Goal: Communication & Community: Answer question/provide support

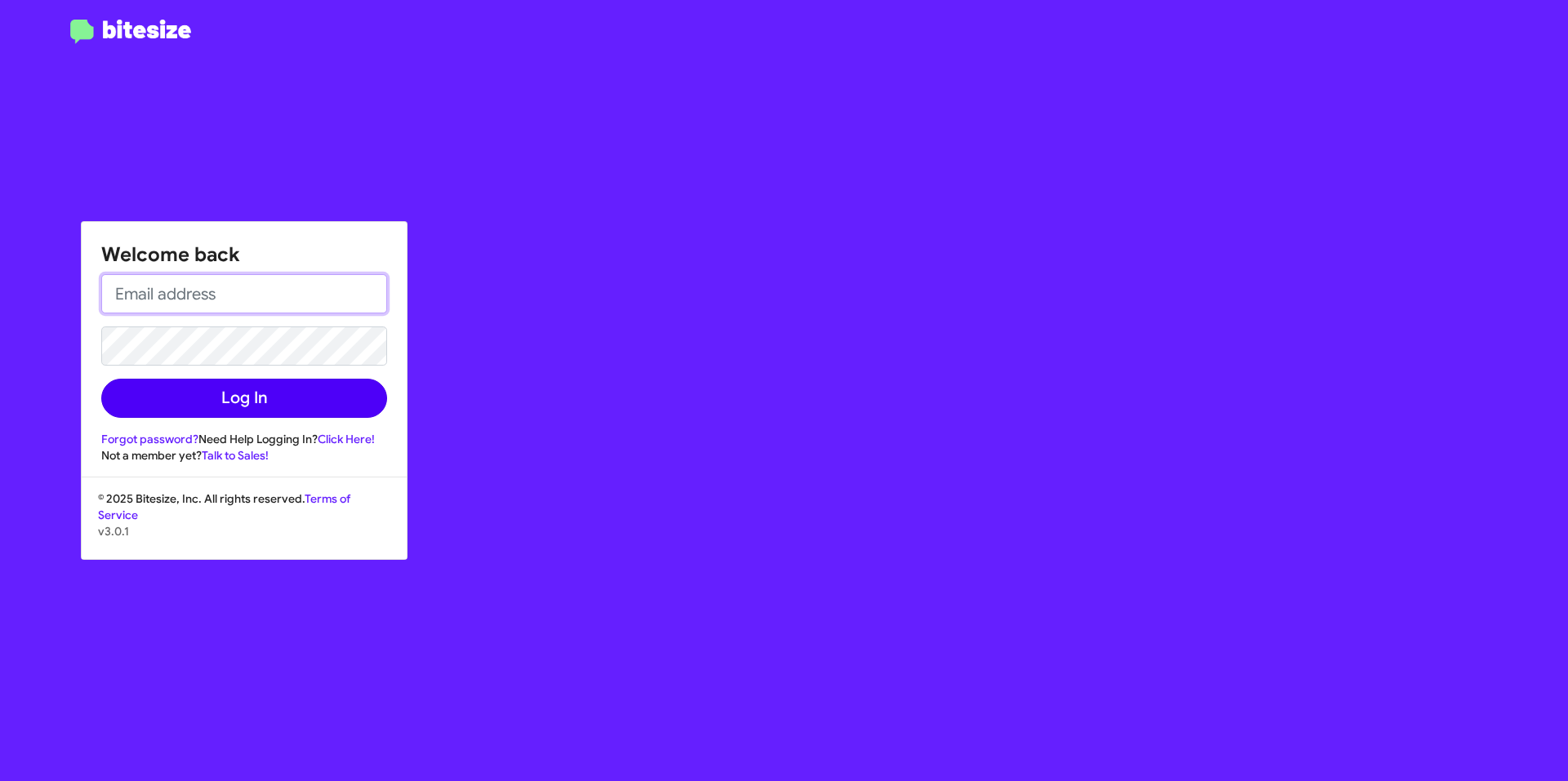
type input "[EMAIL_ADDRESS][DOMAIN_NAME]"
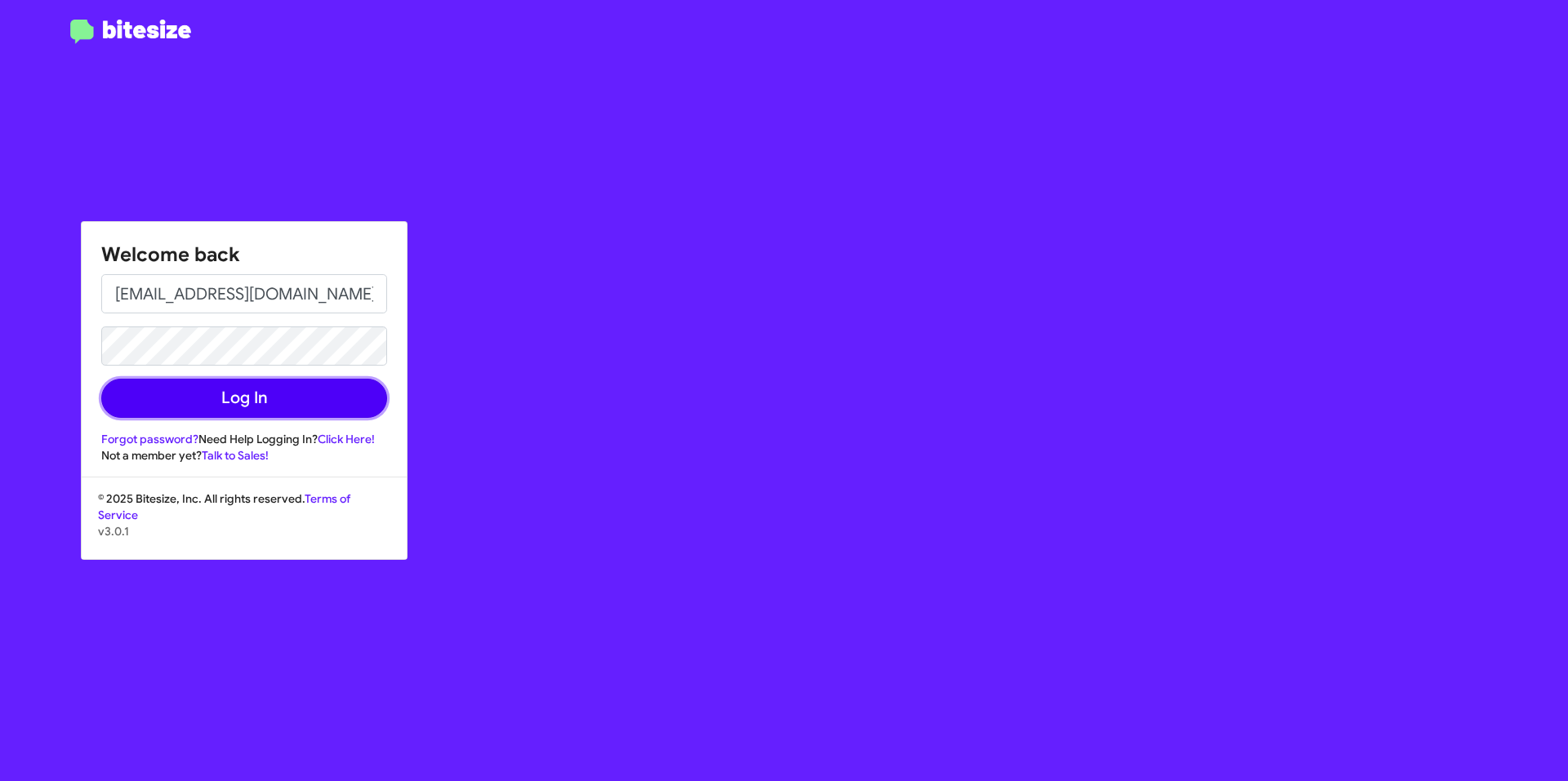
click at [333, 403] on button "Log In" at bounding box center [244, 398] width 286 height 40
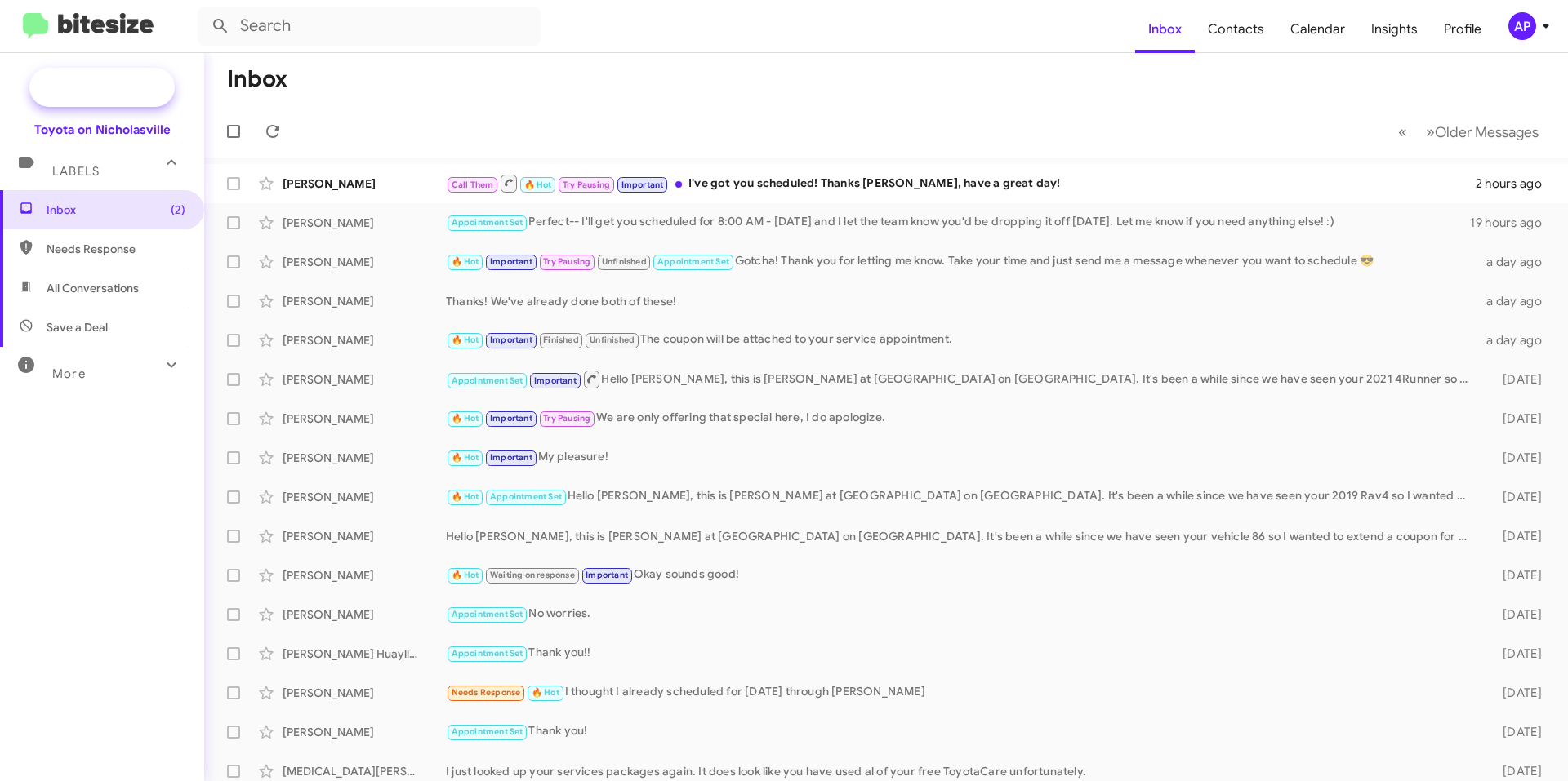
click at [128, 91] on span "New Campaign" at bounding box center [120, 87] width 84 height 17
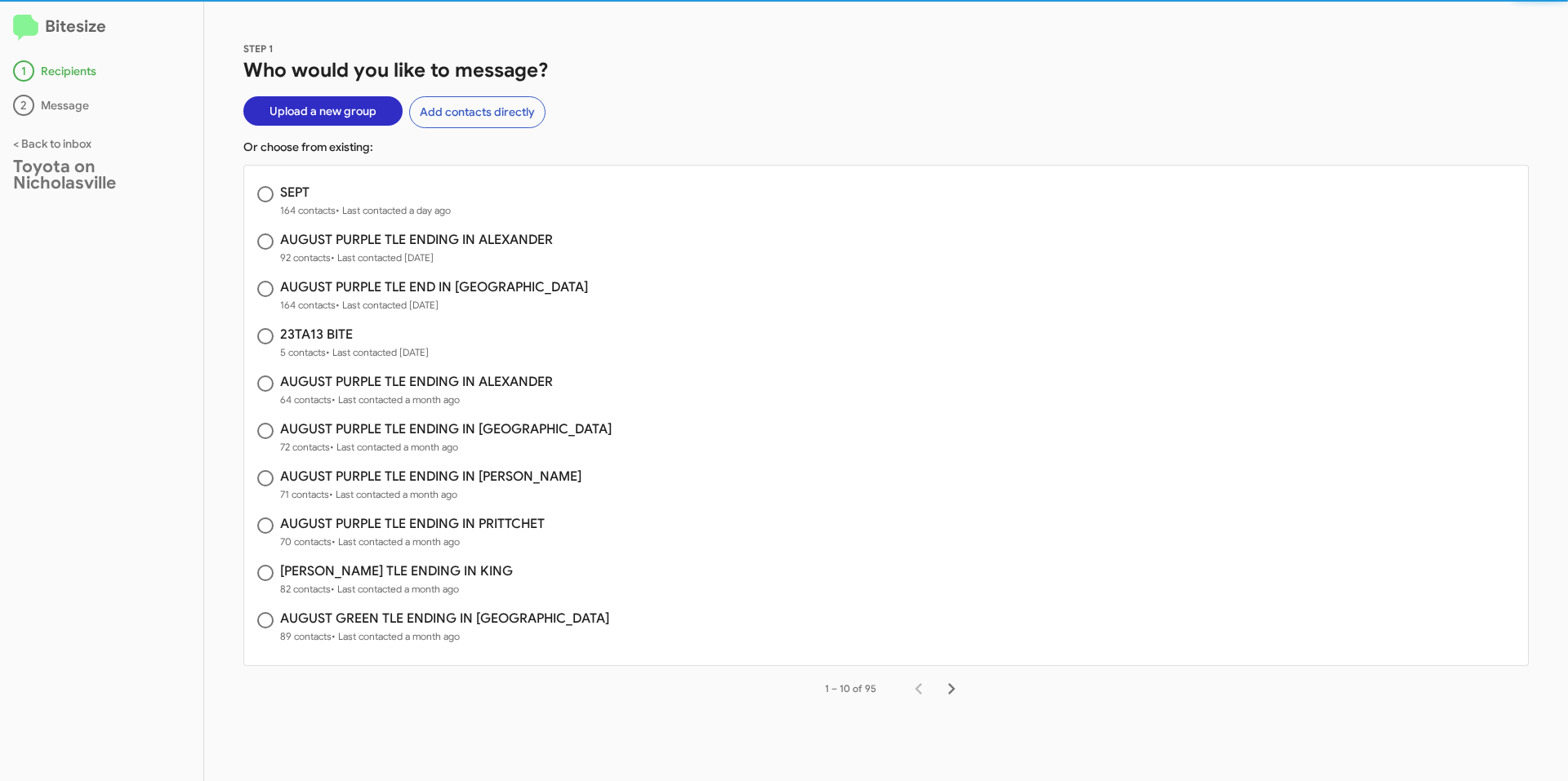
click at [267, 106] on button "Upload a new group" at bounding box center [323, 111] width 159 height 29
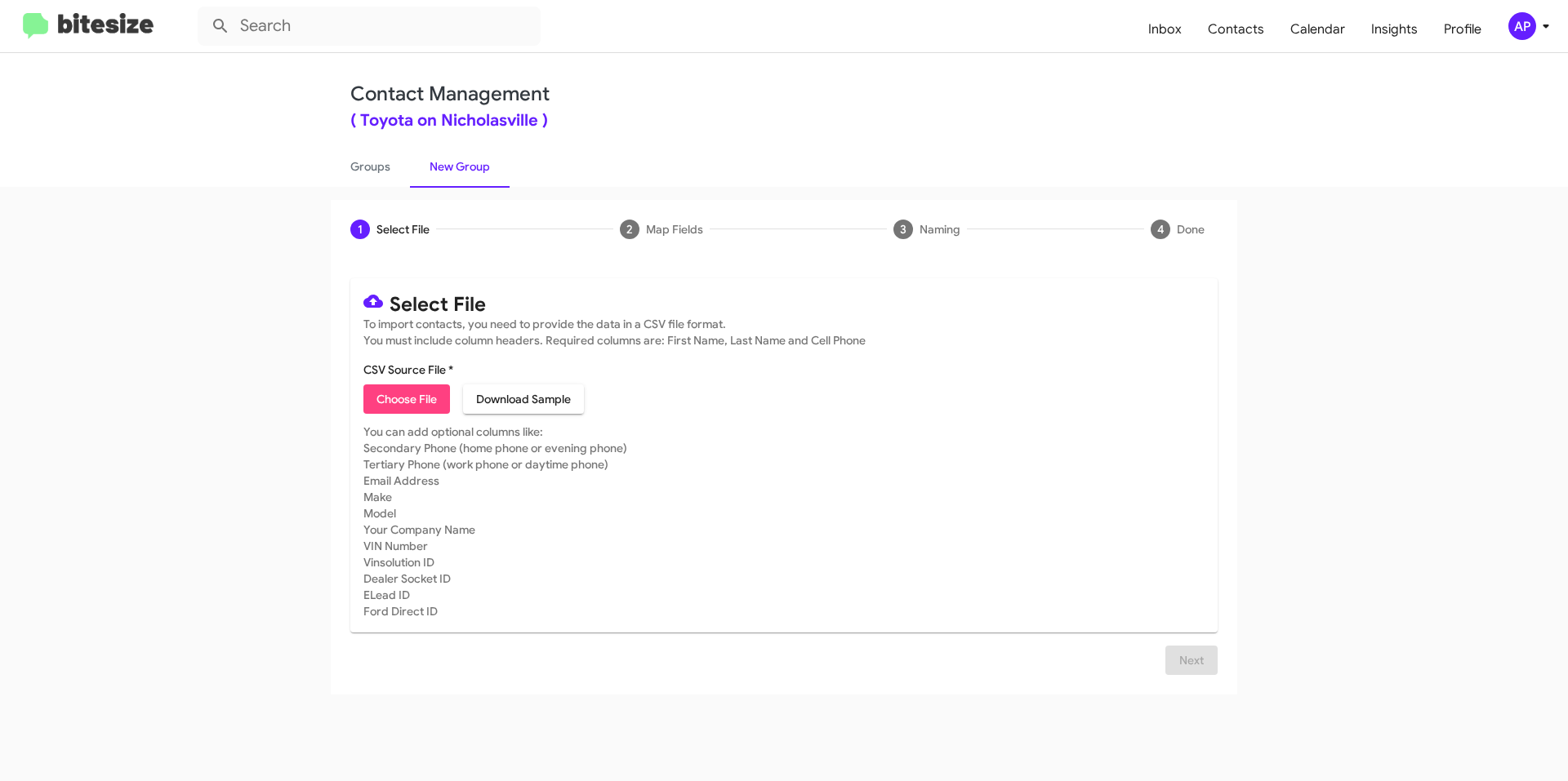
click at [414, 393] on span "Choose File" at bounding box center [407, 398] width 61 height 29
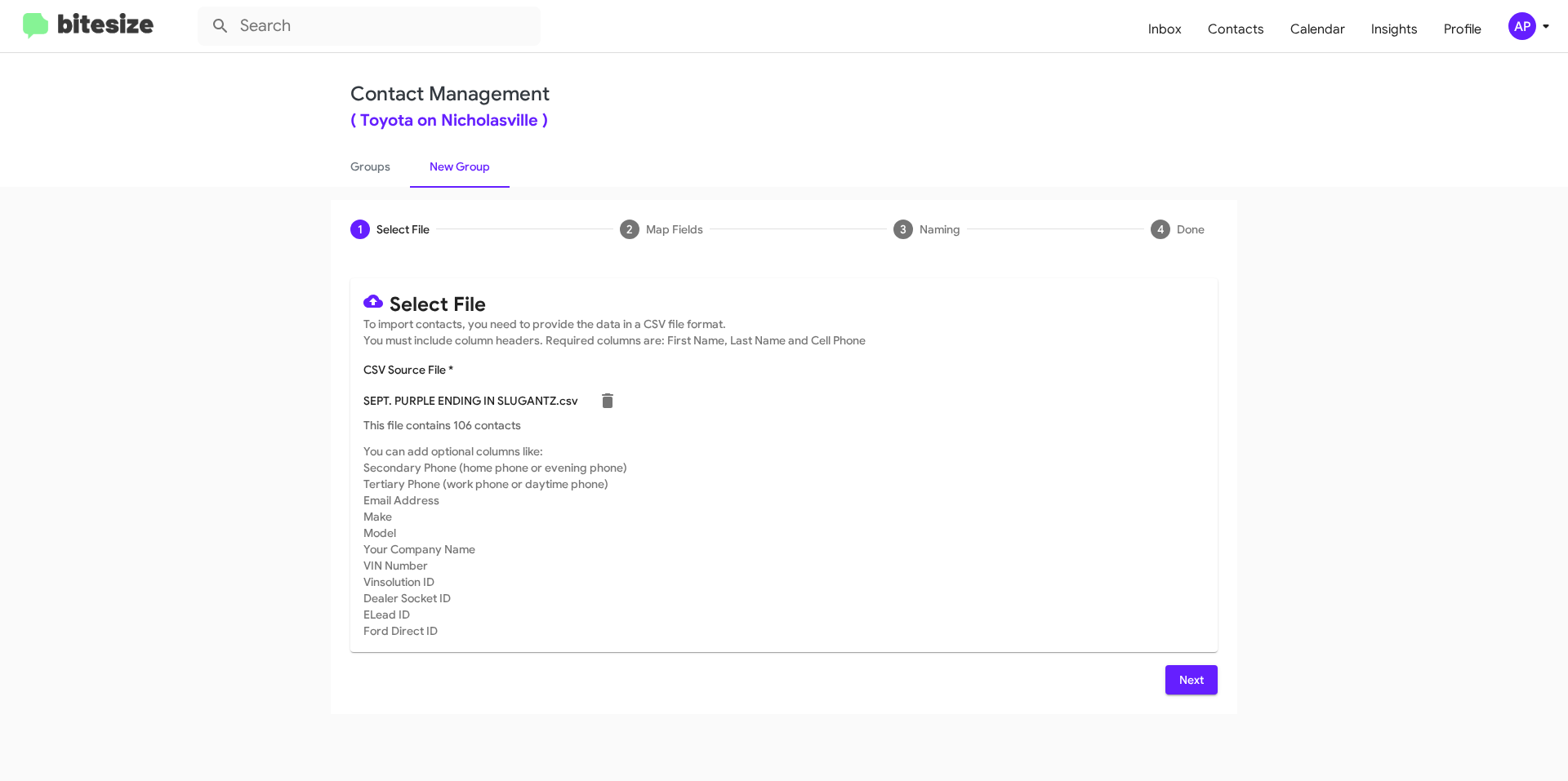
click at [1185, 676] on span "Next" at bounding box center [1191, 679] width 26 height 29
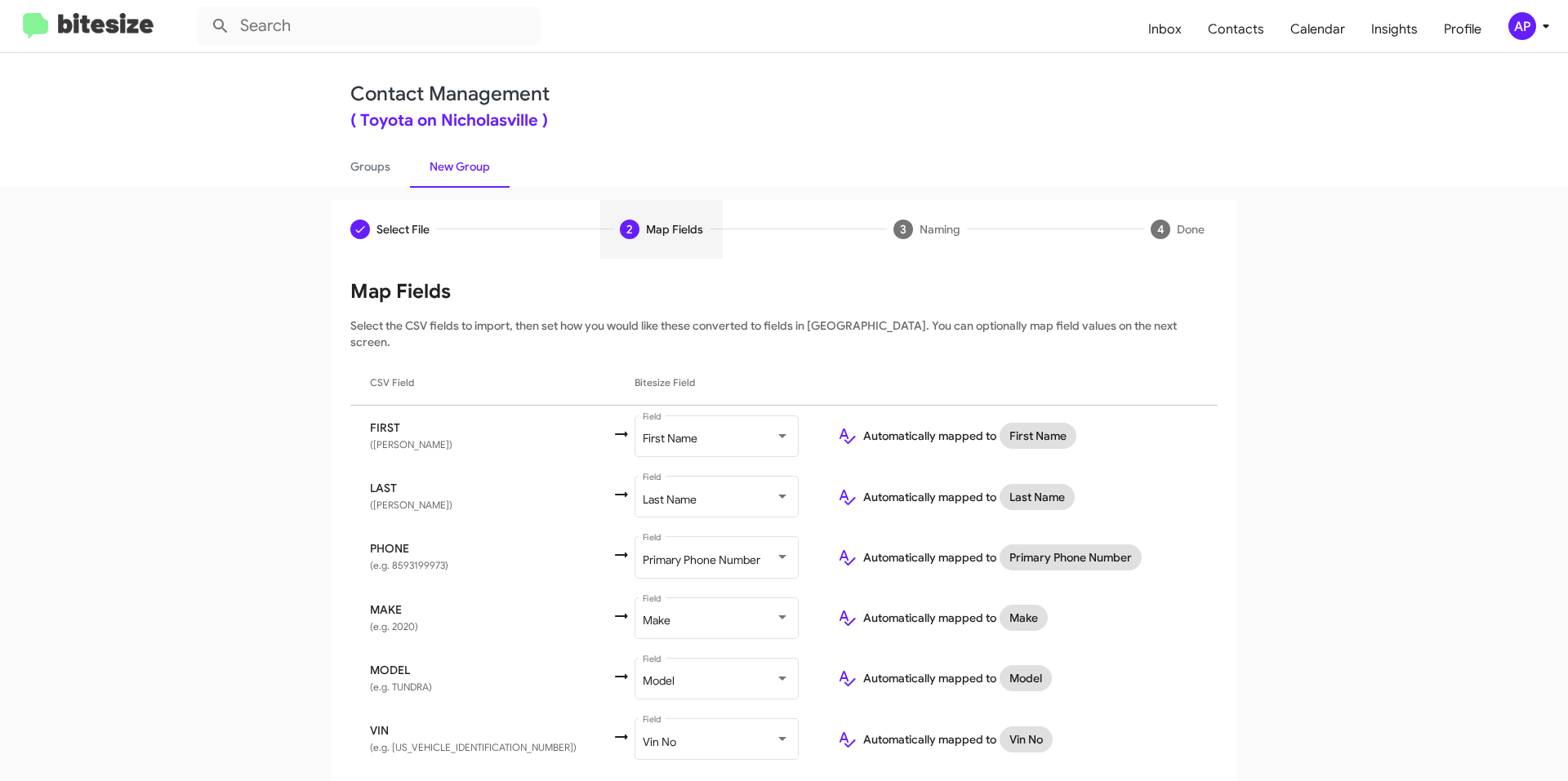
scroll to position [34, 0]
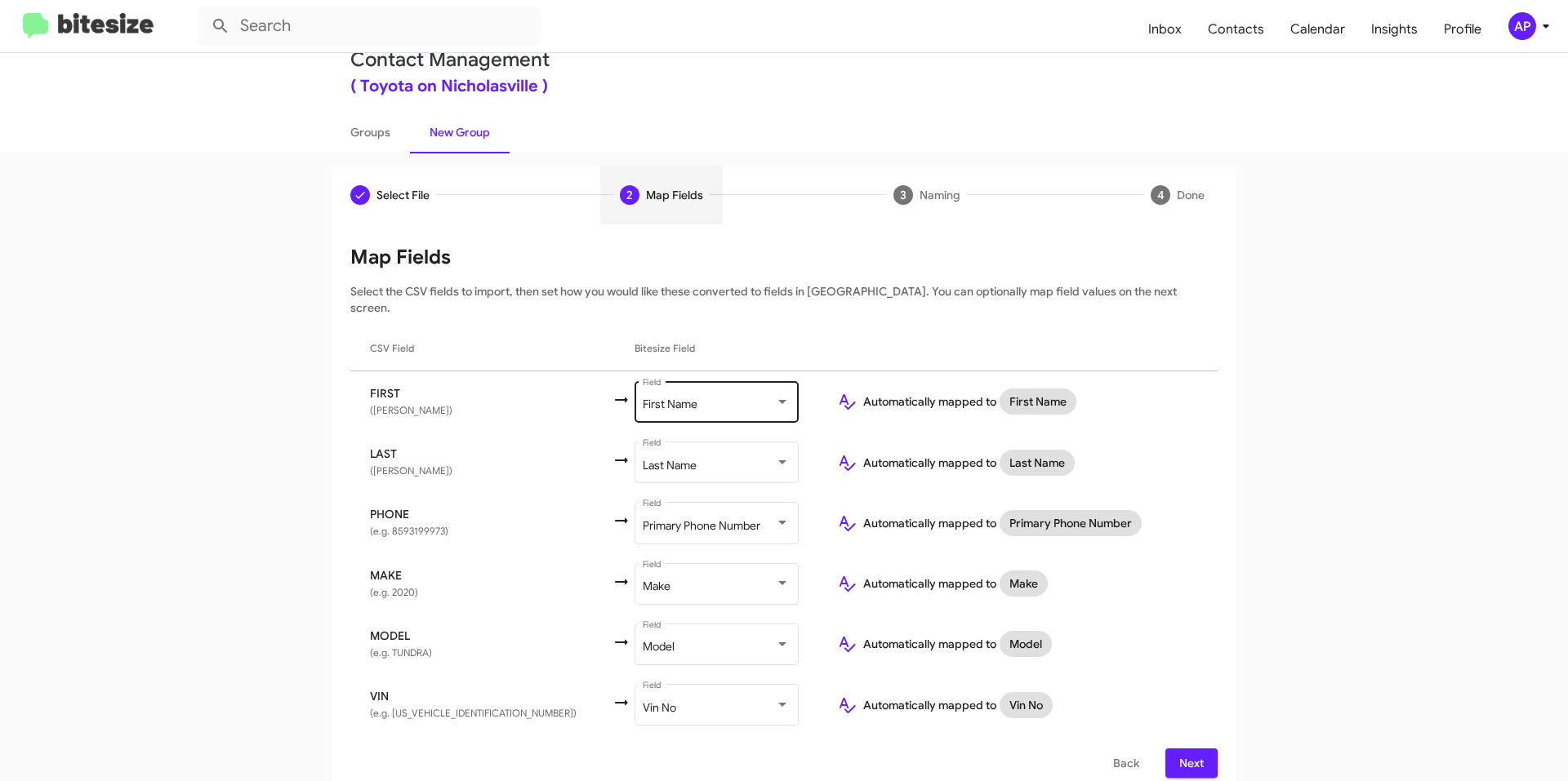
click at [775, 395] on div at bounding box center [782, 401] width 15 height 13
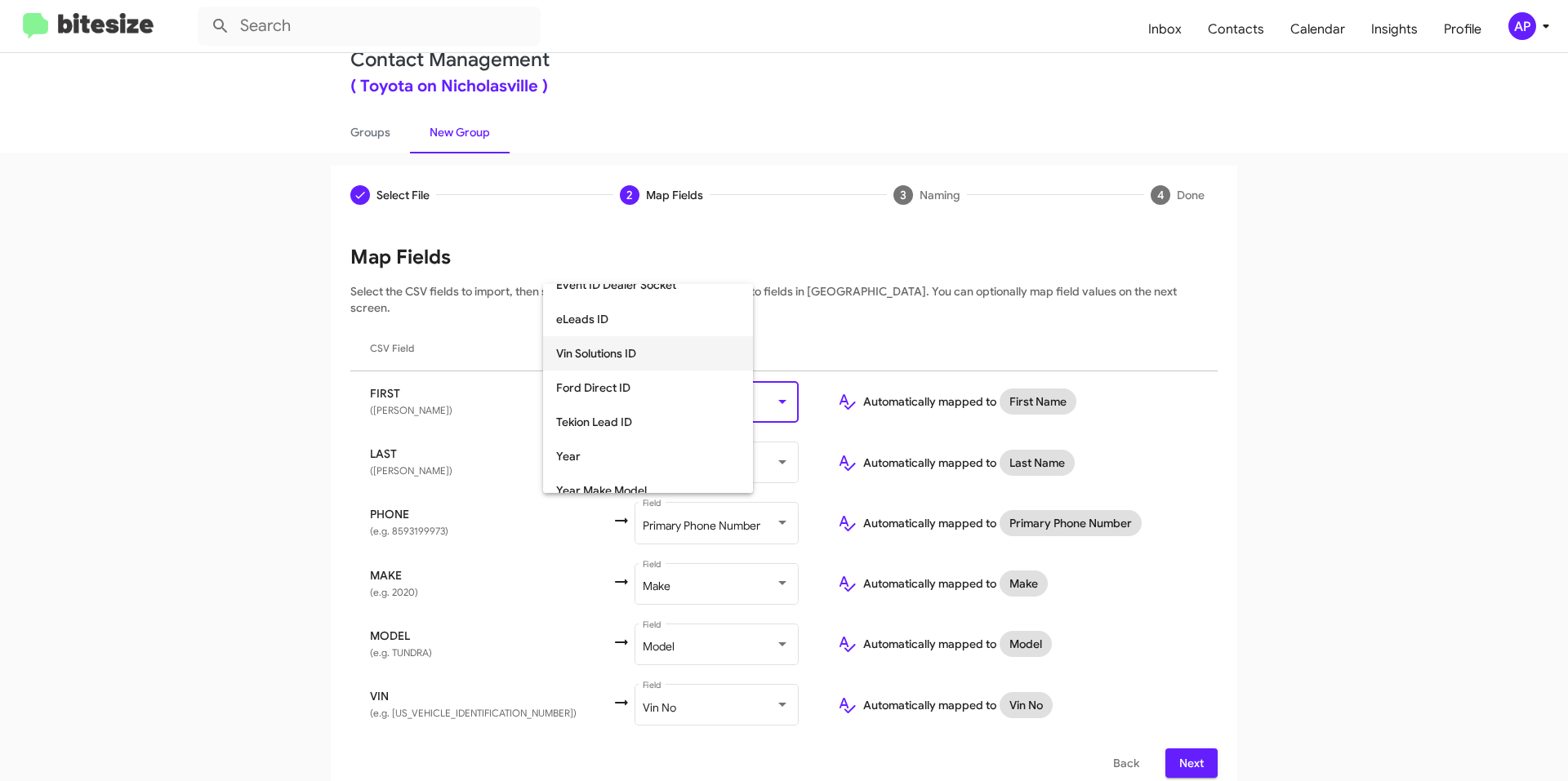
scroll to position [614, 0]
click at [975, 283] on div at bounding box center [784, 390] width 1568 height 781
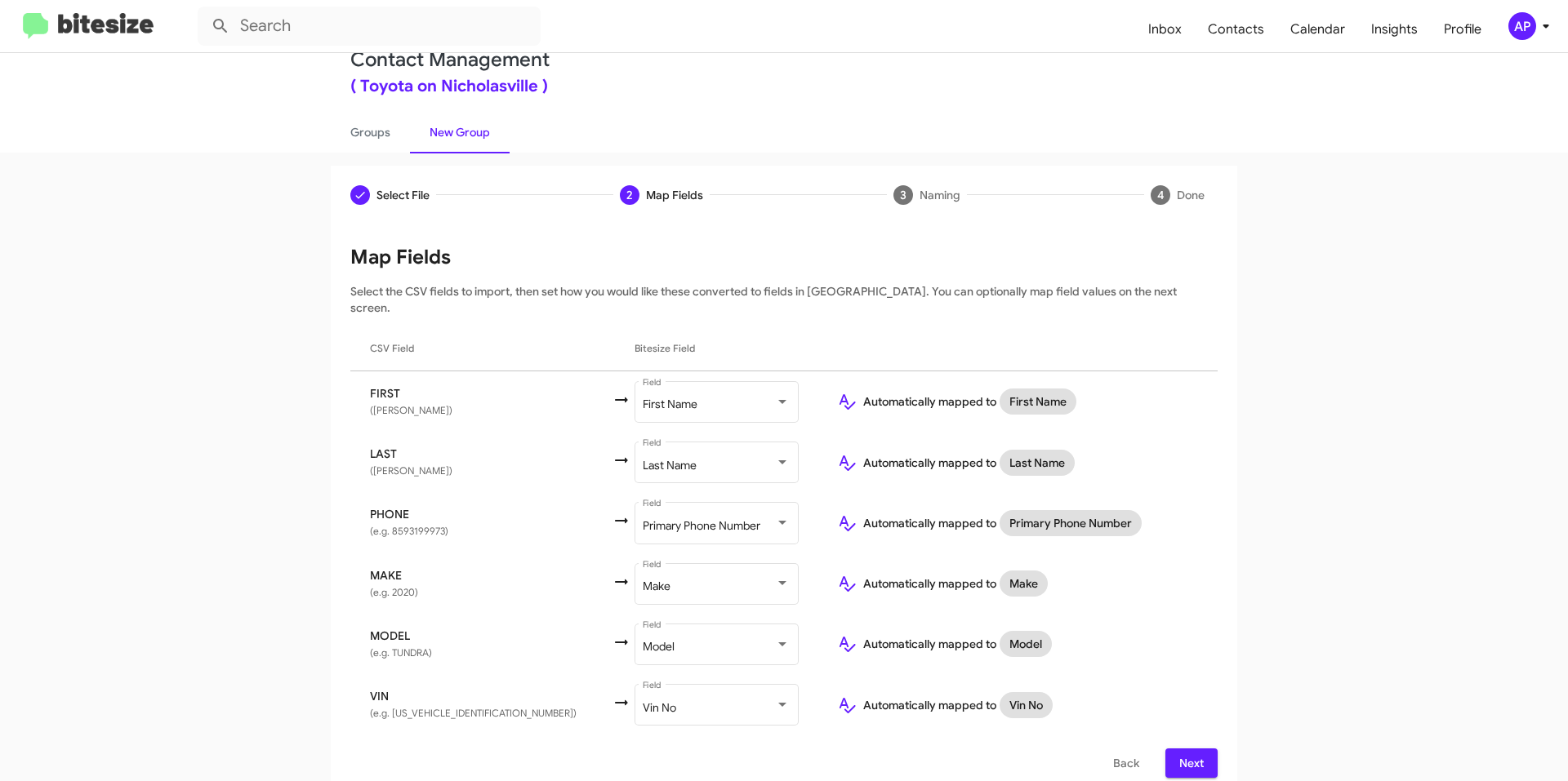
click at [1204, 748] on button "Next" at bounding box center [1191, 763] width 52 height 29
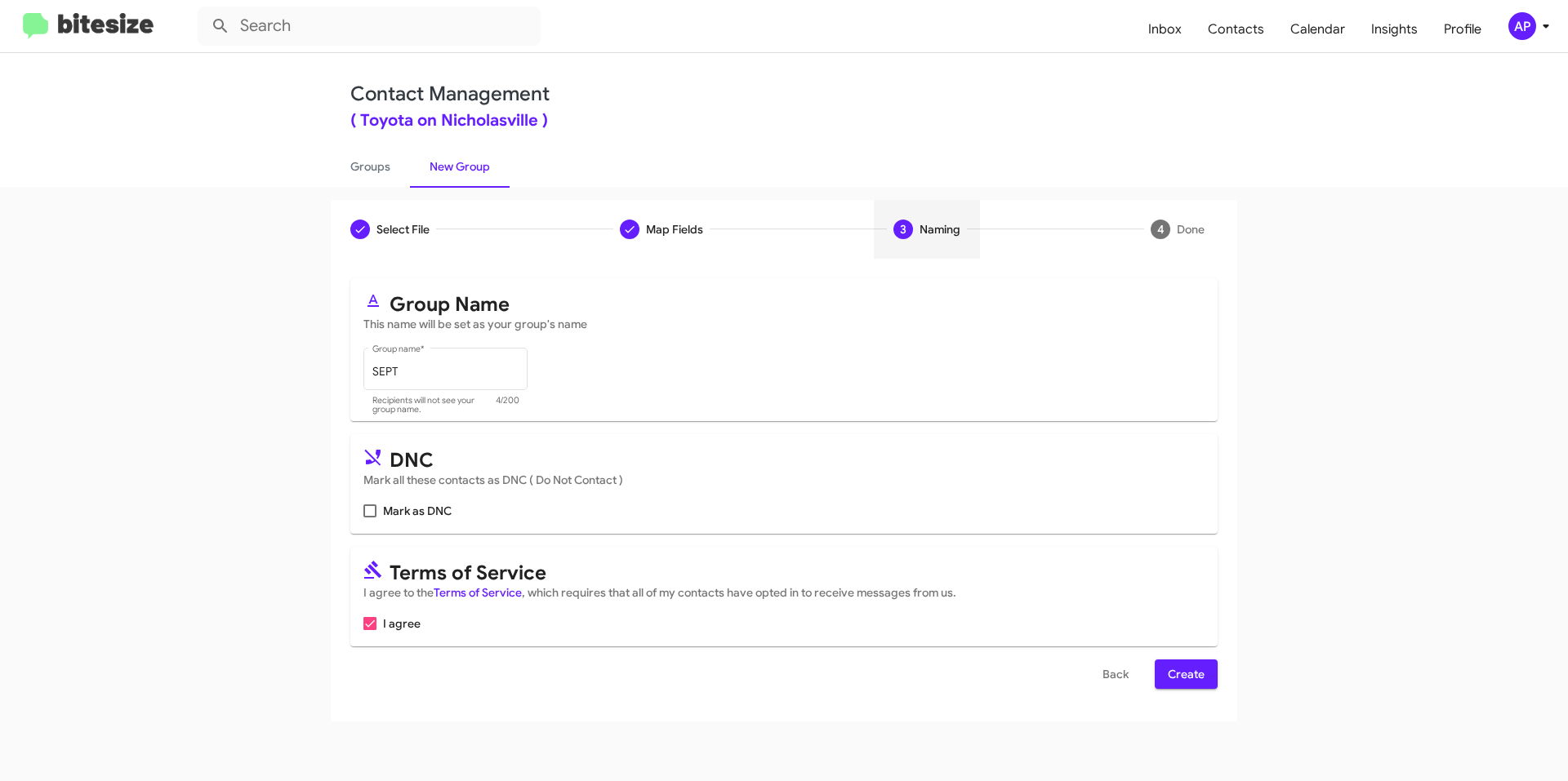
scroll to position [0, 0]
click at [479, 357] on div "SEPT Group name *" at bounding box center [445, 368] width 147 height 45
type input "SEPT TLE SLUGANTZ"
click at [1187, 666] on span "Create" at bounding box center [1186, 674] width 37 height 29
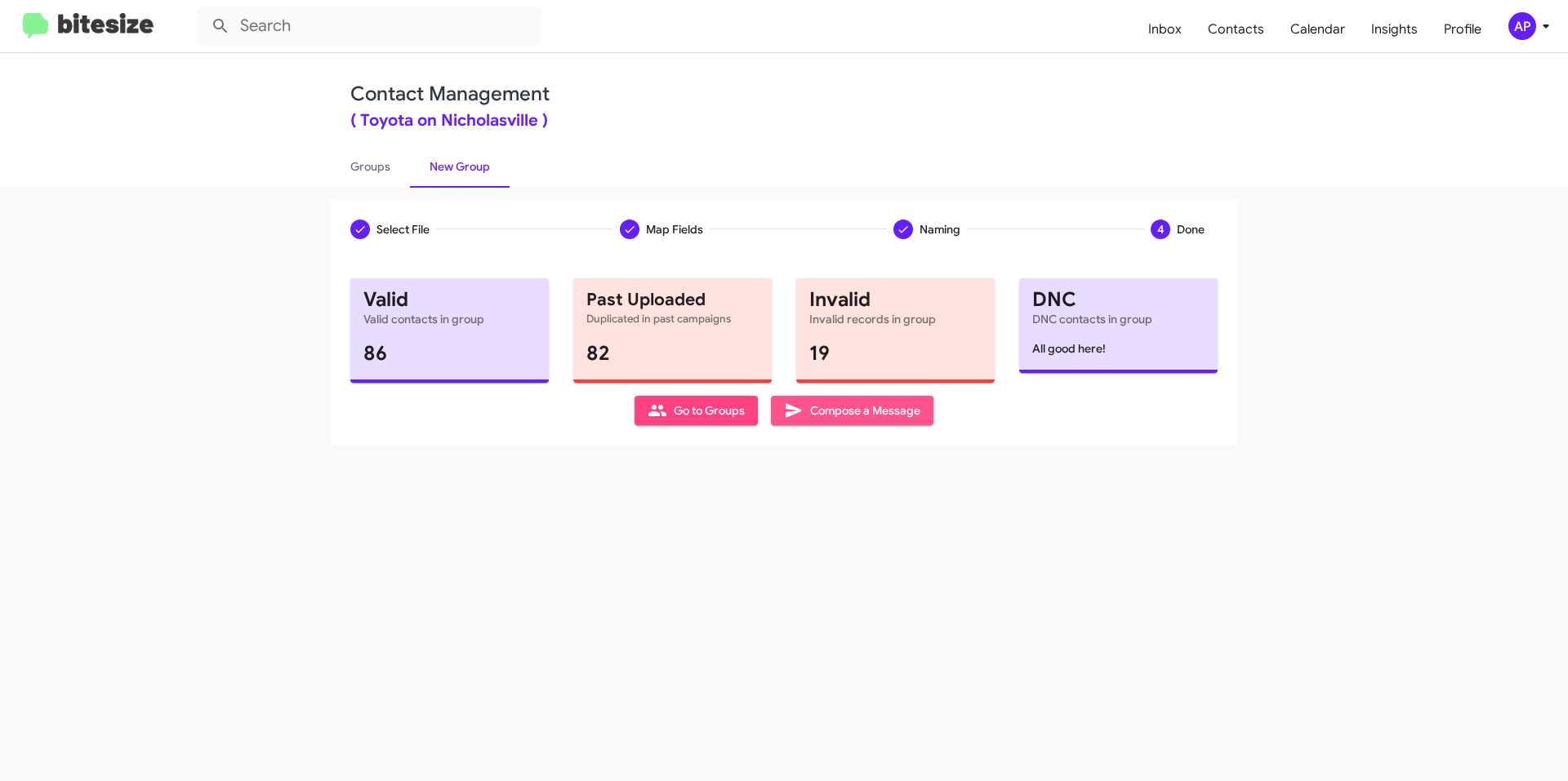
click at [858, 413] on span "Compose a Message" at bounding box center [852, 410] width 136 height 29
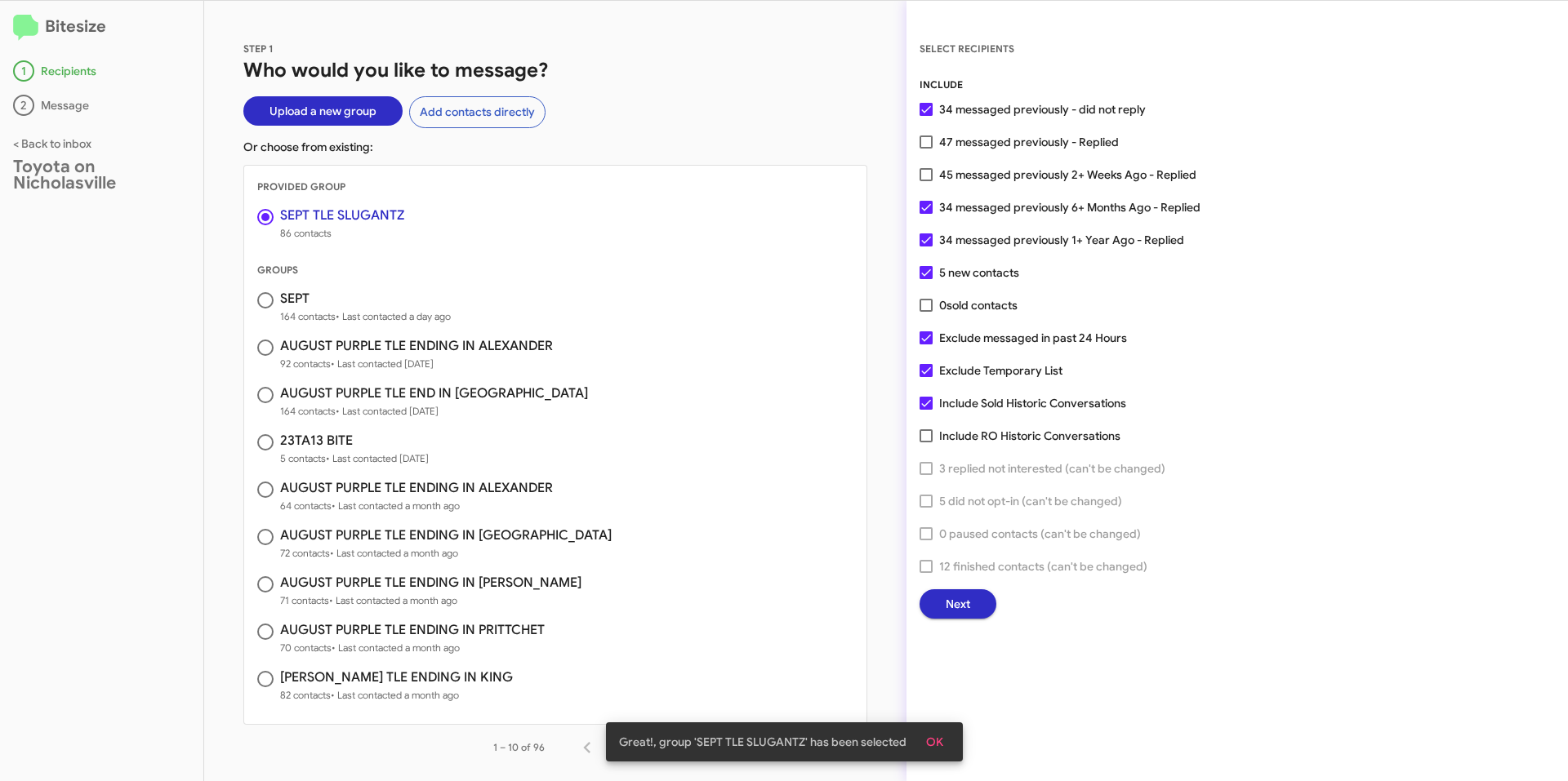
click at [926, 435] on span at bounding box center [926, 435] width 13 height 13
click at [926, 442] on input "Include RO Historic Conversations" at bounding box center [925, 442] width 1 height 1
checkbox input "true"
click at [929, 295] on div "INCLUDE 34 messaged previously - did not reply 47 messaged previously - Replied…" at bounding box center [1237, 347] width 635 height 542
click at [929, 300] on label "0 sold contacts" at bounding box center [968, 305] width 98 height 19
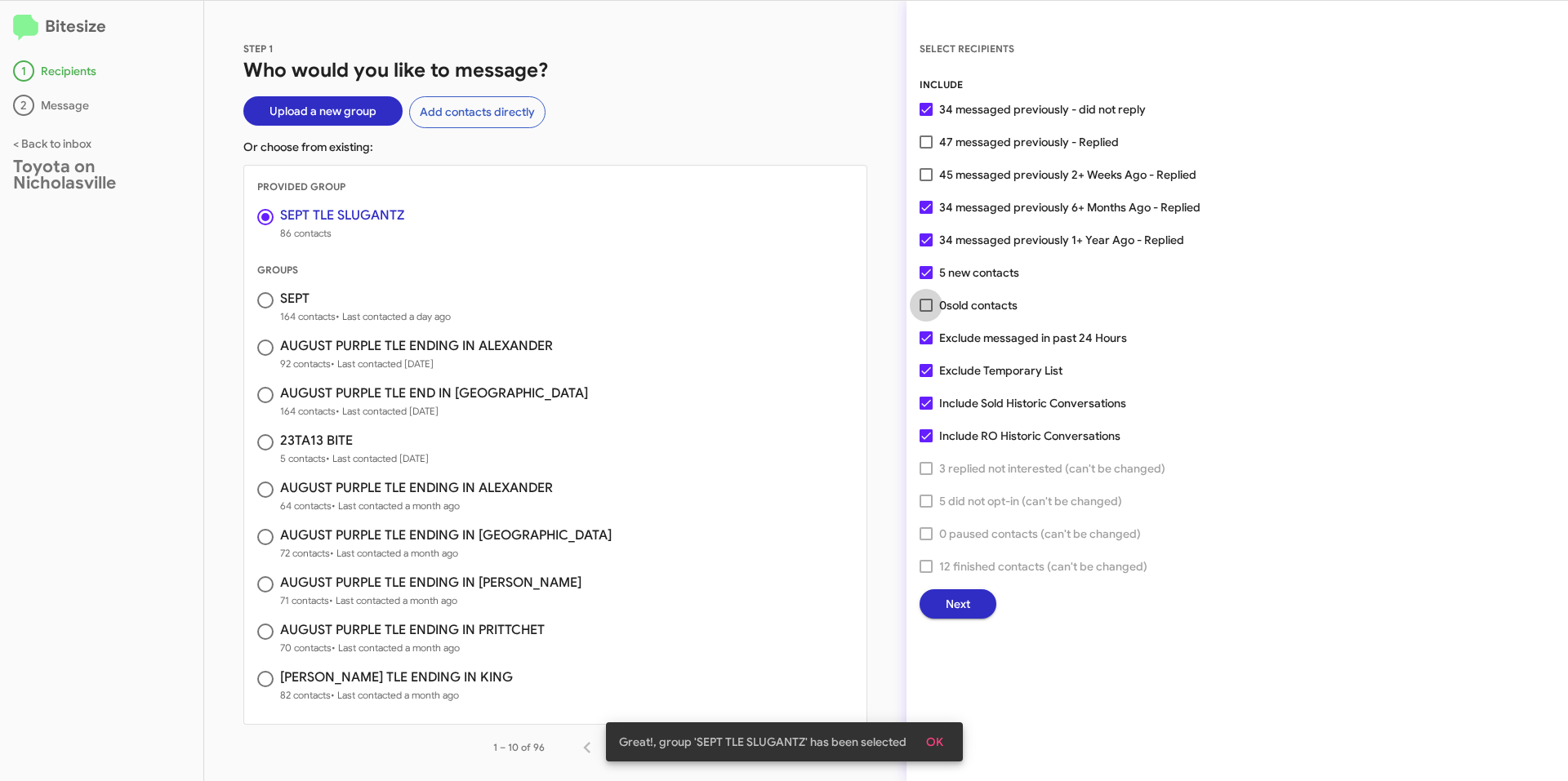
click at [926, 312] on input "0 sold contacts" at bounding box center [925, 312] width 1 height 1
checkbox input "true"
click at [925, 168] on span at bounding box center [926, 174] width 13 height 13
click at [925, 181] on input "45 messaged previously 2+ Weeks Ago - Replied" at bounding box center [925, 181] width 1 height 1
checkbox input "true"
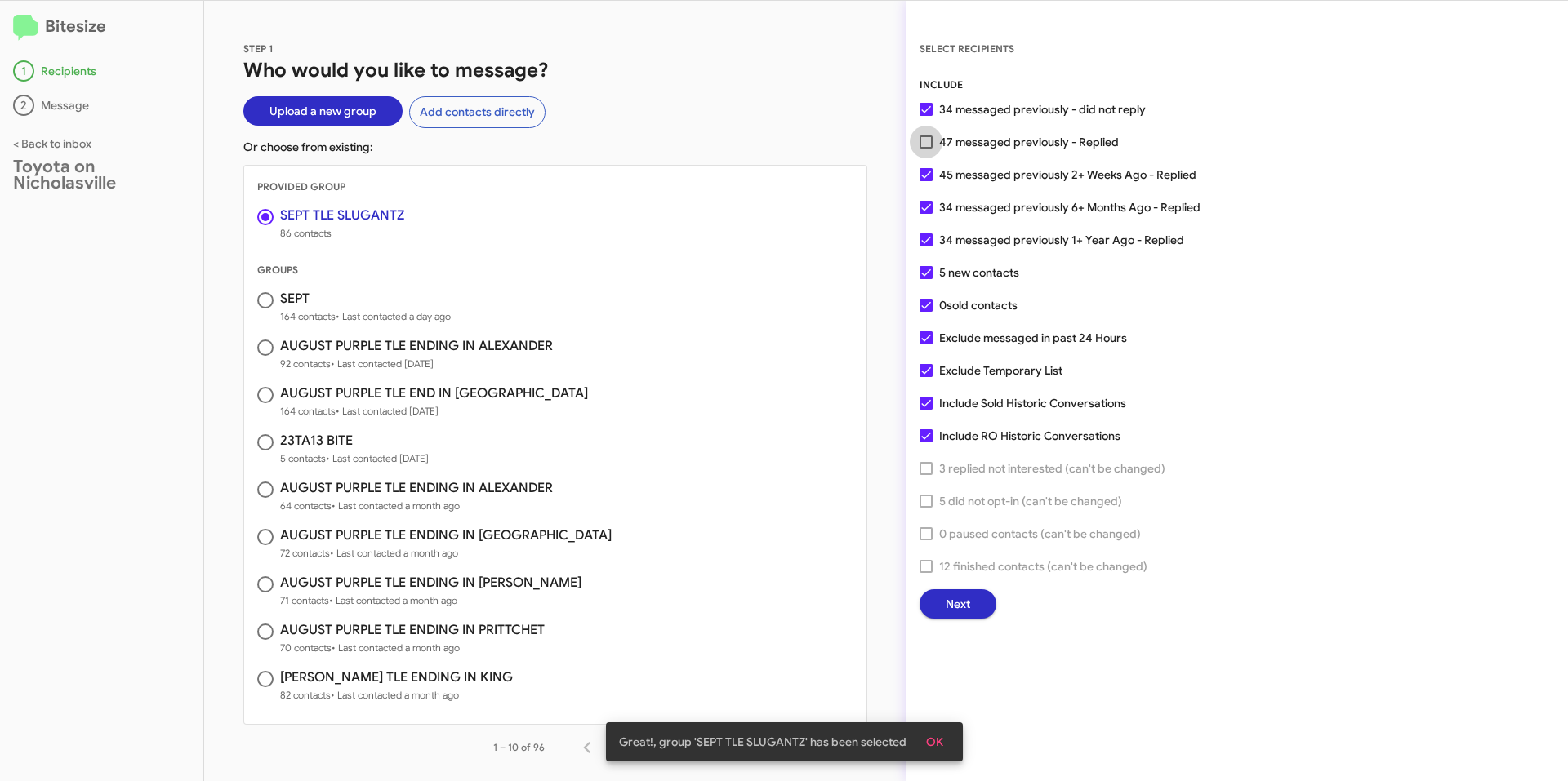
click at [928, 142] on span at bounding box center [926, 142] width 13 height 13
click at [926, 149] on input "47 messaged previously - Replied" at bounding box center [925, 149] width 1 height 1
checkbox input "true"
click at [917, 335] on div "SELECT RECIPIENTS INCLUDE 34 messaged previously - did not reply 47 messaged pr…" at bounding box center [1237, 329] width 662 height 579
click at [924, 342] on span at bounding box center [926, 338] width 13 height 13
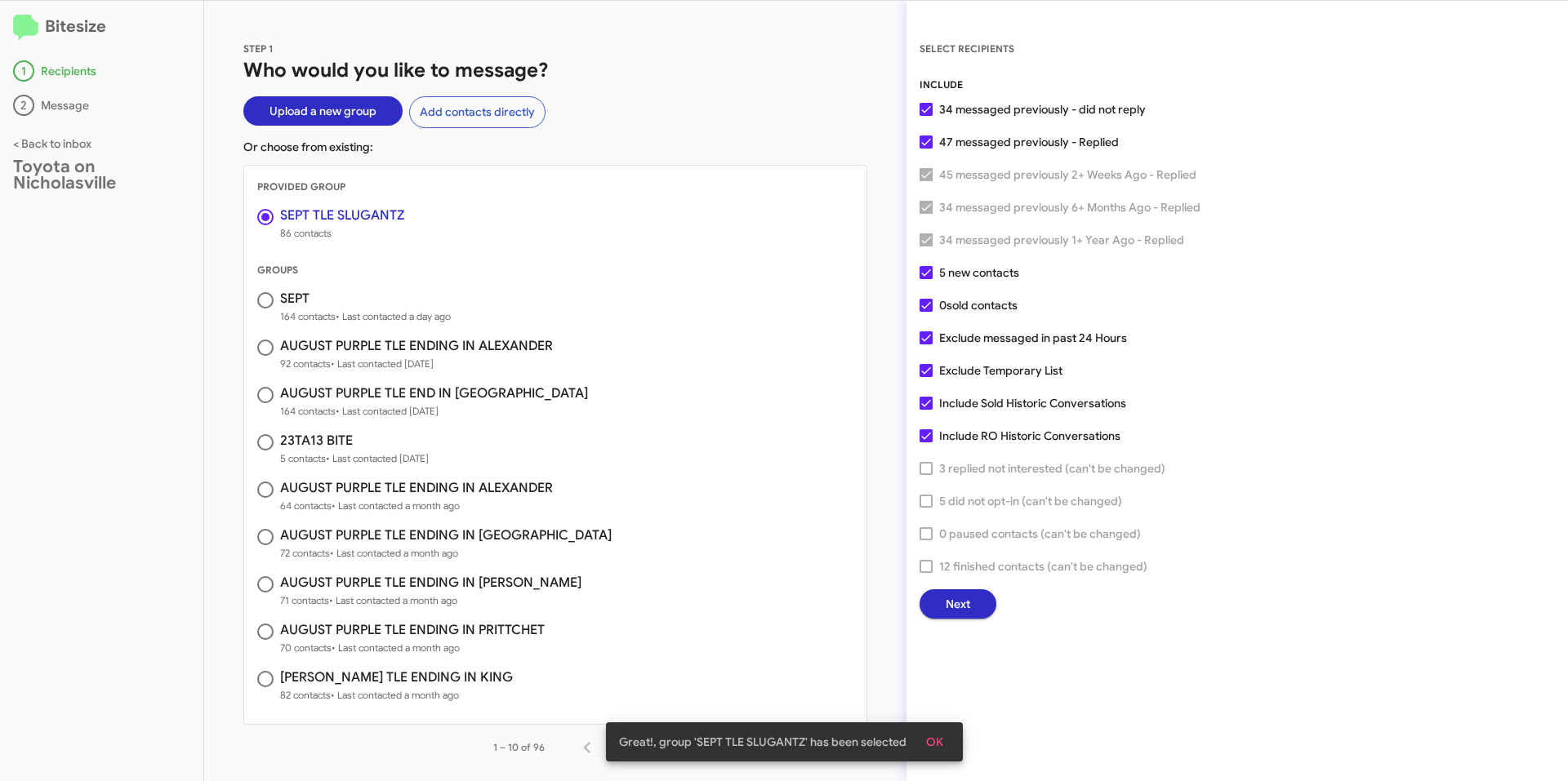
click at [925, 345] on input "Exclude messaged in past 24 Hours" at bounding box center [925, 345] width 1 height 1
checkbox input "false"
click at [932, 367] on span at bounding box center [926, 370] width 13 height 13
click at [926, 377] on input "Exclude Temporary List" at bounding box center [925, 377] width 1 height 1
checkbox input "false"
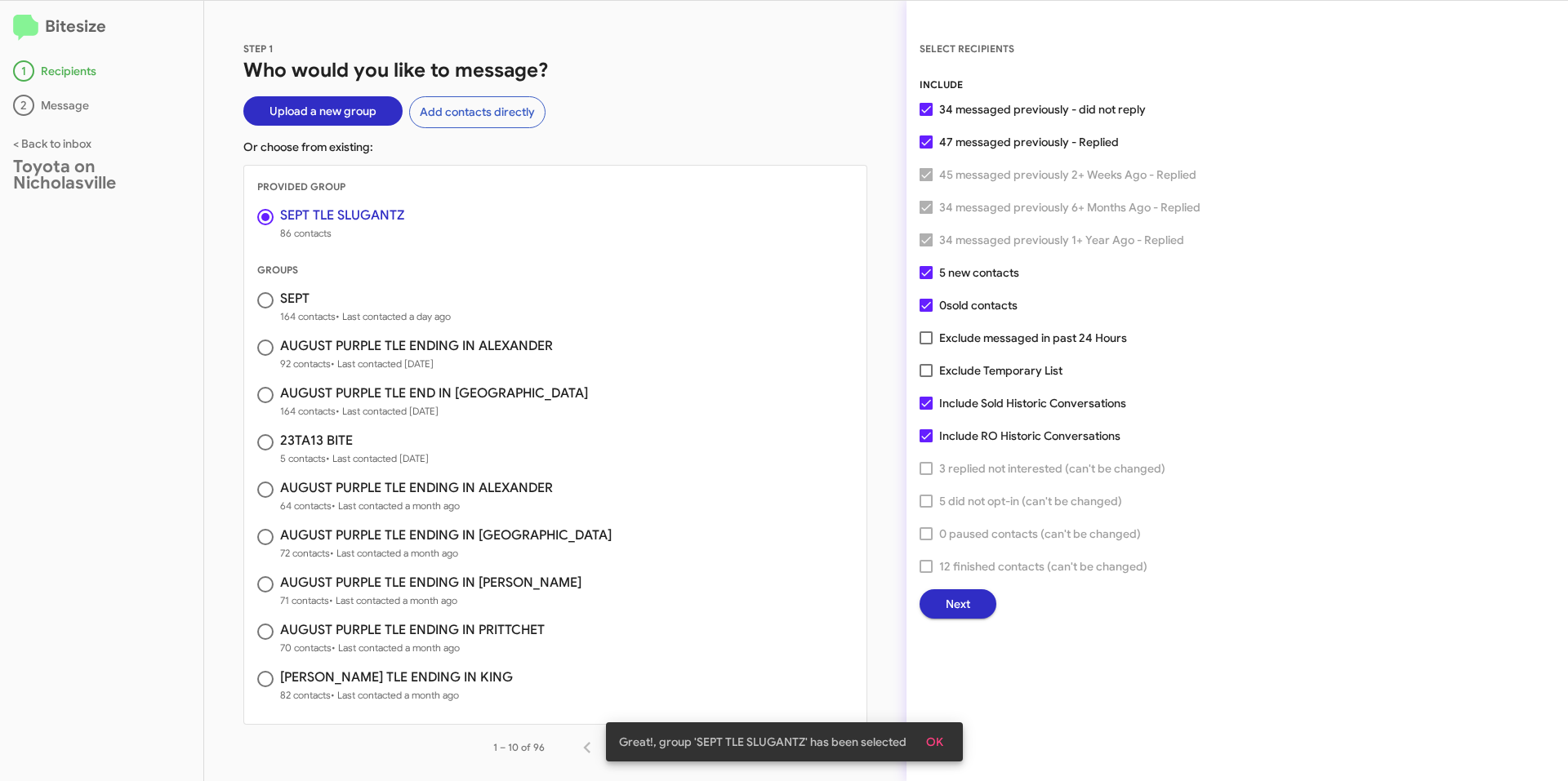
click at [967, 606] on span "Next" at bounding box center [958, 603] width 25 height 29
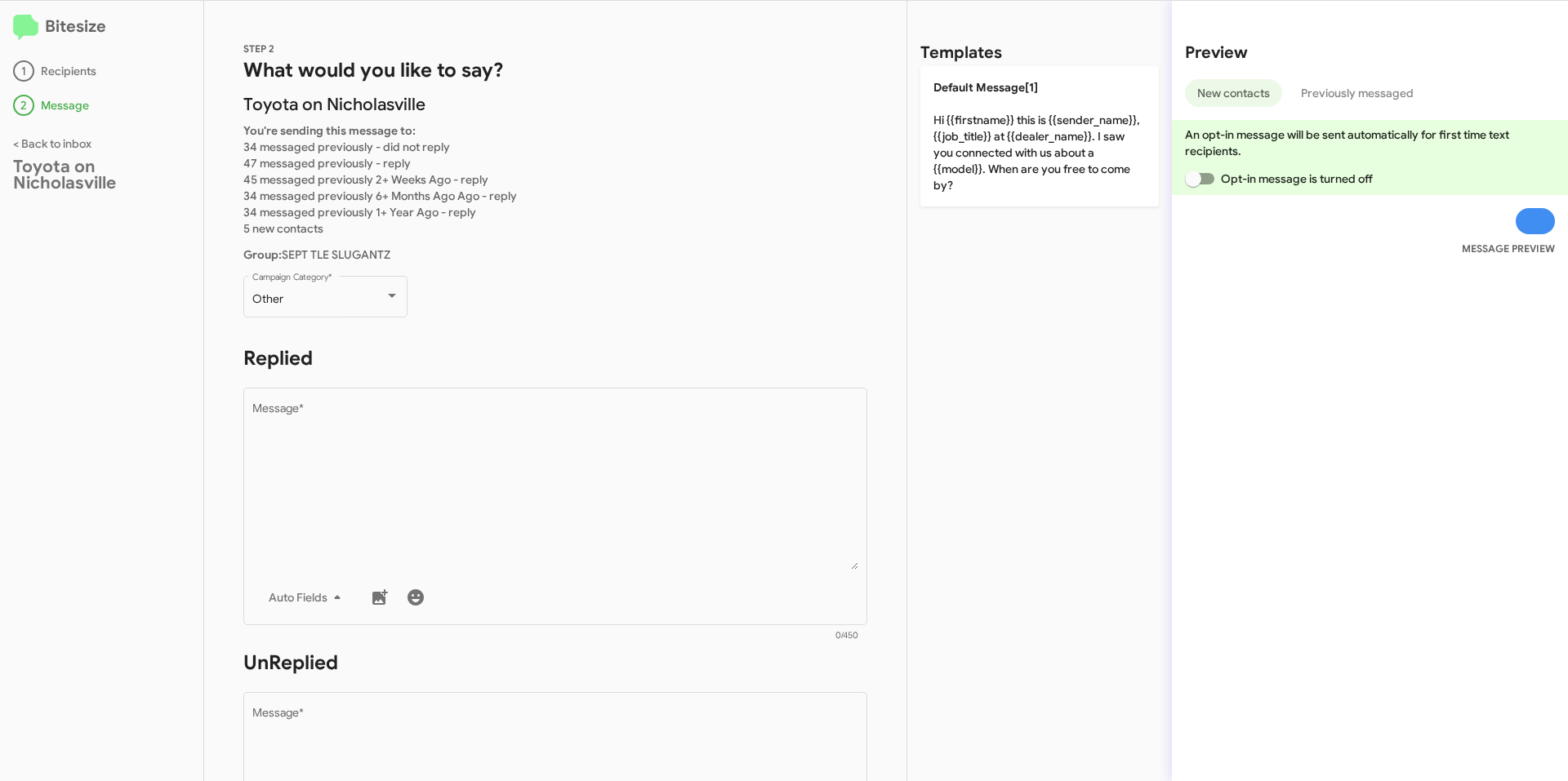
click at [664, 205] on p "You're sending this message to: 34 messaged previously - did not reply 47 messa…" at bounding box center [555, 179] width 624 height 114
click at [680, 237] on div "STEP 2 What would you like to say? [PERSON_NAME] on Nicholasville You're sendin…" at bounding box center [555, 390] width 702 height 780
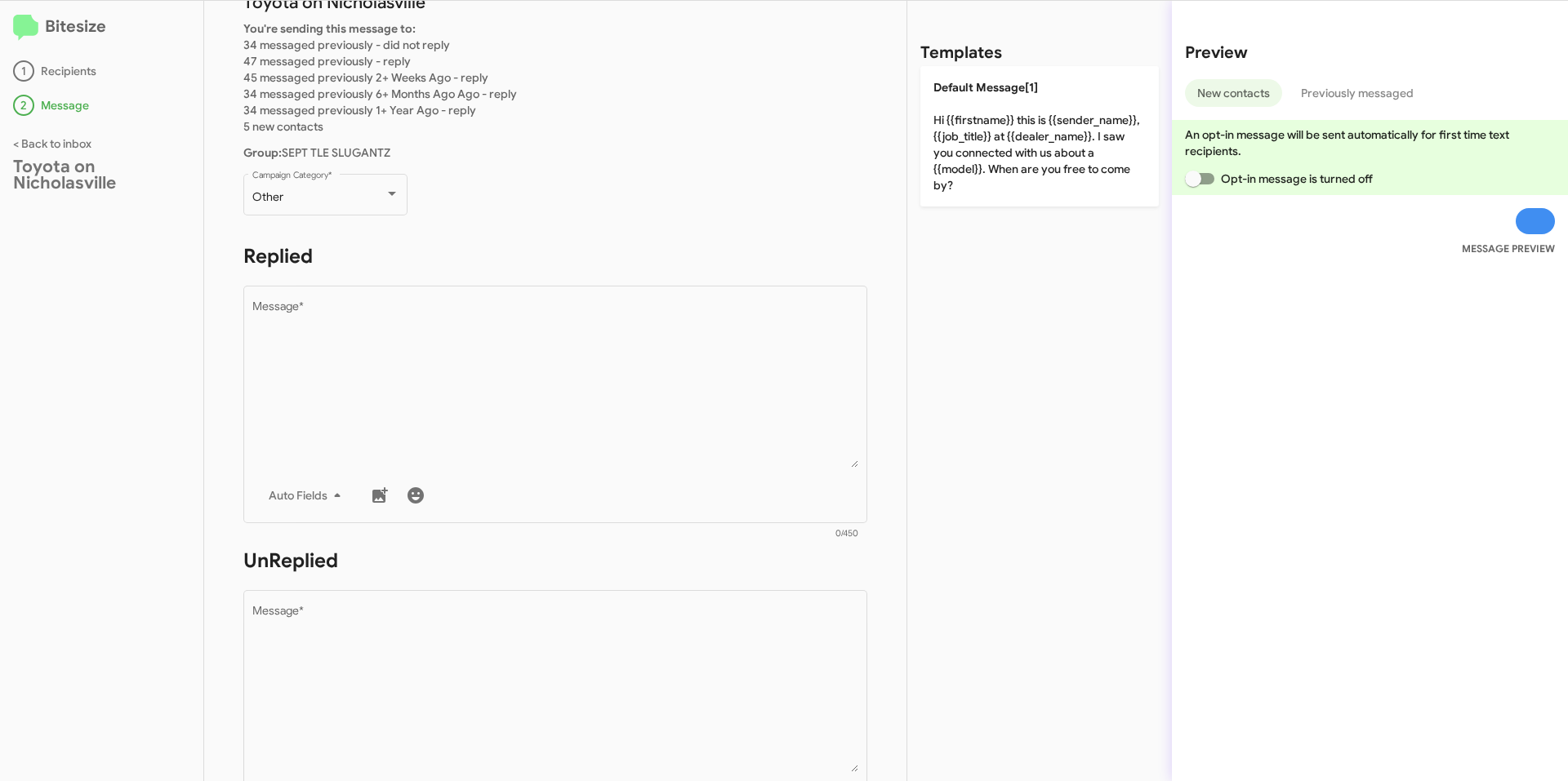
scroll to position [82, 0]
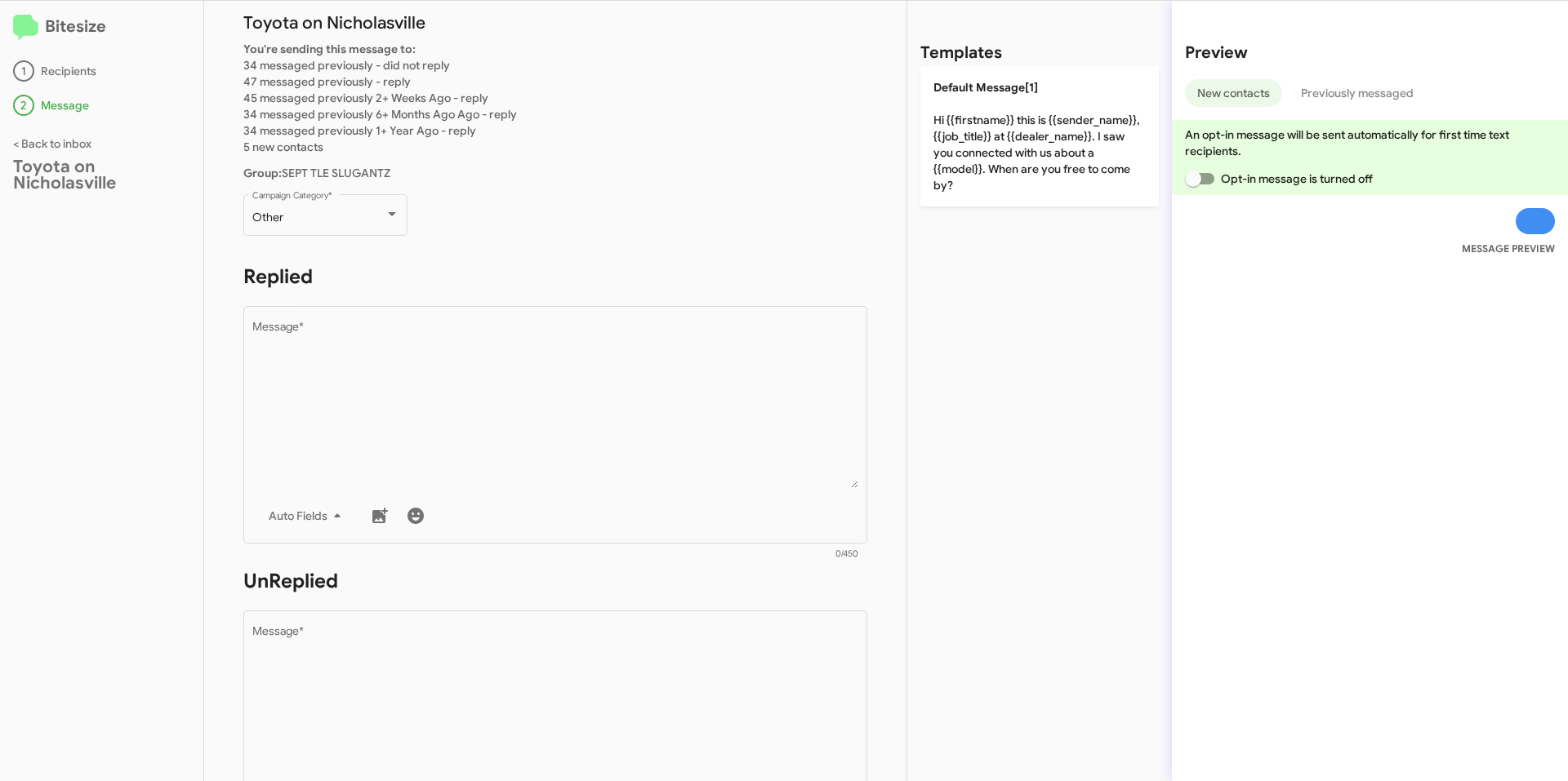
click at [117, 387] on div "Bitesize 1 Recipients 2 Message < Back to inbox Toyota on Nicholasville" at bounding box center [102, 390] width 204 height 780
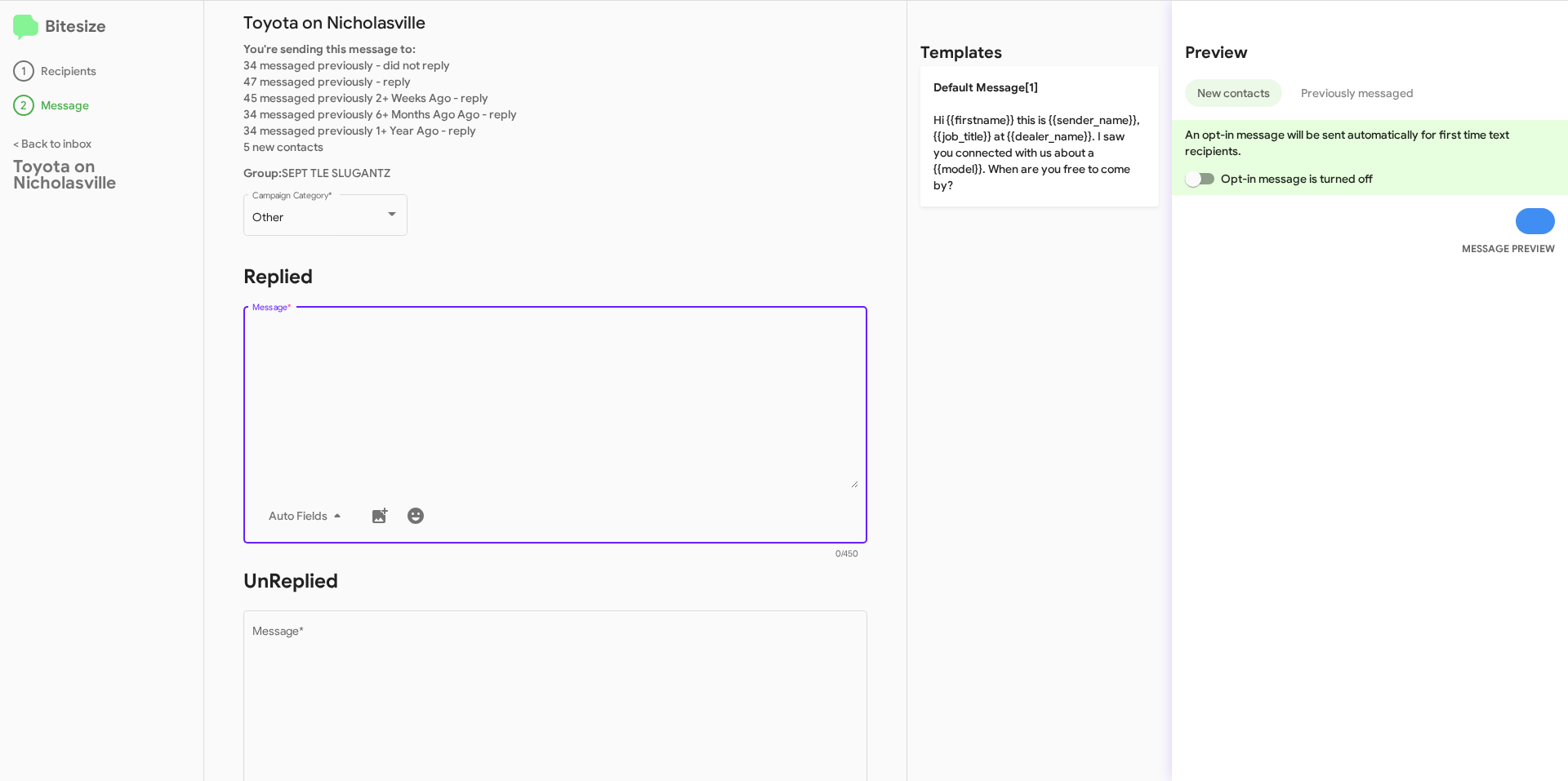
paste textarea "Good ((TIME))! This is [PERSON_NAME] with Toyota on Nicholasville. I'm reaching…"
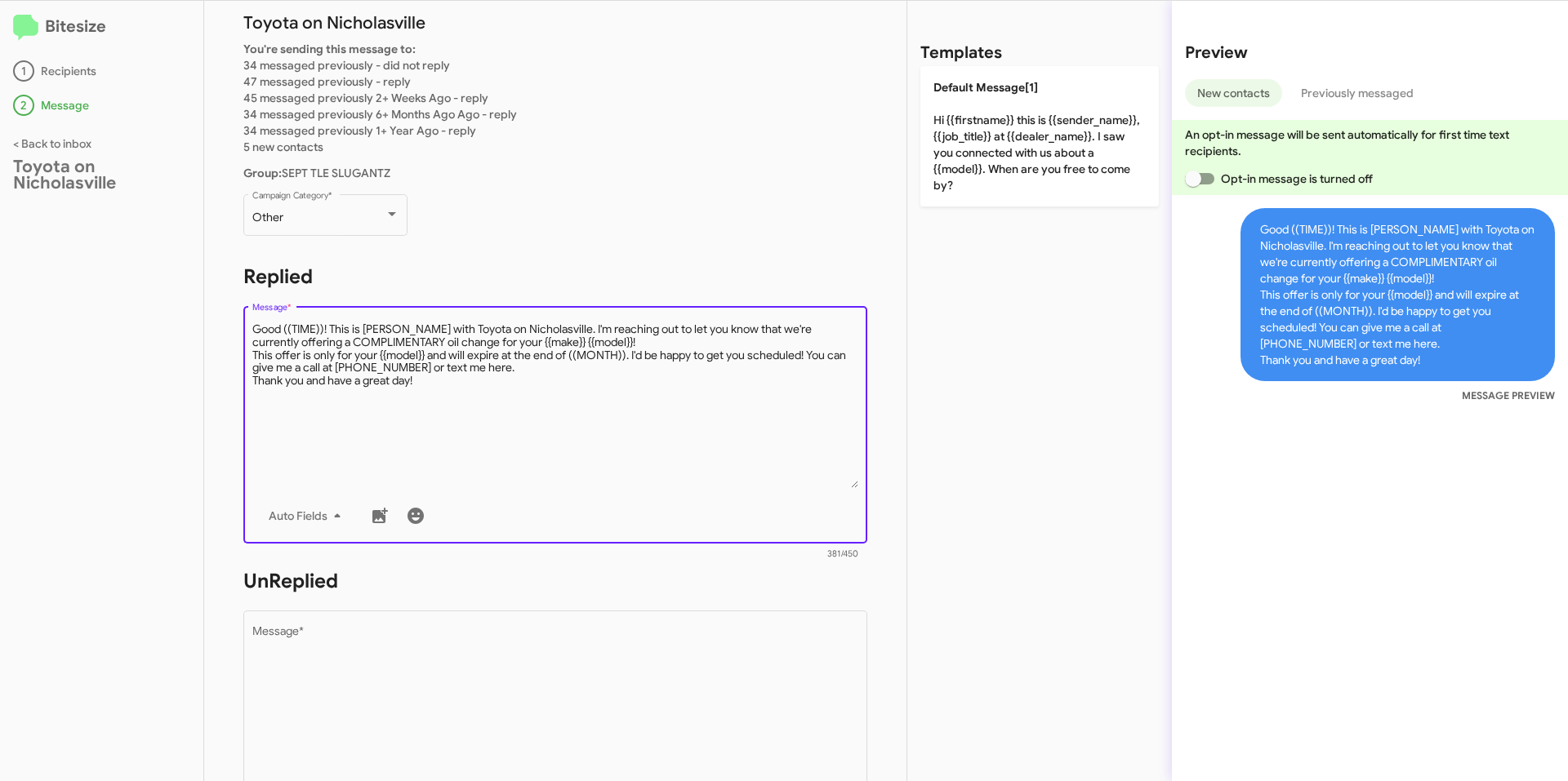
click at [324, 325] on textarea "Message *" at bounding box center [556, 405] width 607 height 166
click at [627, 356] on textarea "Message *" at bounding box center [556, 405] width 607 height 166
click at [468, 384] on textarea "Message *" at bounding box center [556, 405] width 607 height 166
drag, startPoint x: 472, startPoint y: 390, endPoint x: 121, endPoint y: 295, distance: 363.6
click at [121, 295] on div "Bitesize 1 Recipients 2 Message < Back to inbox Toyota on Nicholasville STEP 2 …" at bounding box center [784, 390] width 1568 height 780
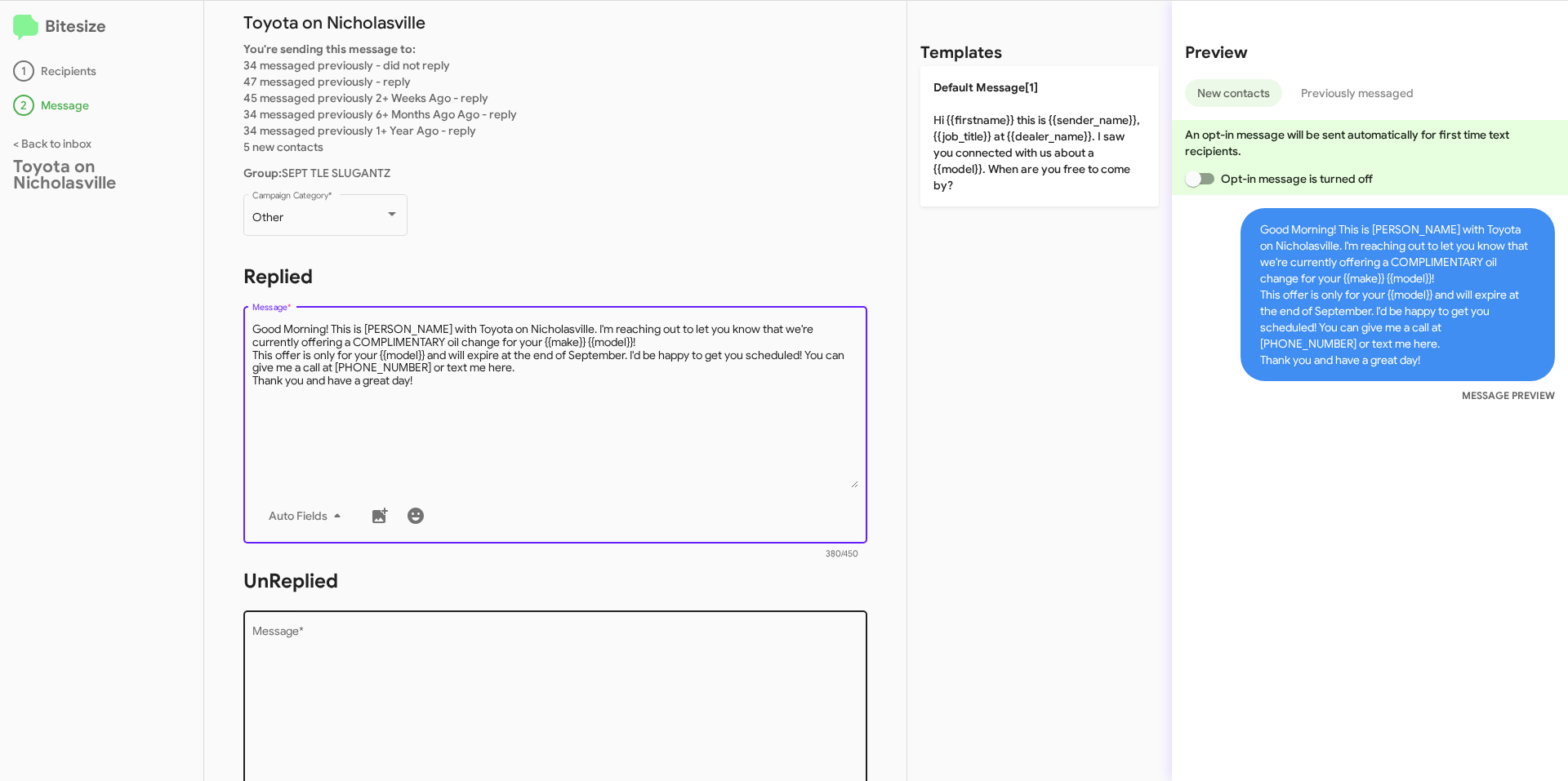
type textarea "Good Morning! This is [PERSON_NAME] with Toyota on Nicholasville. I'm reaching …"
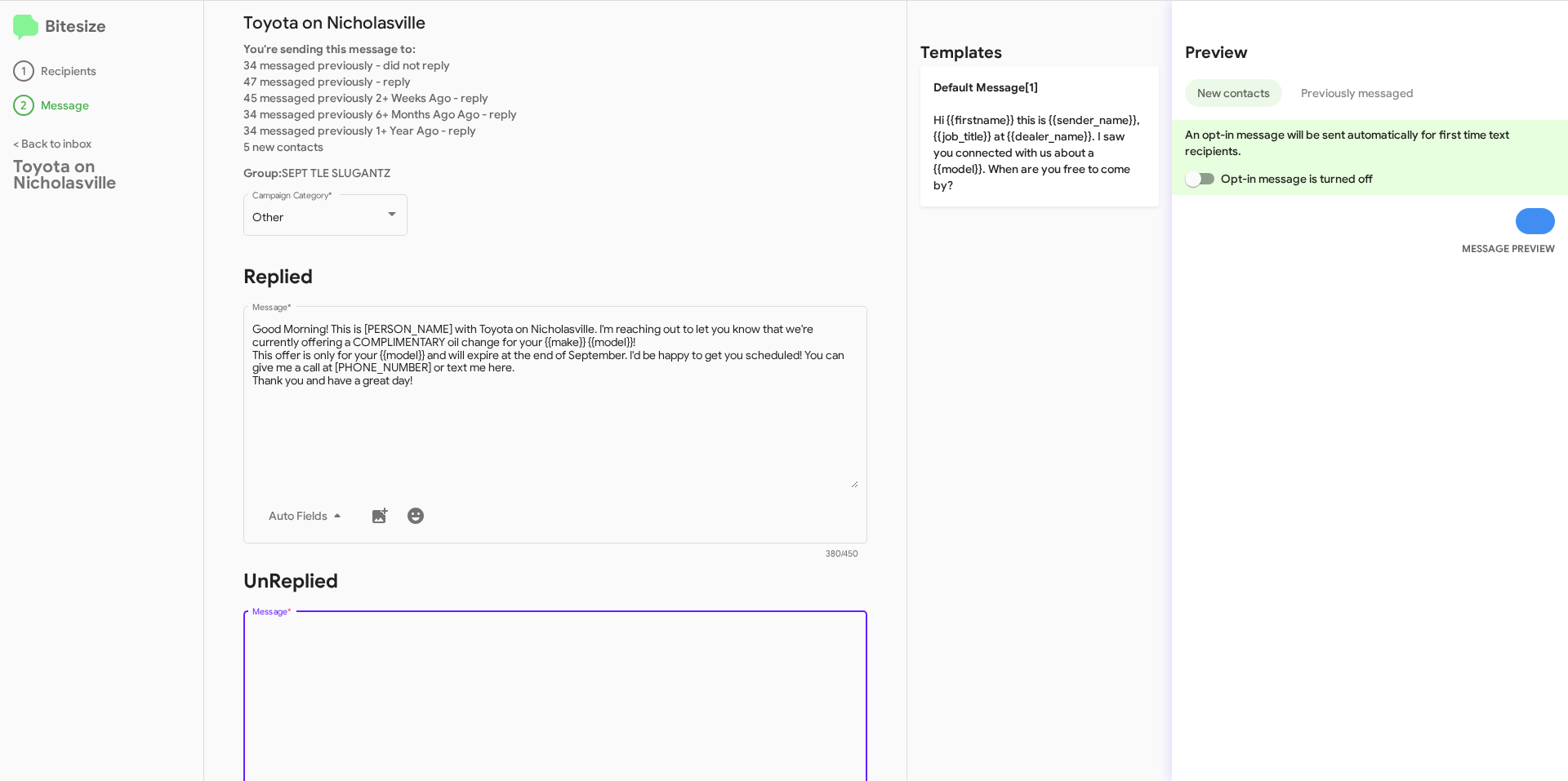
click at [476, 641] on textarea "Message *" at bounding box center [556, 709] width 607 height 166
paste textarea "Good Morning! This is [PERSON_NAME] with Toyota on Nicholasville. I'm reaching …"
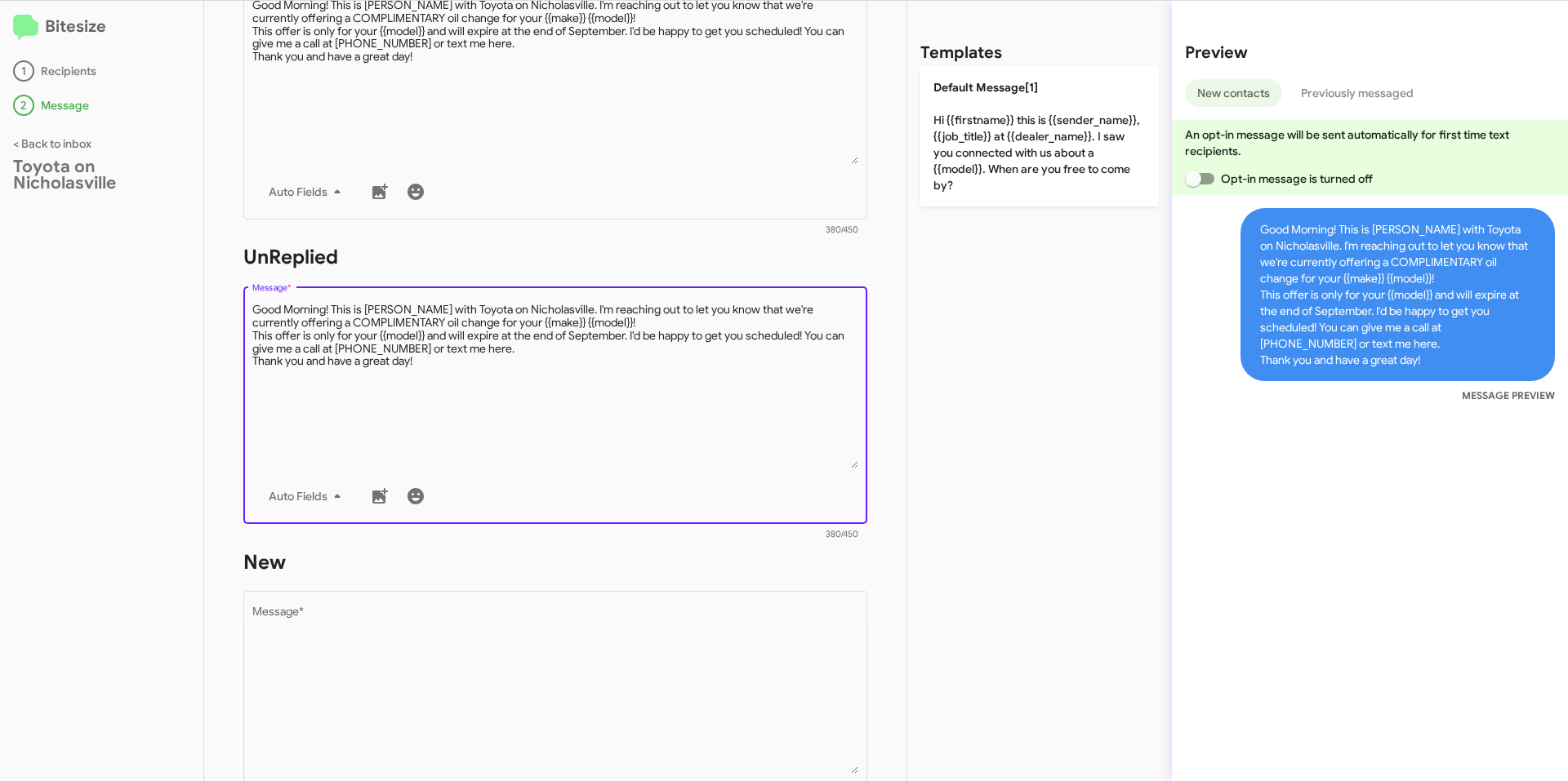
scroll to position [408, 0]
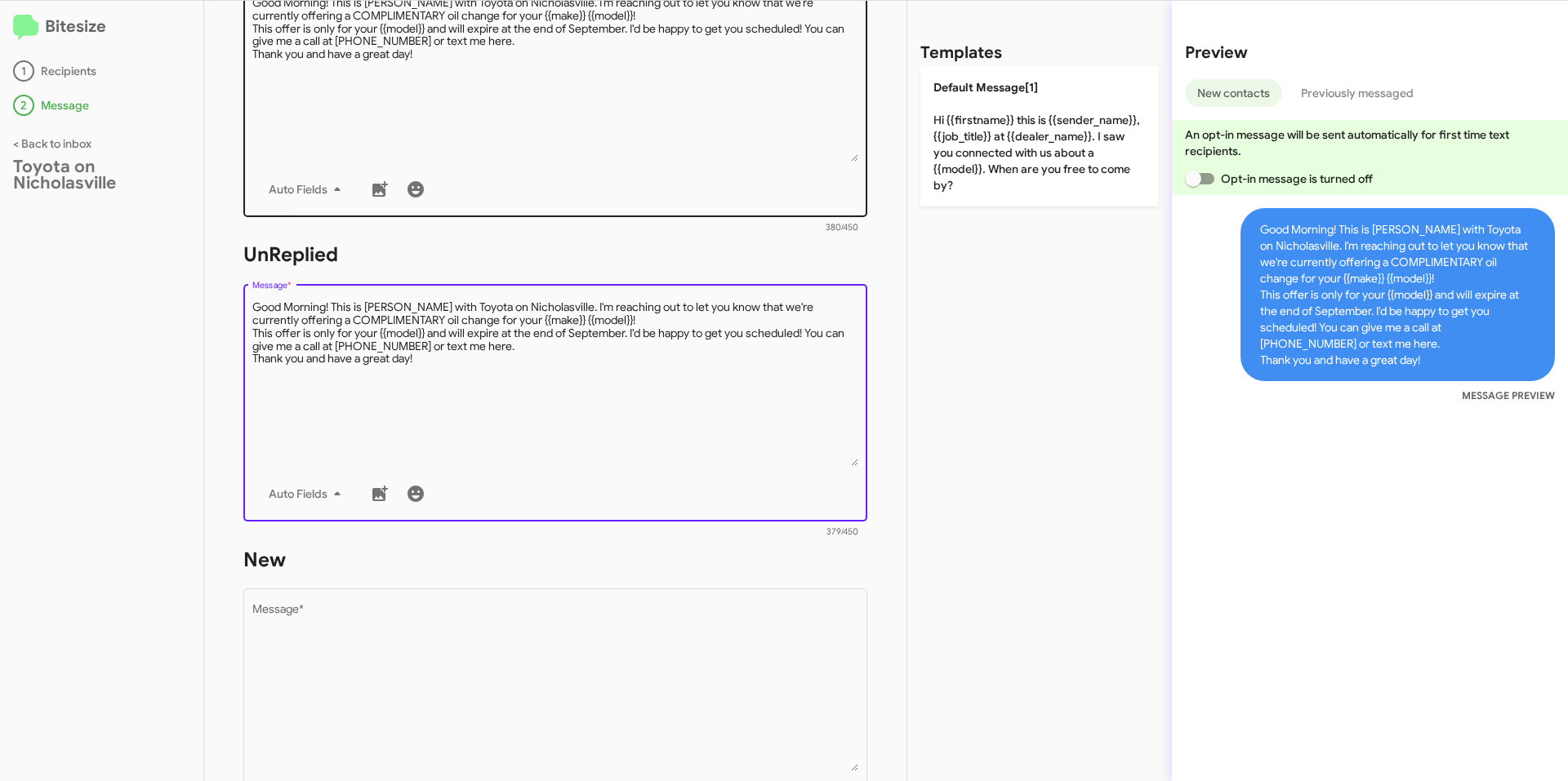
type textarea "Good Morning! This is [PERSON_NAME] with Toyota on Nicholasville. I'm reaching …"
click at [405, 77] on textarea "Message *" at bounding box center [556, 77] width 607 height 166
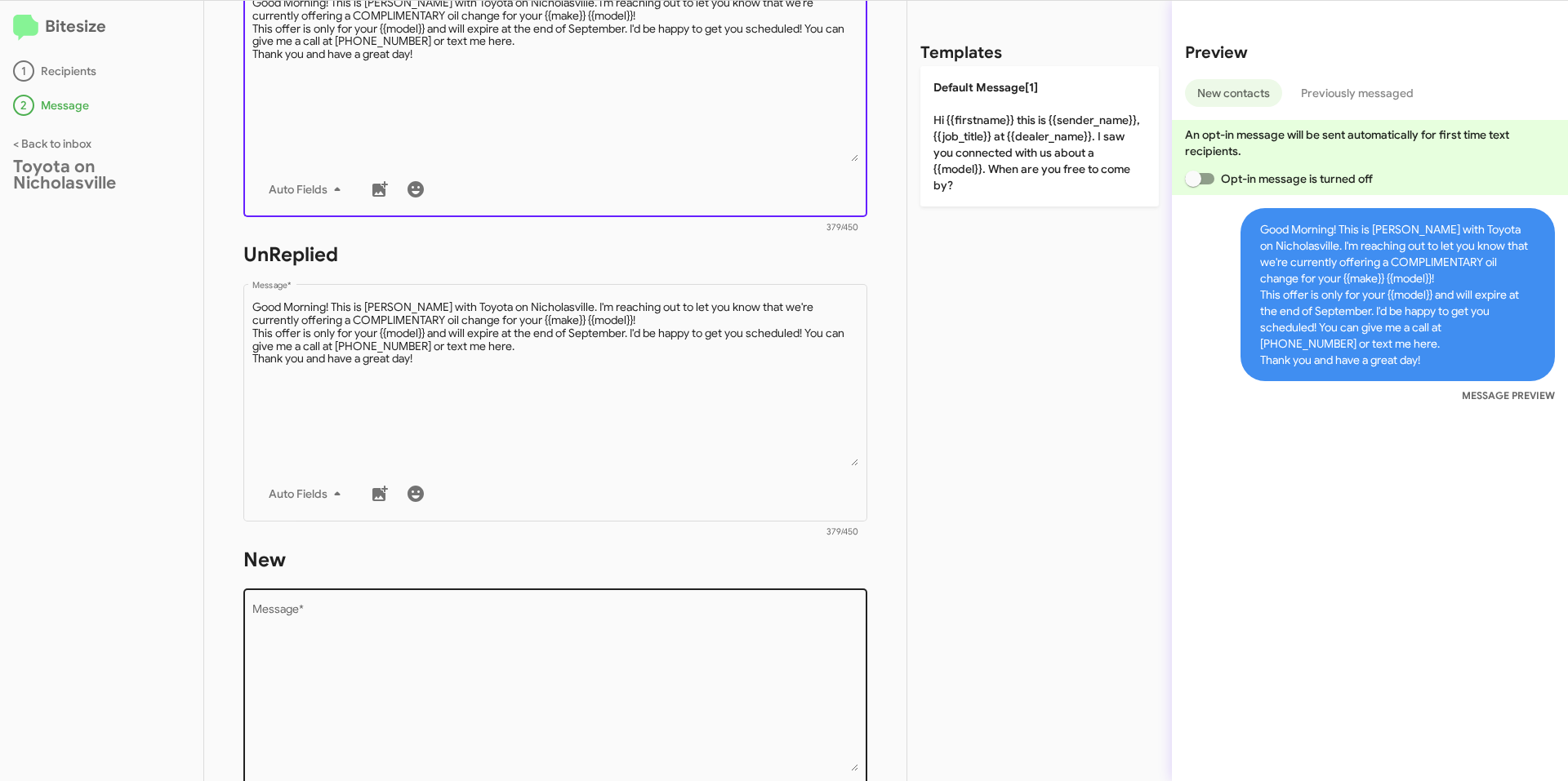
type textarea "Good Morning! This is [PERSON_NAME] with Toyota on Nicholasville. I'm reaching …"
click at [384, 645] on textarea "Message *" at bounding box center [556, 688] width 607 height 166
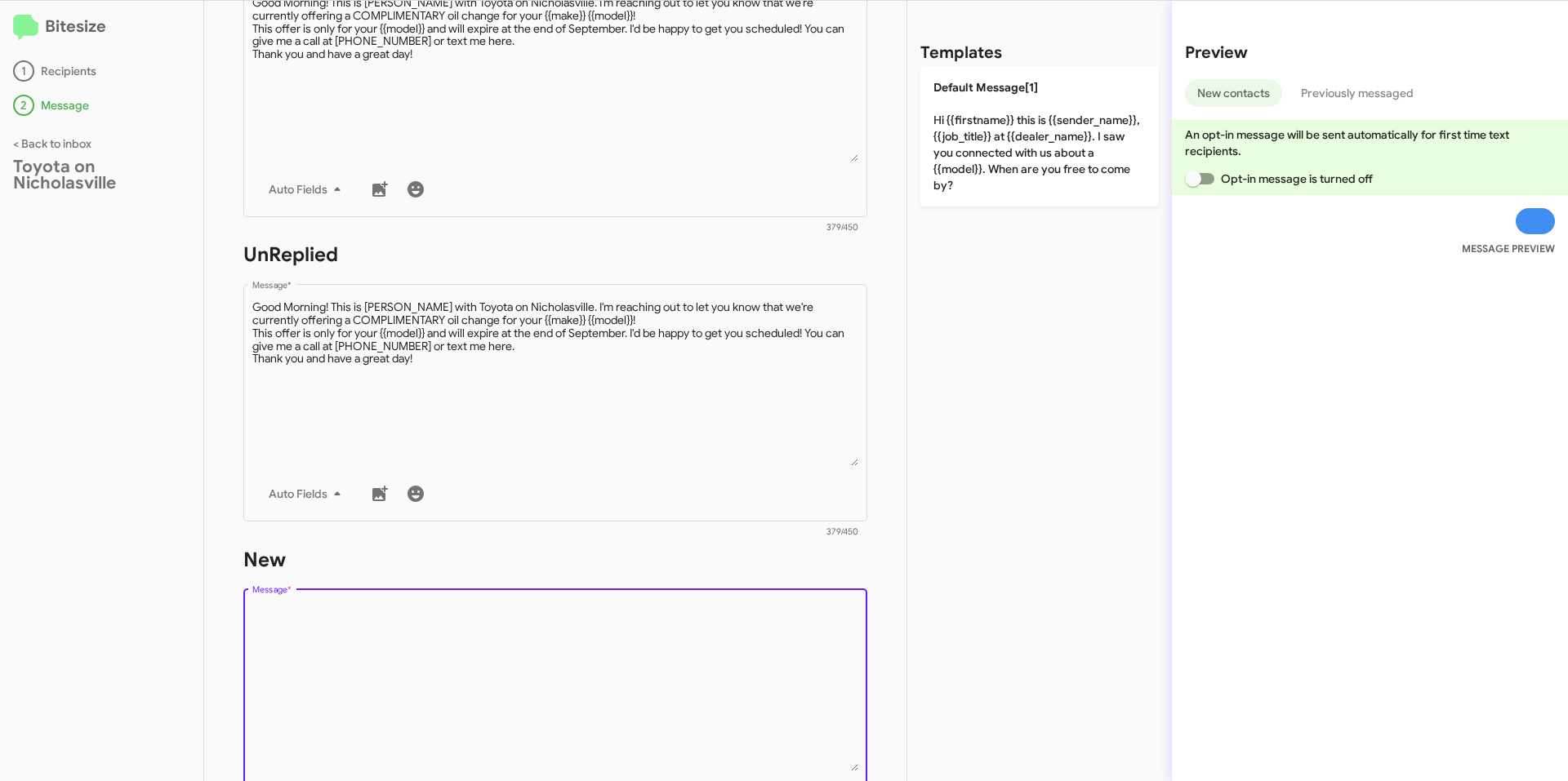
paste textarea "Good Morning! This is [PERSON_NAME] with Toyota on Nicholasville. I'm reaching …"
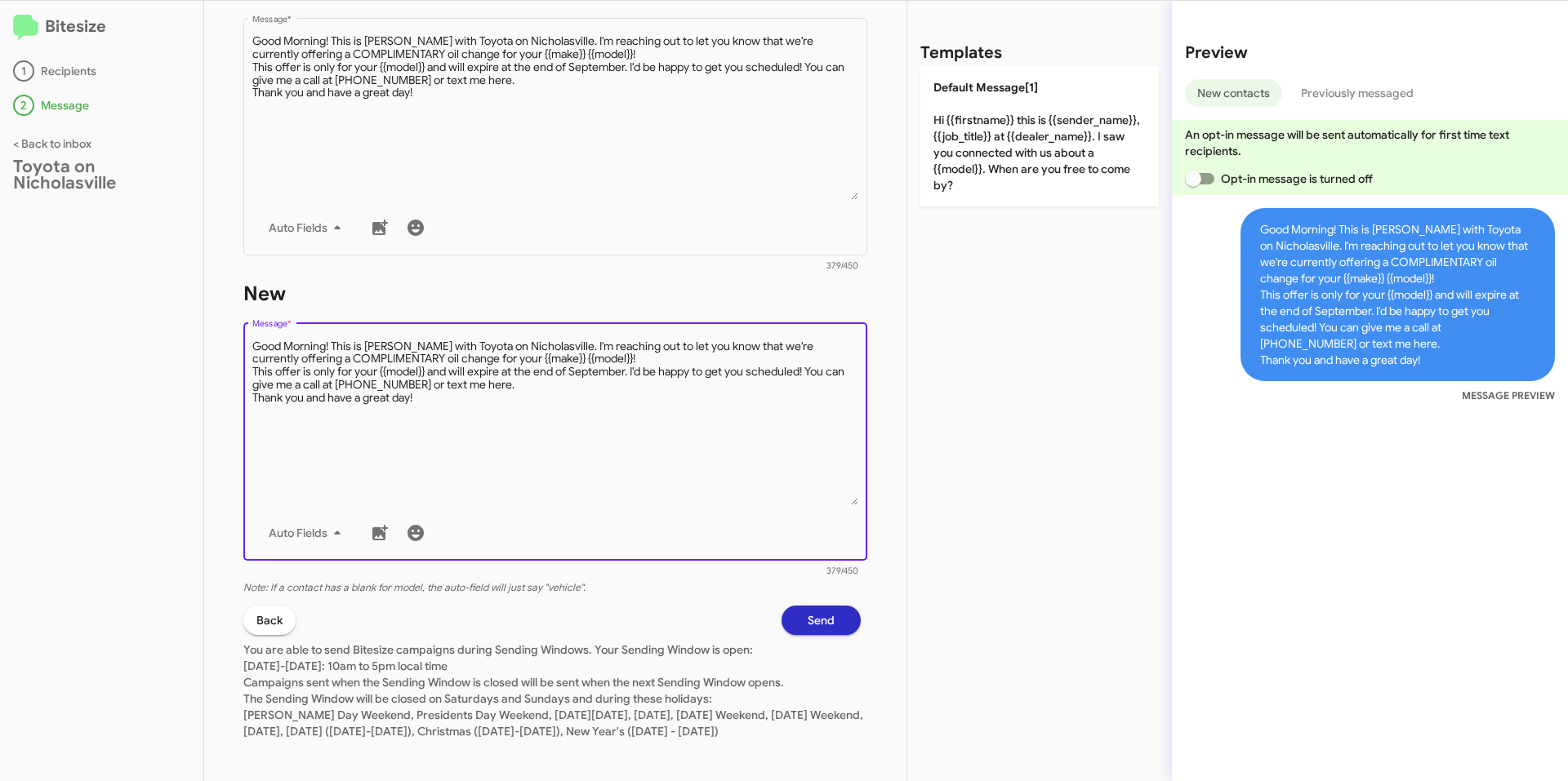
scroll to position [697, 0]
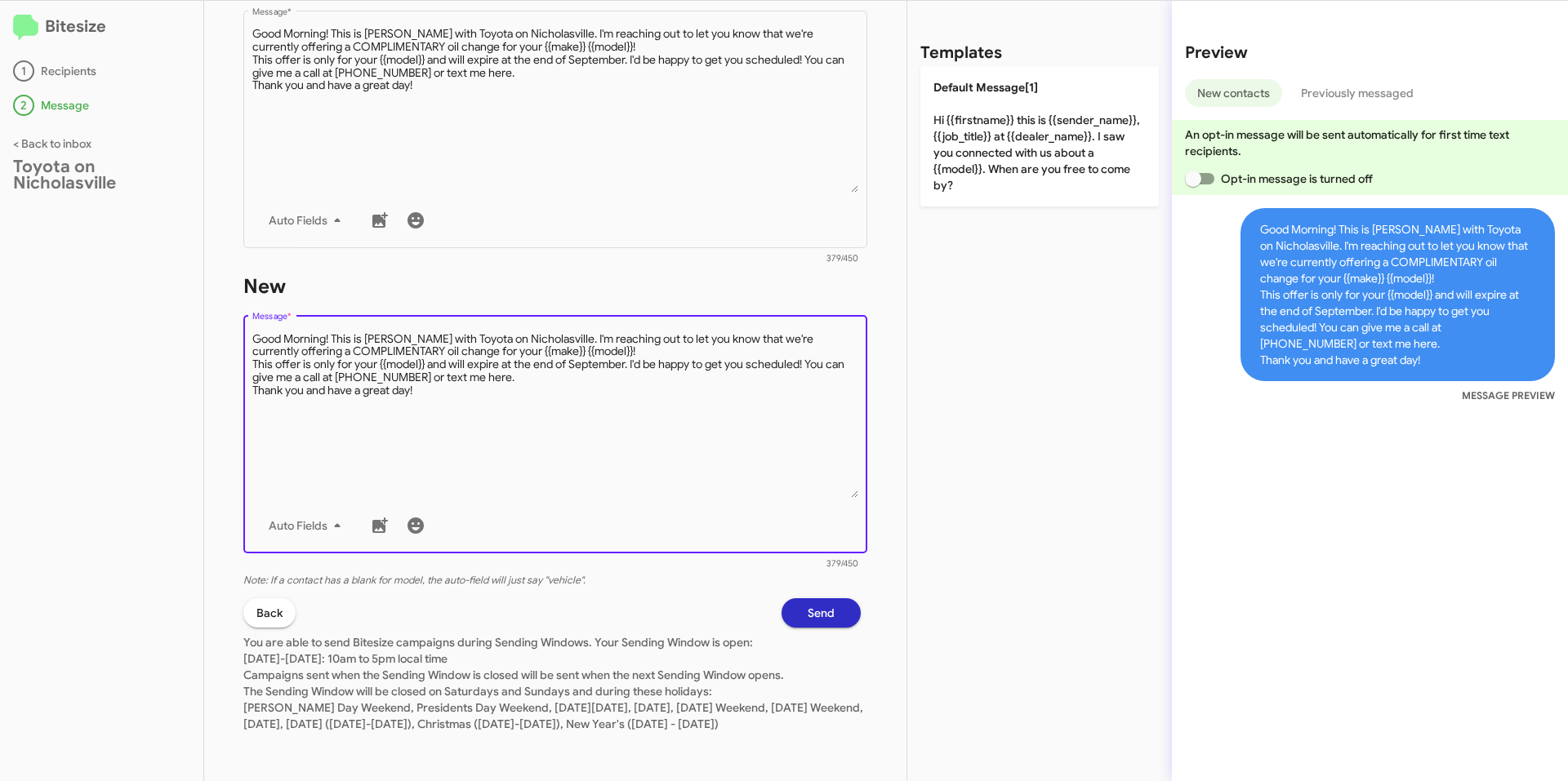
type textarea "Good Morning! This is [PERSON_NAME] with Toyota on Nicholasville. I'm reaching …"
click at [808, 602] on span "Send" at bounding box center [821, 612] width 27 height 29
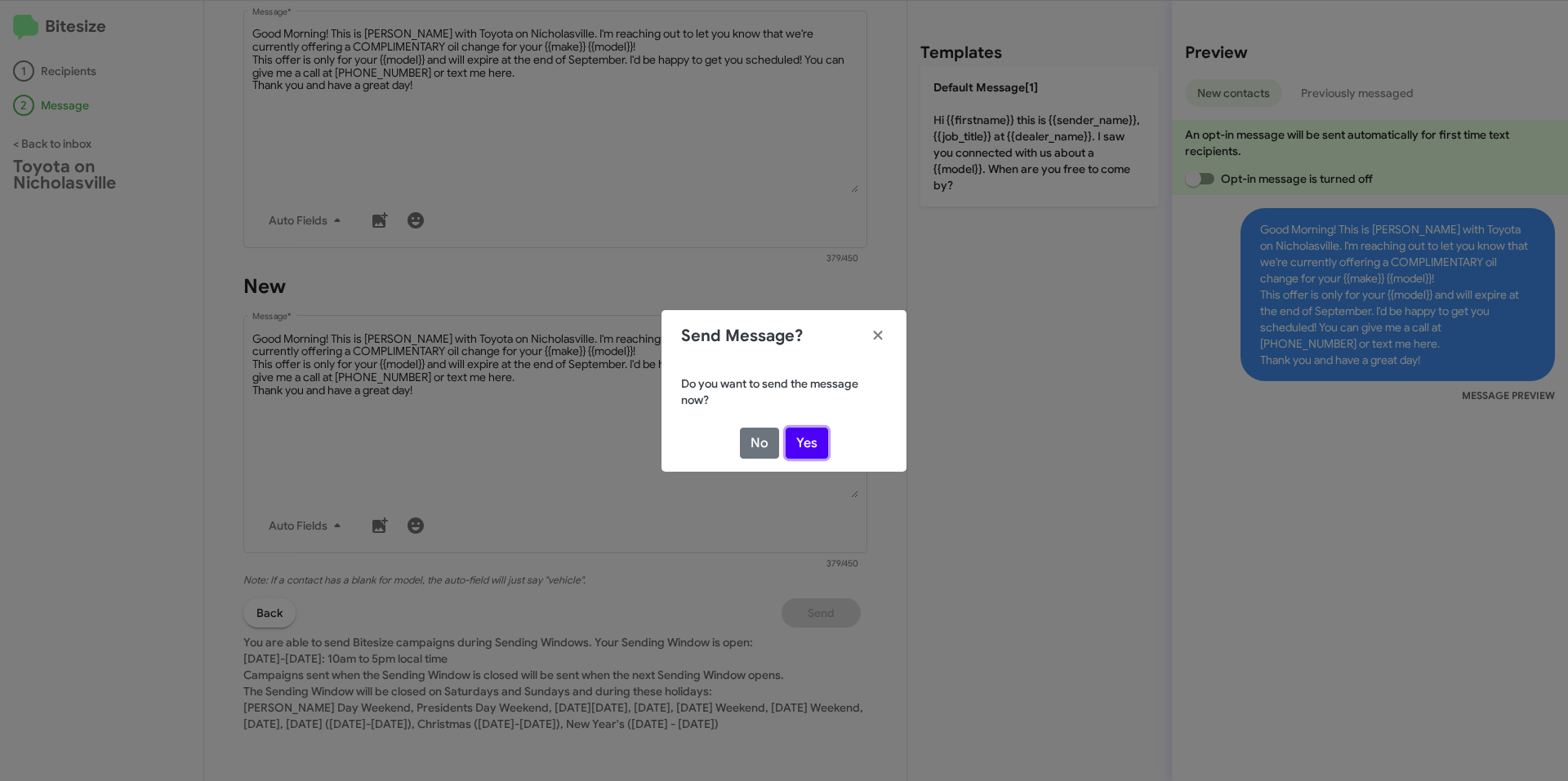
click at [802, 442] on button "Yes" at bounding box center [807, 442] width 42 height 31
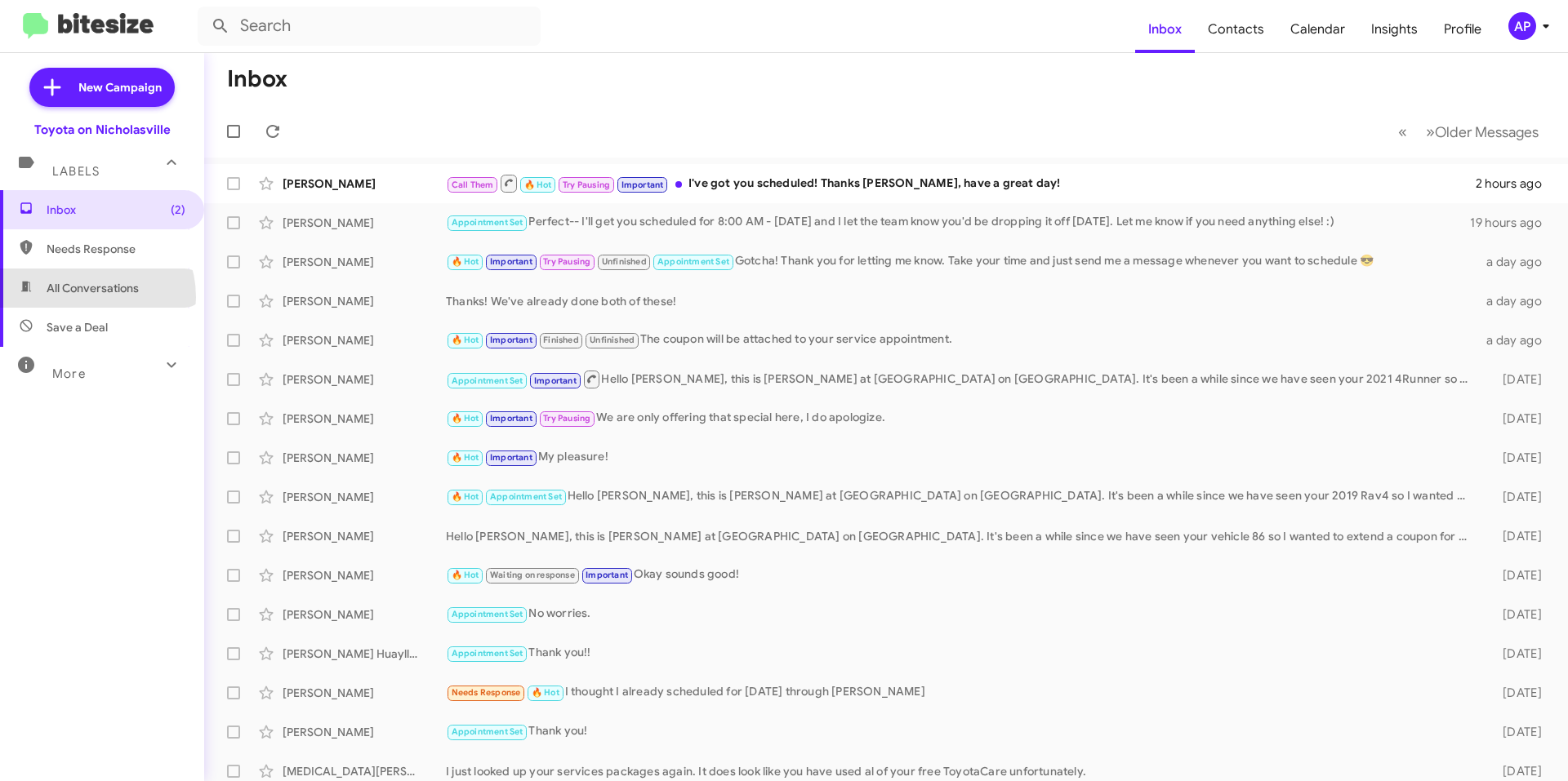
click at [86, 297] on span "All Conversations" at bounding box center [102, 288] width 204 height 40
type input "in:all-conversations"
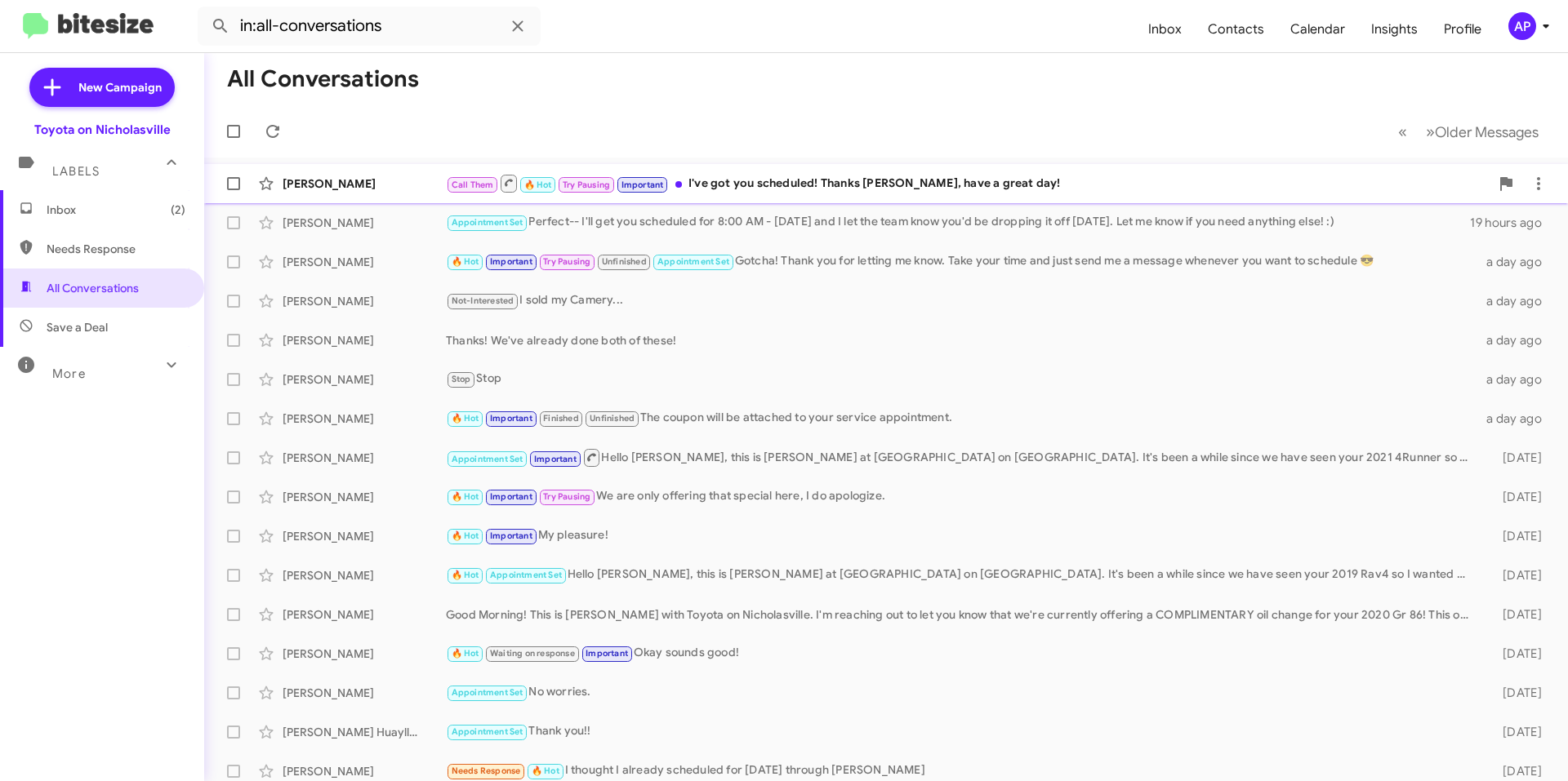
click at [811, 183] on div "Call Them 🔥 Hot Try Pausing Important I've got you scheduled! Thanks [PERSON_NA…" at bounding box center [968, 183] width 1044 height 20
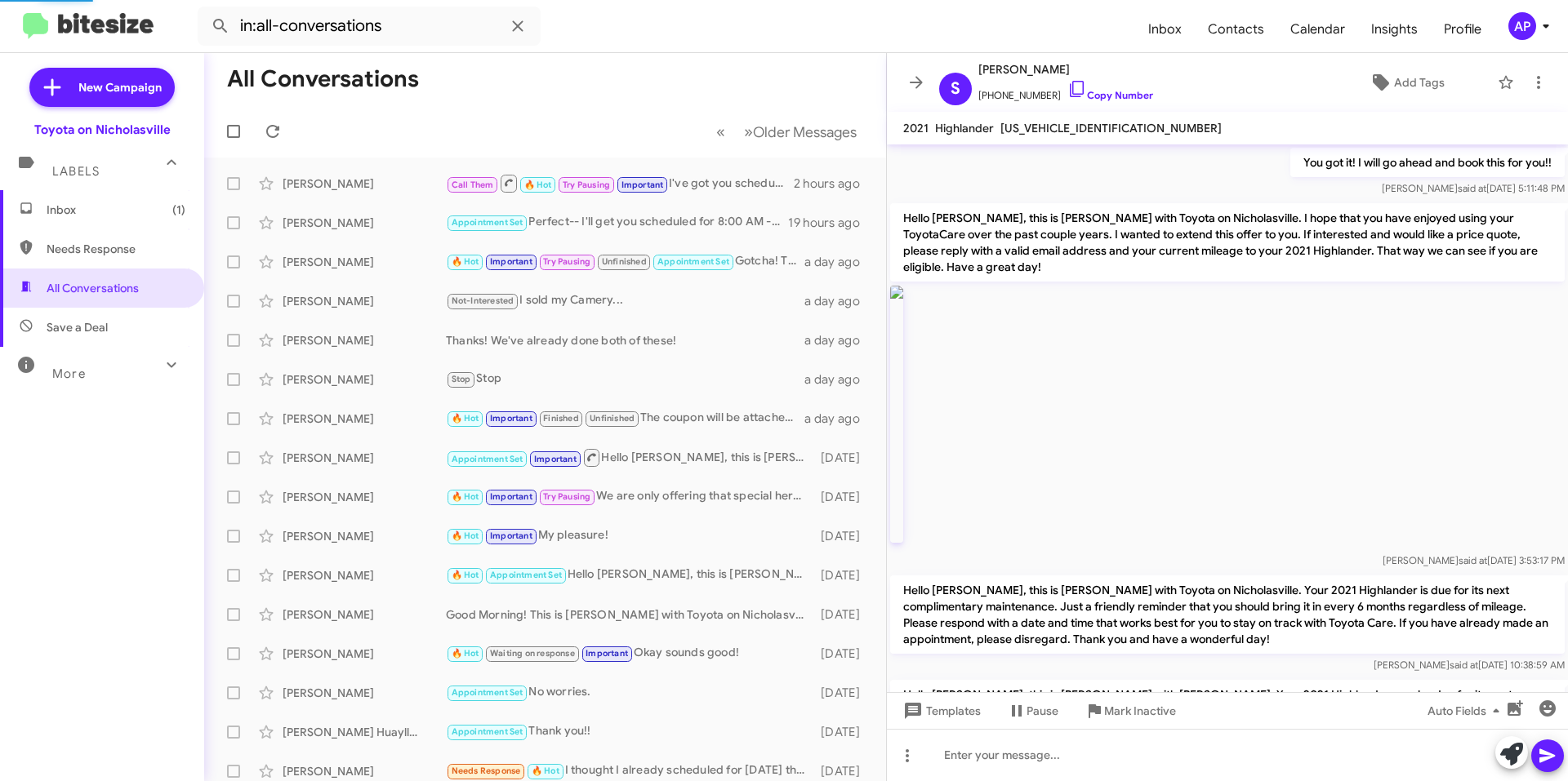
scroll to position [2447, 0]
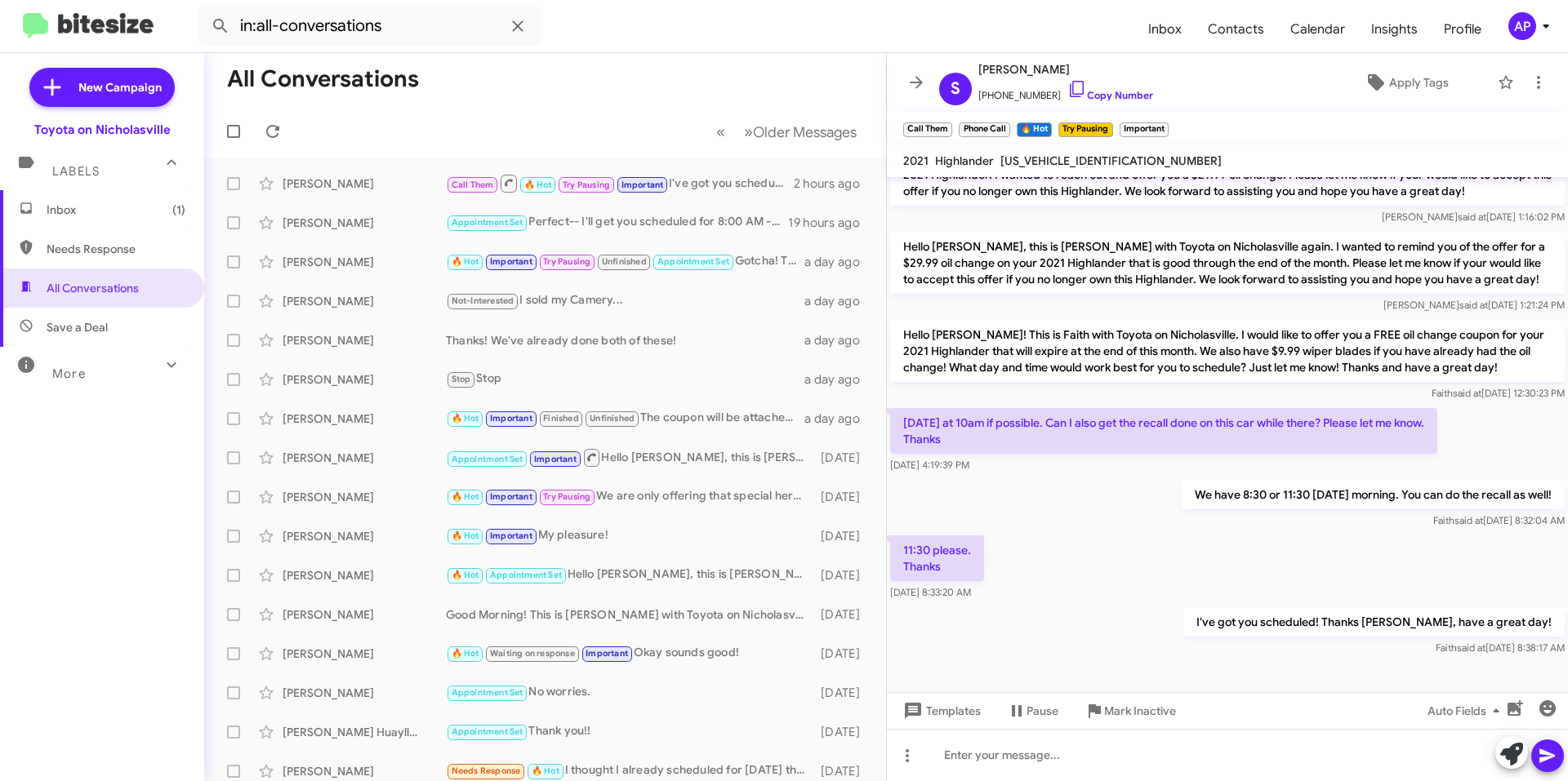
click at [901, 71] on mat-toolbar "S [PERSON_NAME] [PHONE_NUMBER] Copy Number Apply Tags" at bounding box center [1227, 82] width 681 height 59
click at [913, 73] on icon at bounding box center [916, 83] width 19 height 19
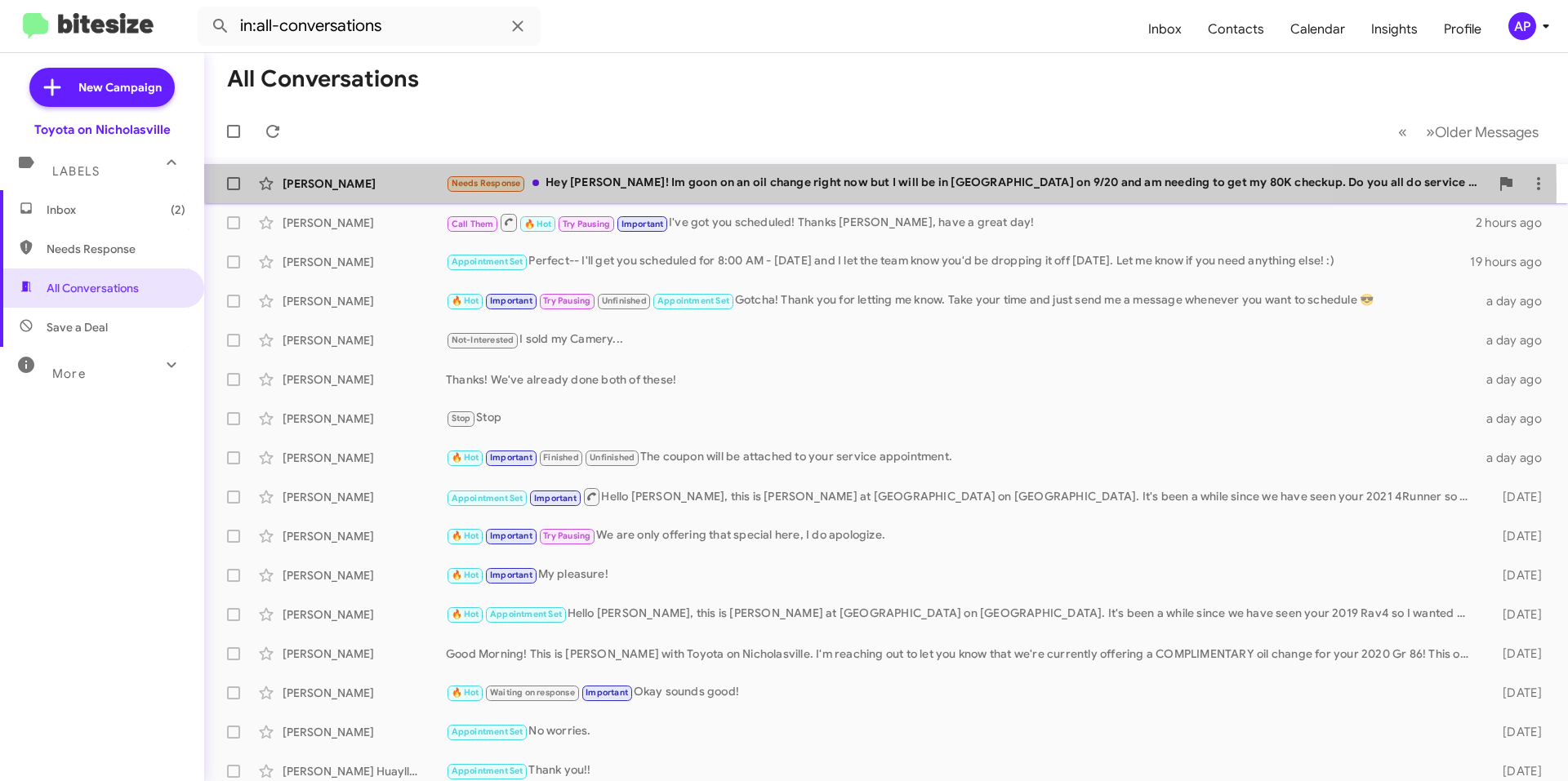
click at [718, 190] on div "Needs Response Hey [PERSON_NAME]! Im goon on an oil change right now but I will…" at bounding box center [968, 183] width 1044 height 18
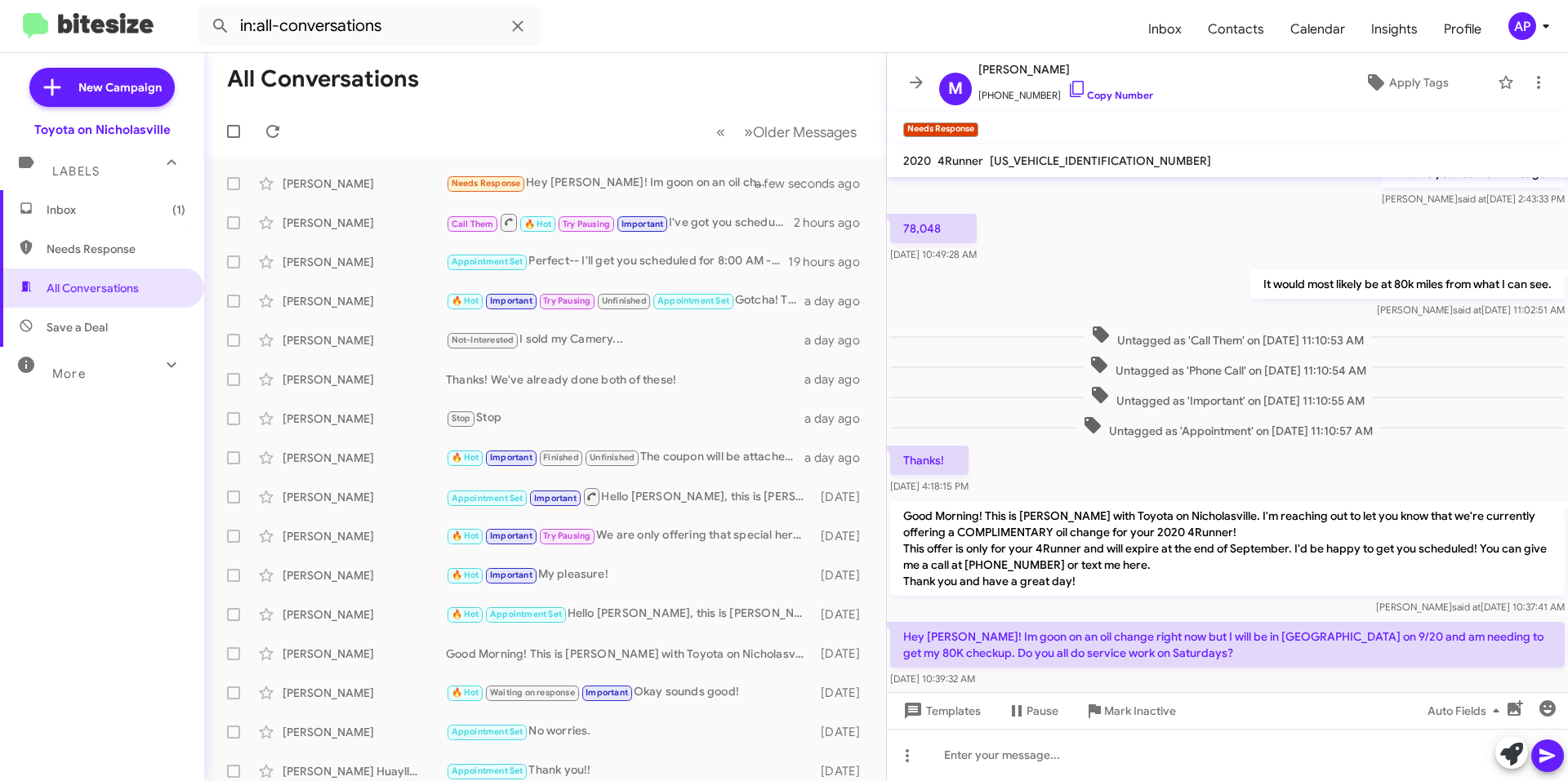
scroll to position [802, 0]
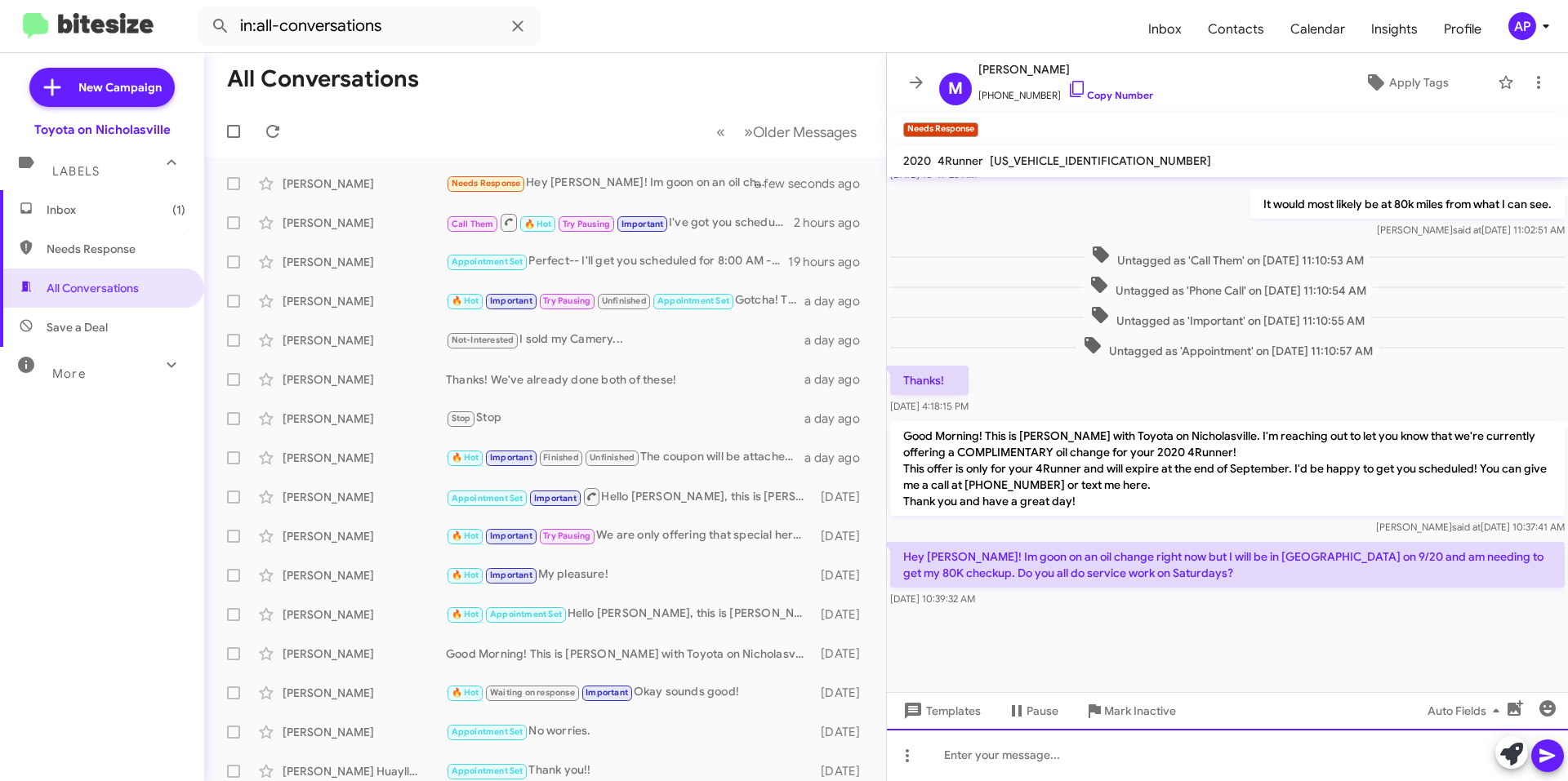
click at [1051, 745] on div at bounding box center [1227, 755] width 681 height 52
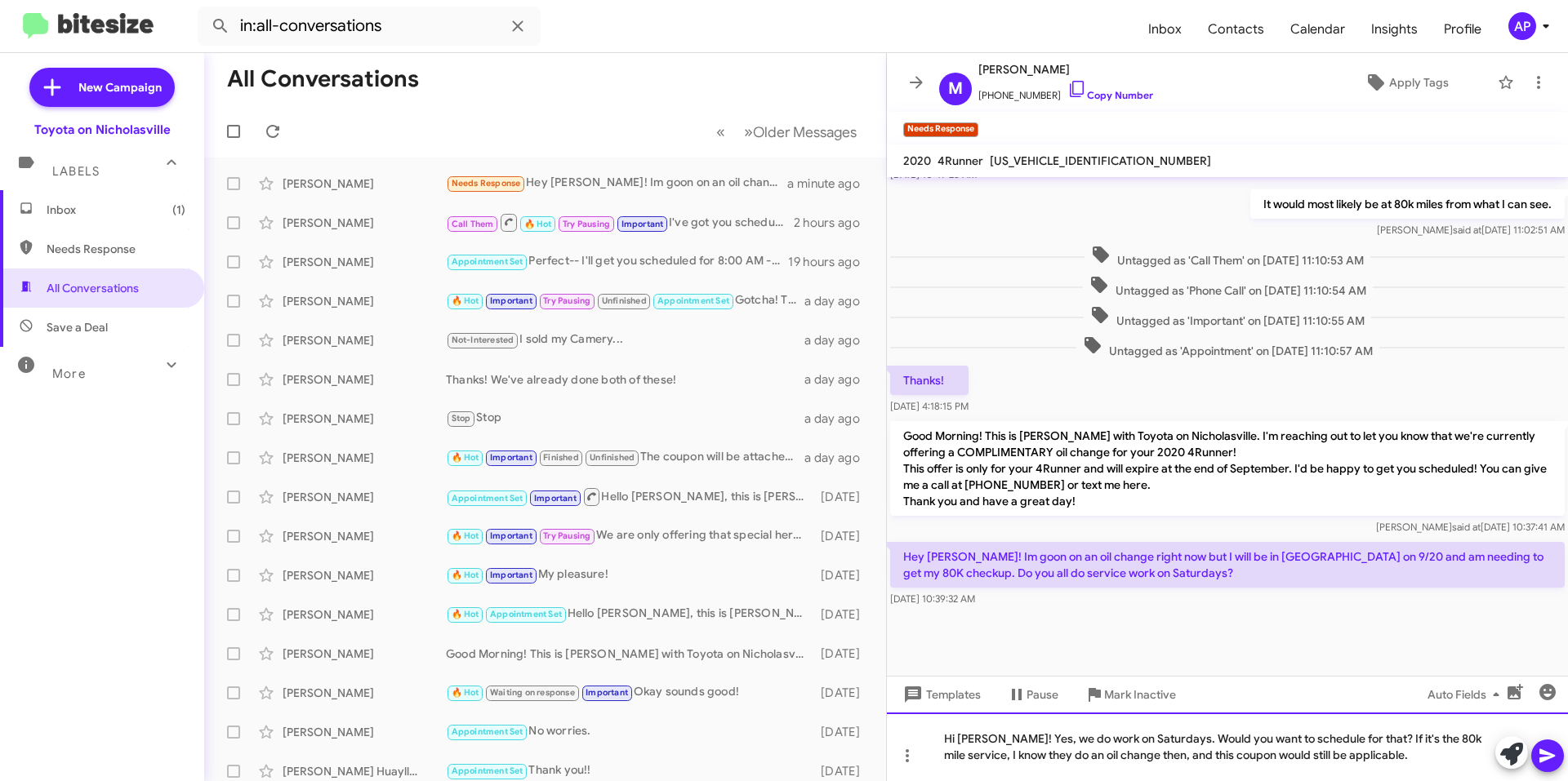
drag, startPoint x: 1353, startPoint y: 727, endPoint x: 1365, endPoint y: 733, distance: 13.4
click at [1353, 727] on div "Hi [PERSON_NAME]! Yes, we do work on Saturdays. Would you want to schedule for …" at bounding box center [1227, 747] width 681 height 69
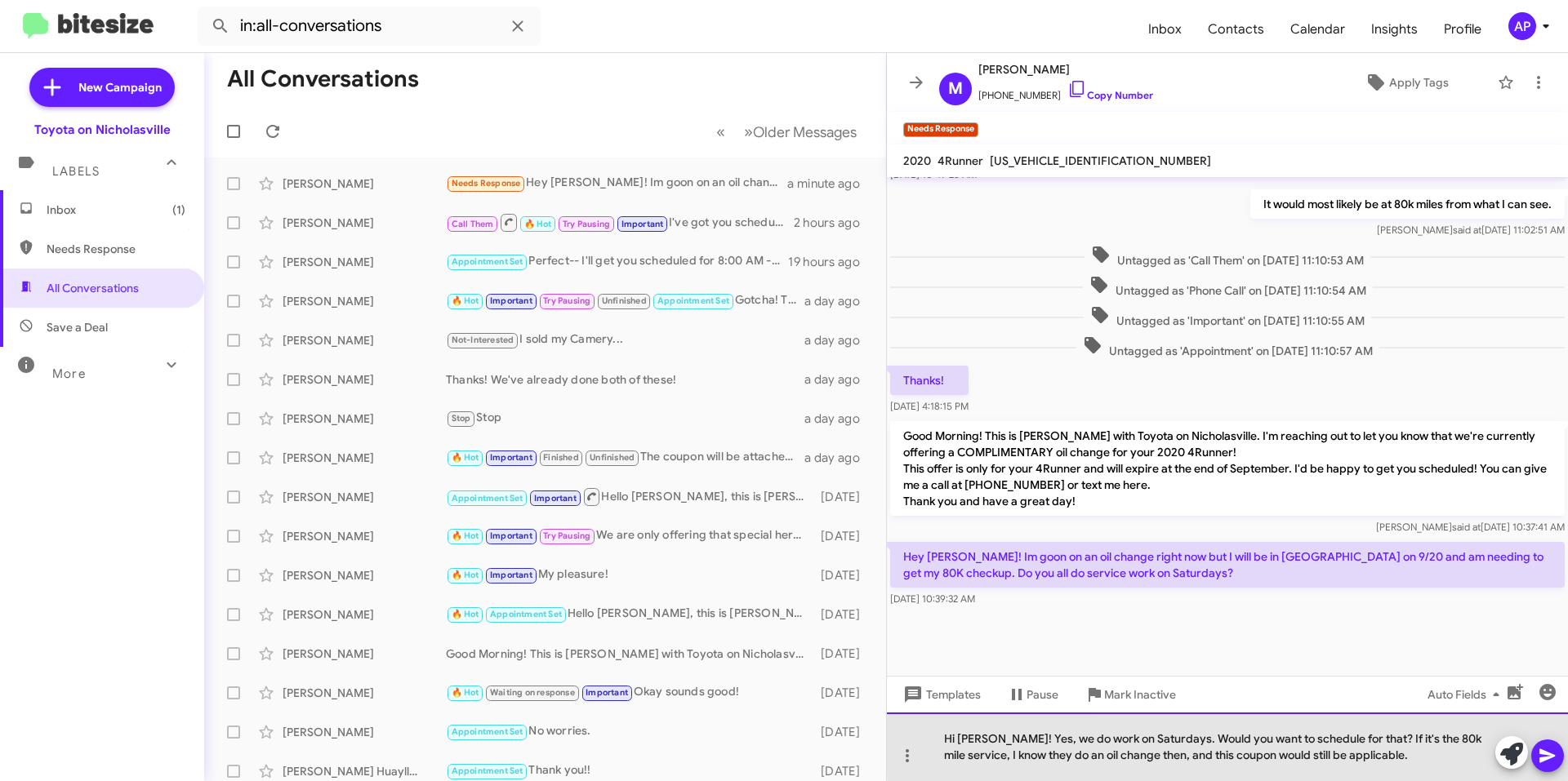
click at [1367, 737] on div "Hi [PERSON_NAME]! Yes, we do work on Saturdays. Would you want to schedule for …" at bounding box center [1227, 747] width 681 height 69
drag, startPoint x: 1366, startPoint y: 737, endPoint x: 1167, endPoint y: 724, distance: 199.4
click at [1167, 724] on div "Hi [PERSON_NAME]! Yes, we do work on Saturdays. Would you want to schedule for …" at bounding box center [1227, 747] width 681 height 69
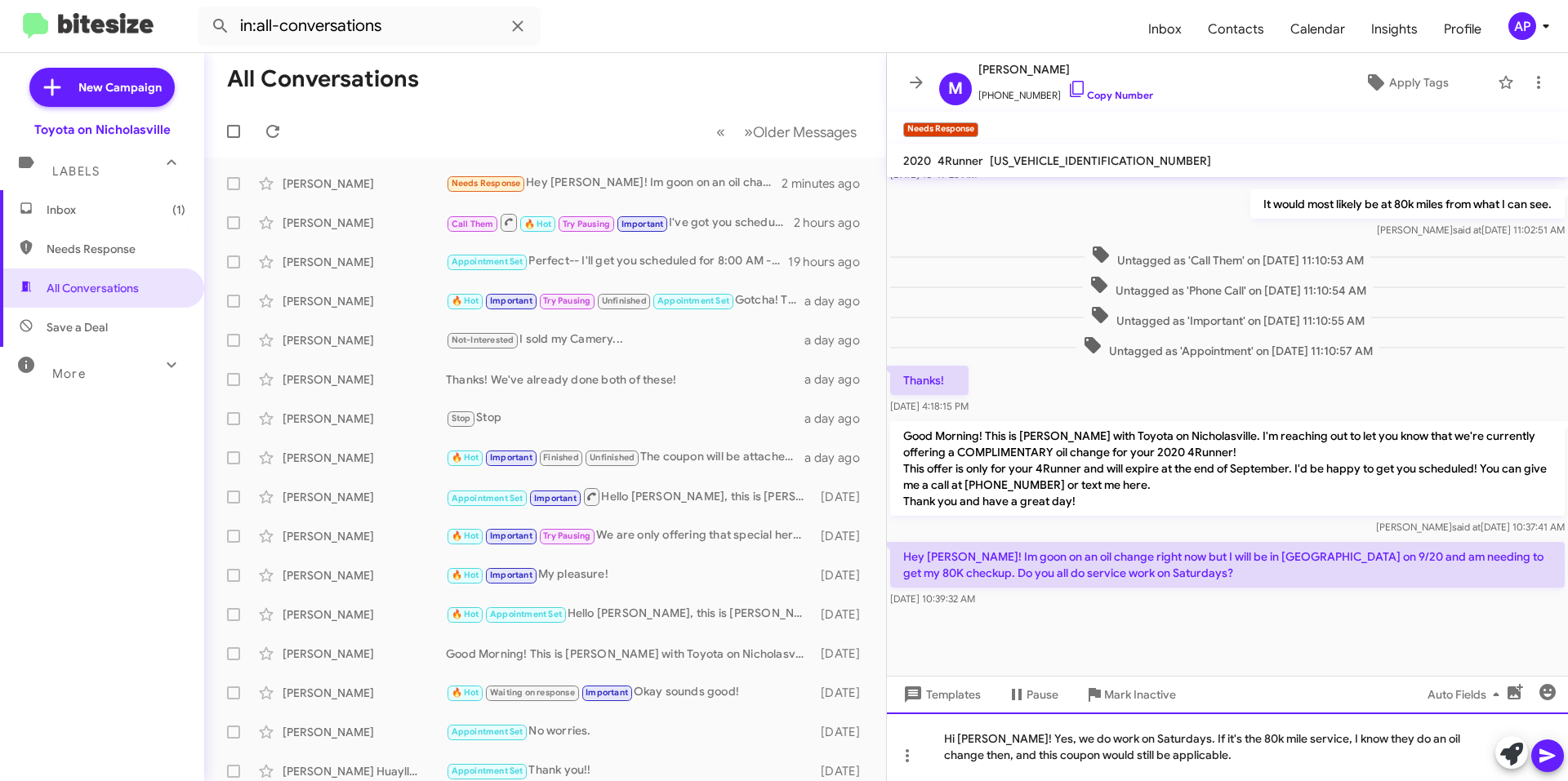
click at [1202, 763] on div "Hi [PERSON_NAME]! Yes, we do work on Saturdays. If it's the 80k mile service, I…" at bounding box center [1227, 747] width 681 height 69
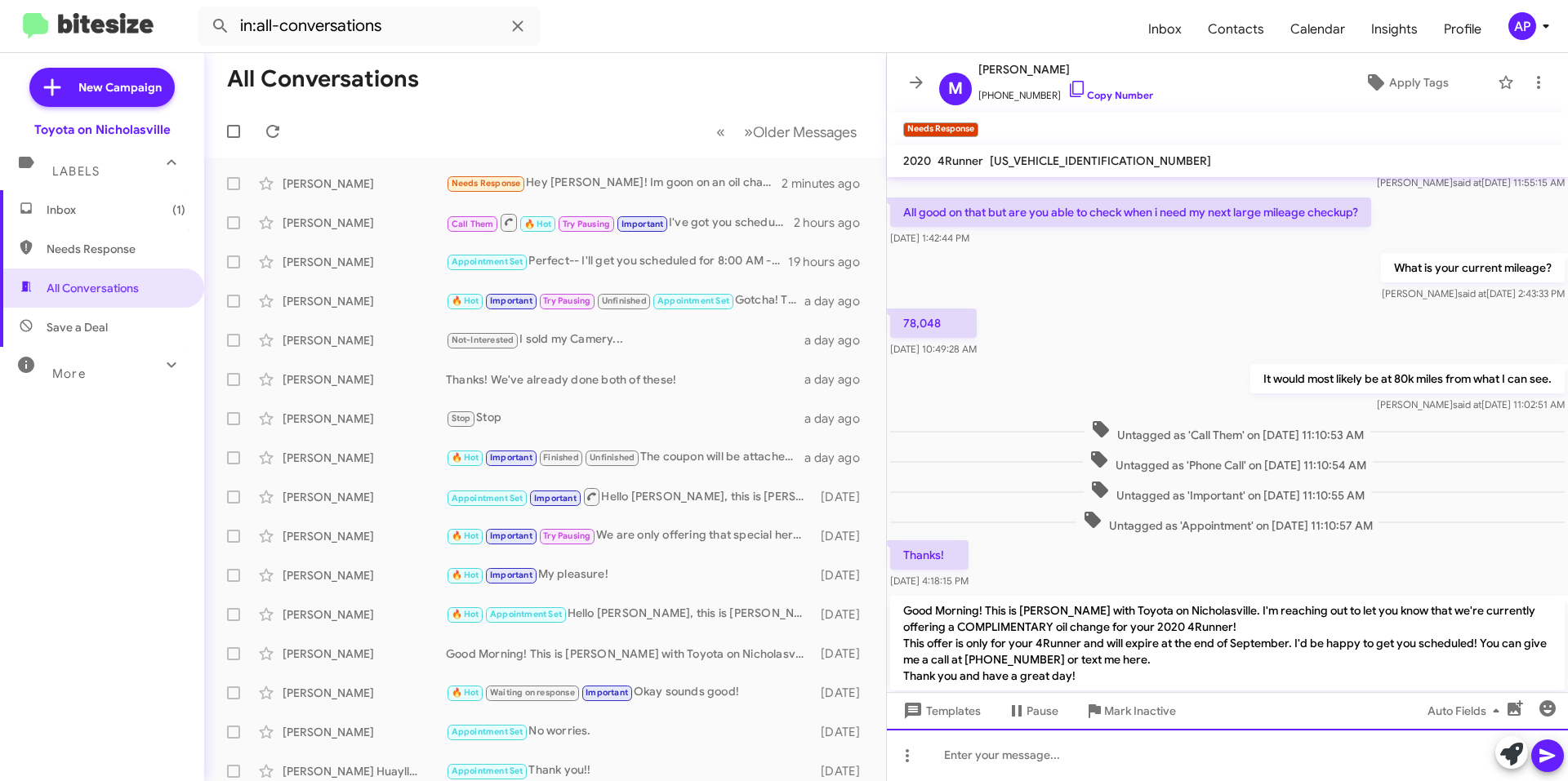
scroll to position [1268, 0]
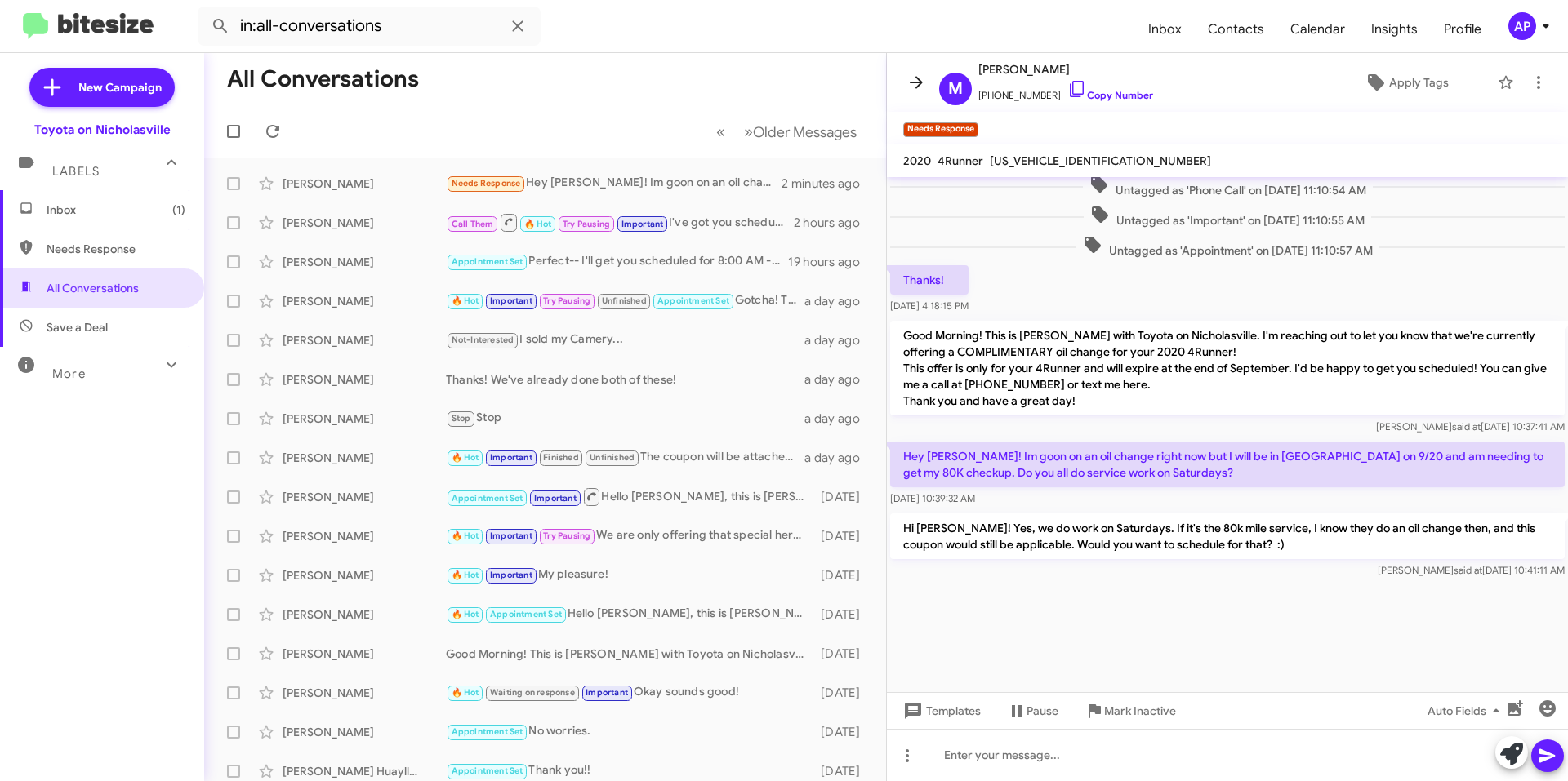
click at [912, 76] on icon at bounding box center [916, 83] width 19 height 19
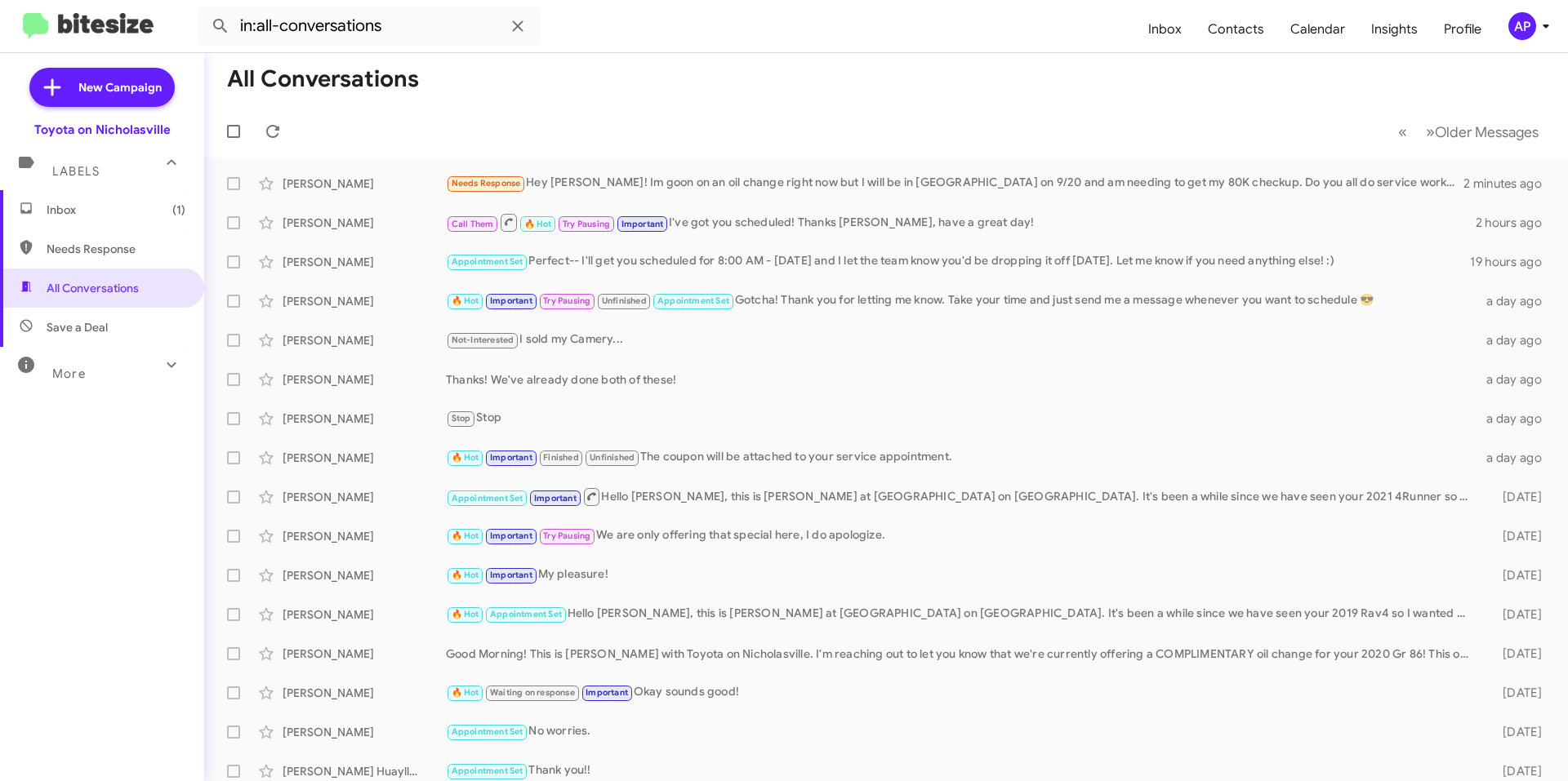
click at [81, 219] on span "Inbox (1)" at bounding box center [102, 209] width 204 height 40
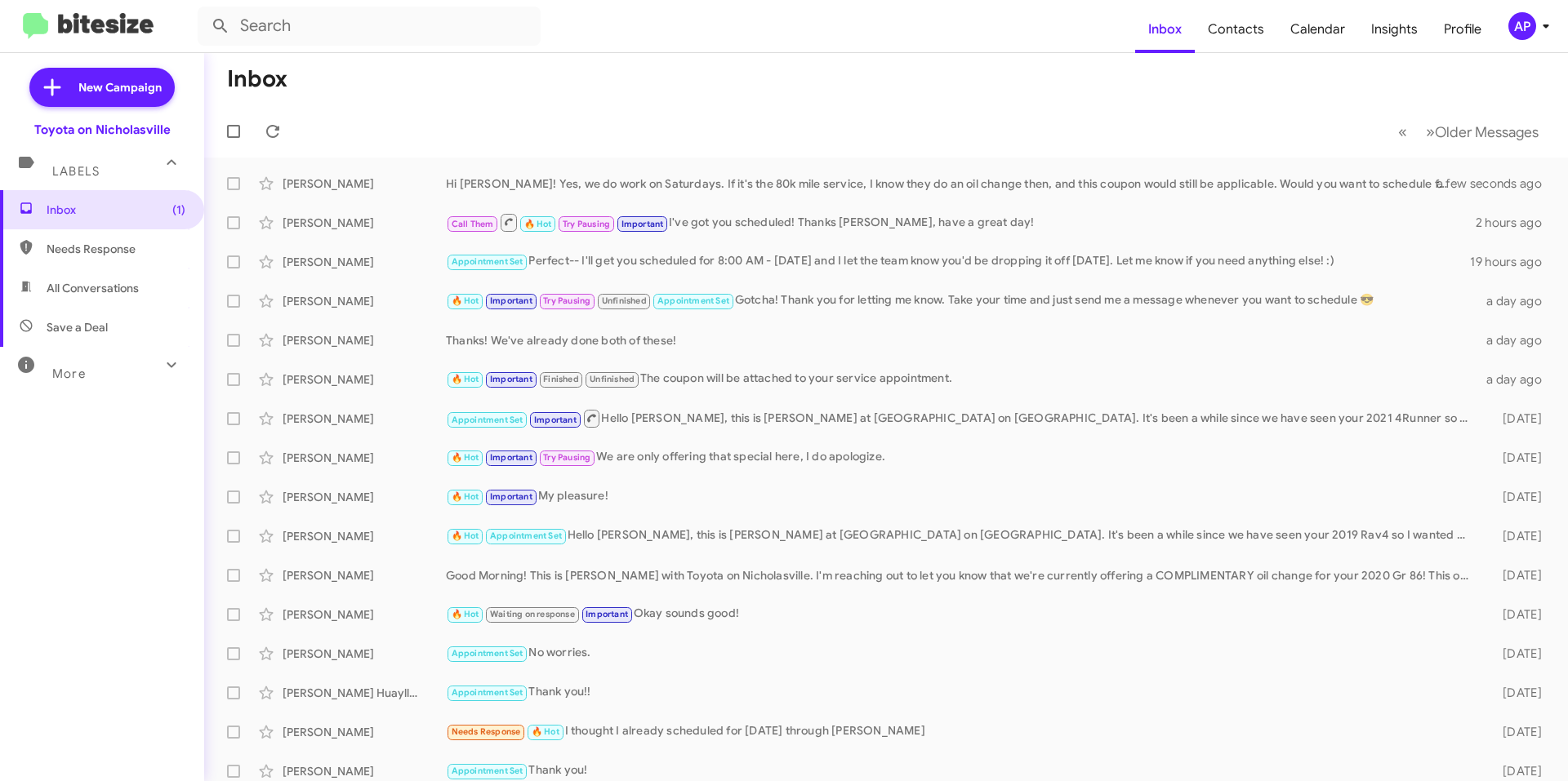
click at [127, 290] on span "All Conversations" at bounding box center [92, 288] width 92 height 17
type input "in:all-conversations"
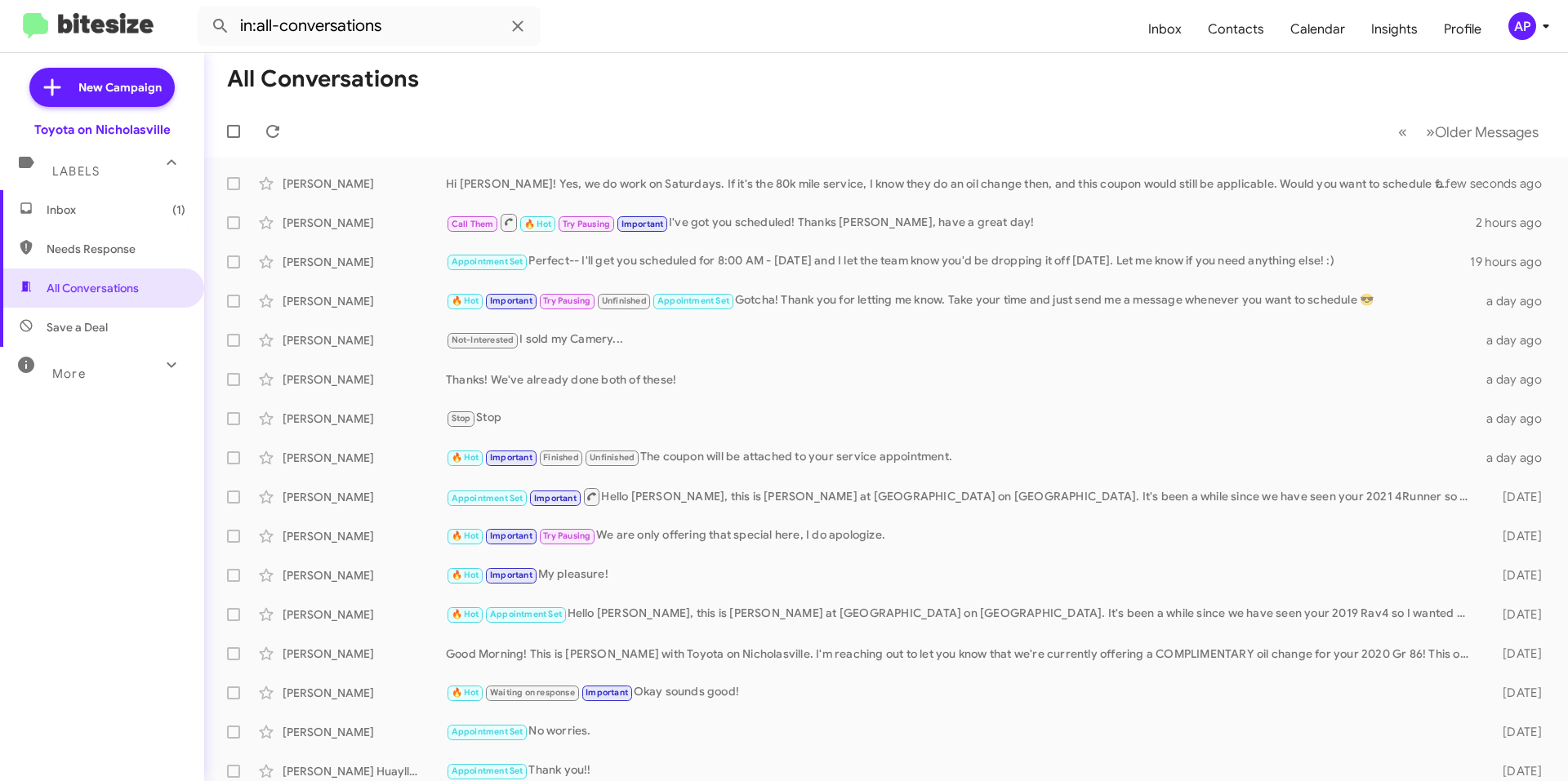
click at [134, 204] on span "Inbox (1)" at bounding box center [116, 209] width 139 height 17
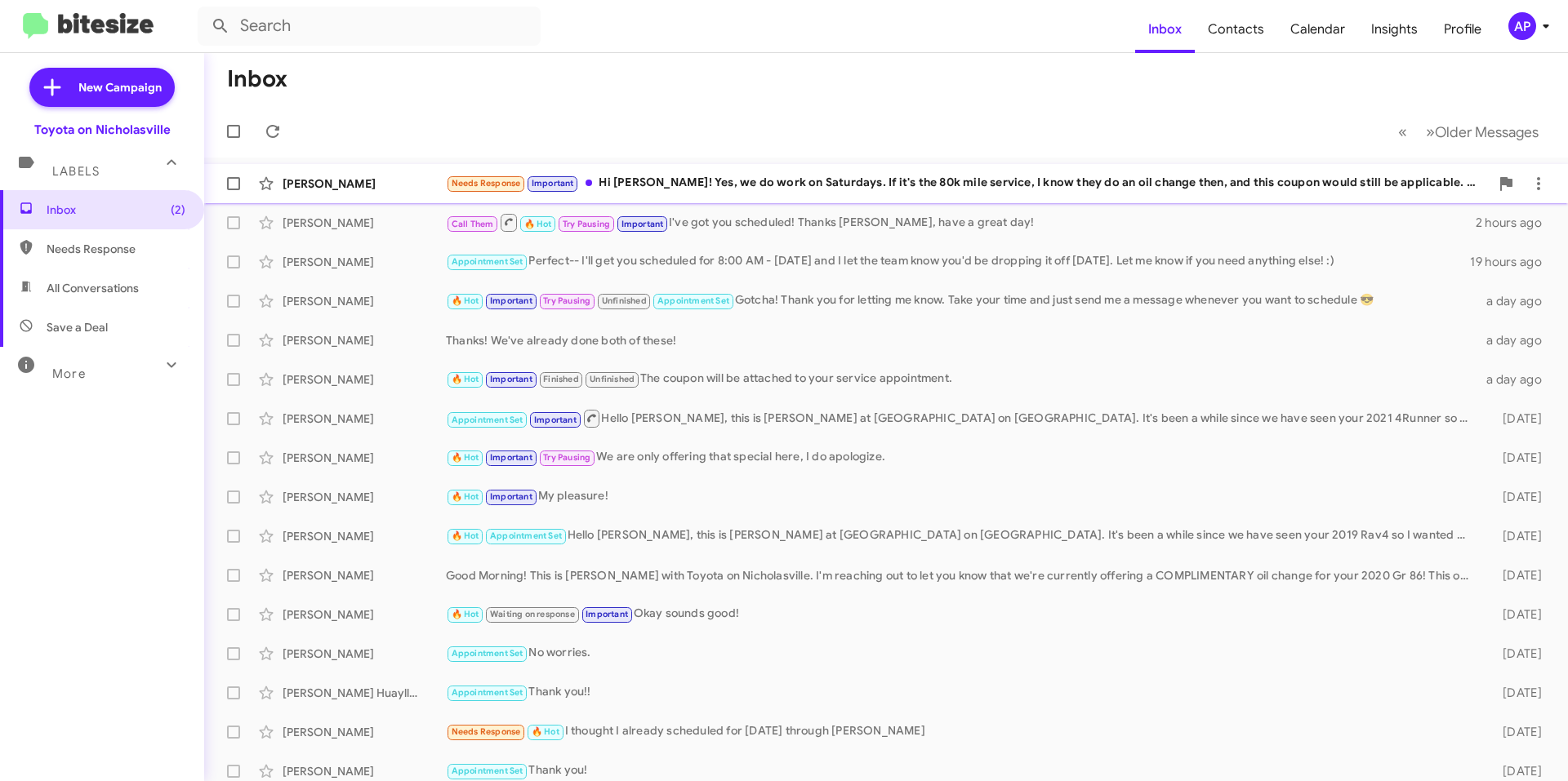
click at [678, 179] on div "Needs Response Important Hi [PERSON_NAME]! Yes, we do work on Saturdays. If it'…" at bounding box center [968, 183] width 1044 height 18
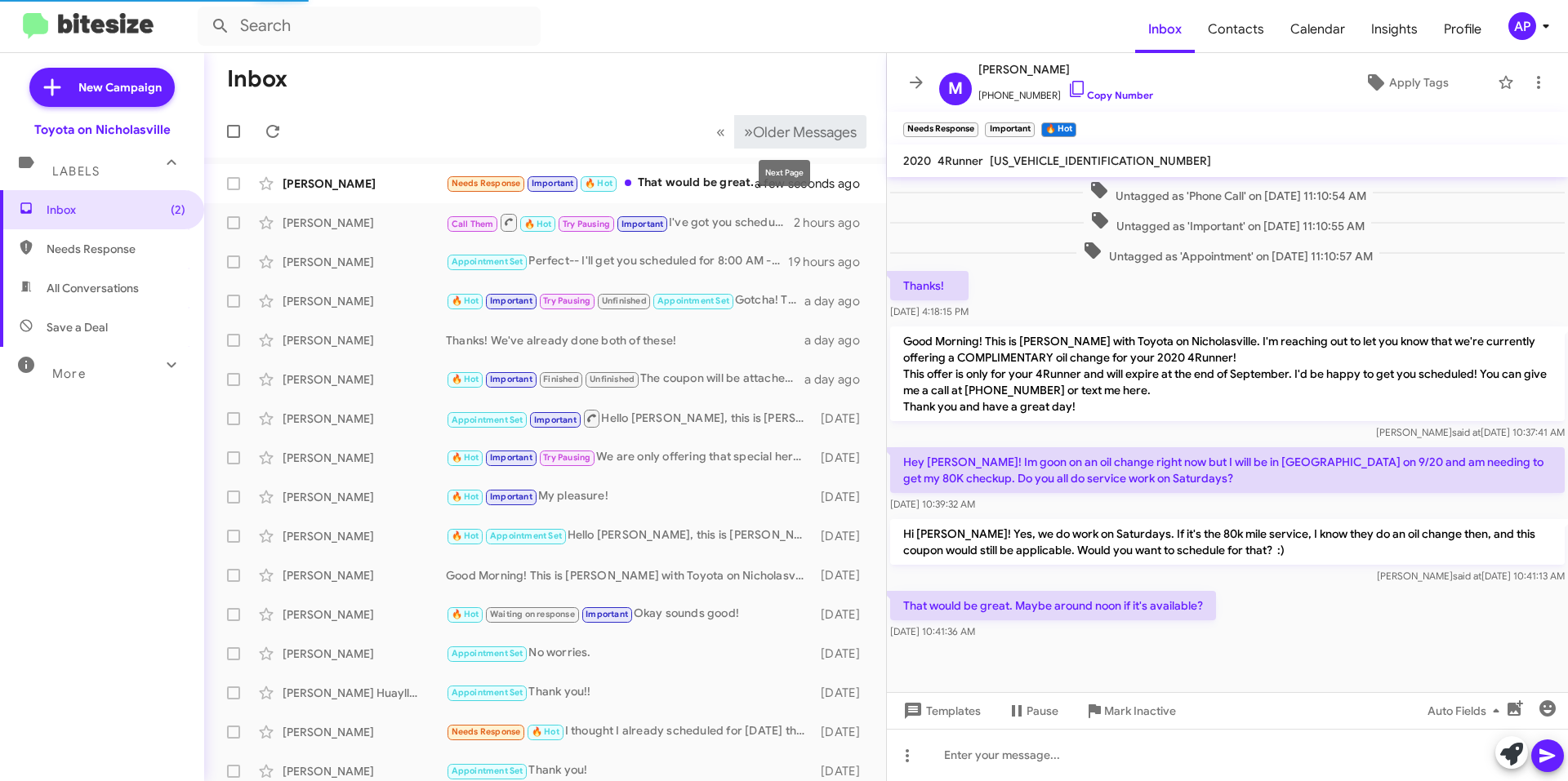
scroll to position [811, 0]
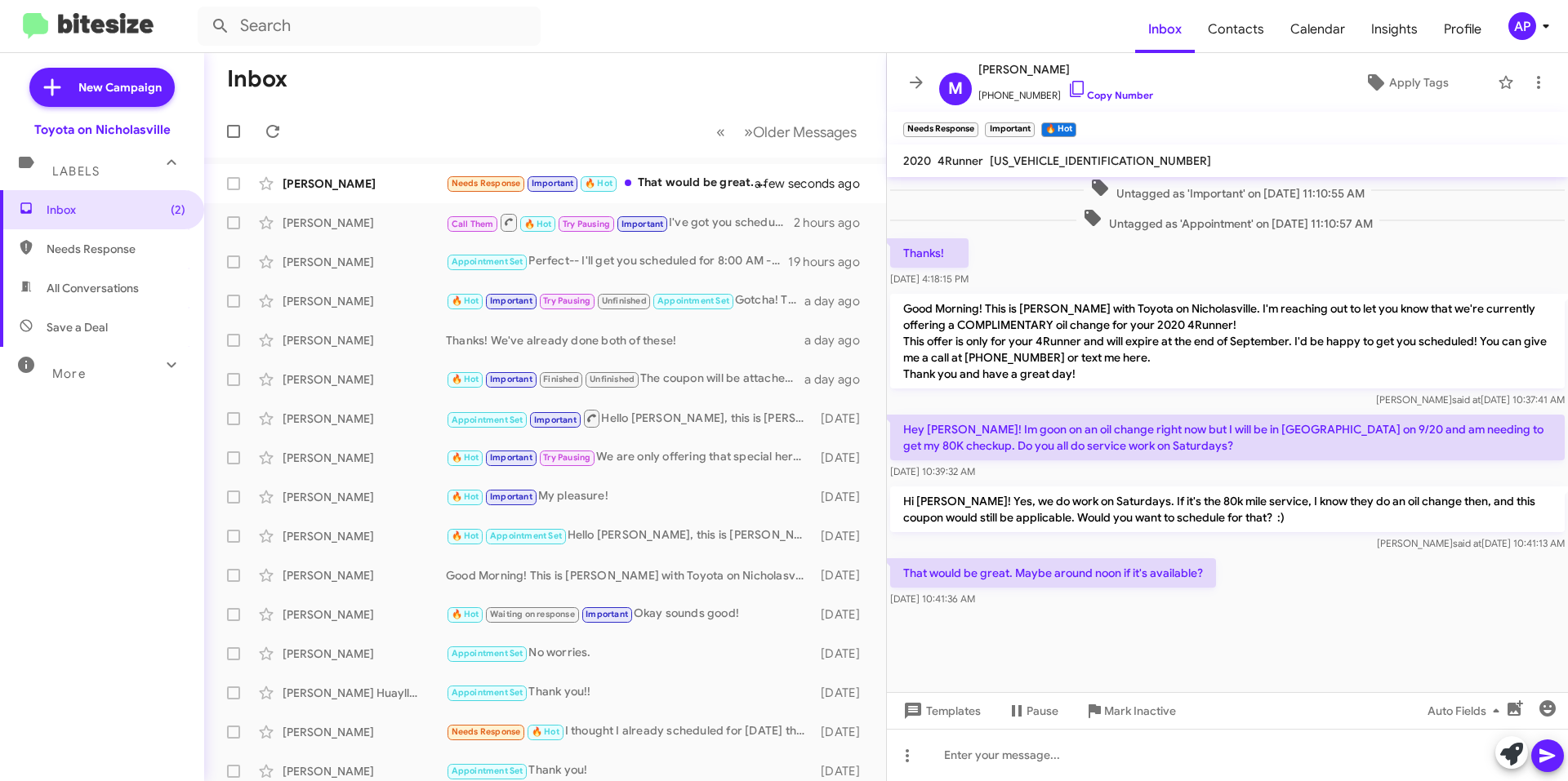
click at [1052, 156] on span "[US_VEHICLE_IDENTIFICATION_NUMBER]" at bounding box center [1101, 160] width 222 height 15
click at [1052, 155] on span "[US_VEHICLE_IDENTIFICATION_NUMBER]" at bounding box center [1101, 160] width 222 height 15
copy span "[US_VEHICLE_IDENTIFICATION_NUMBER]"
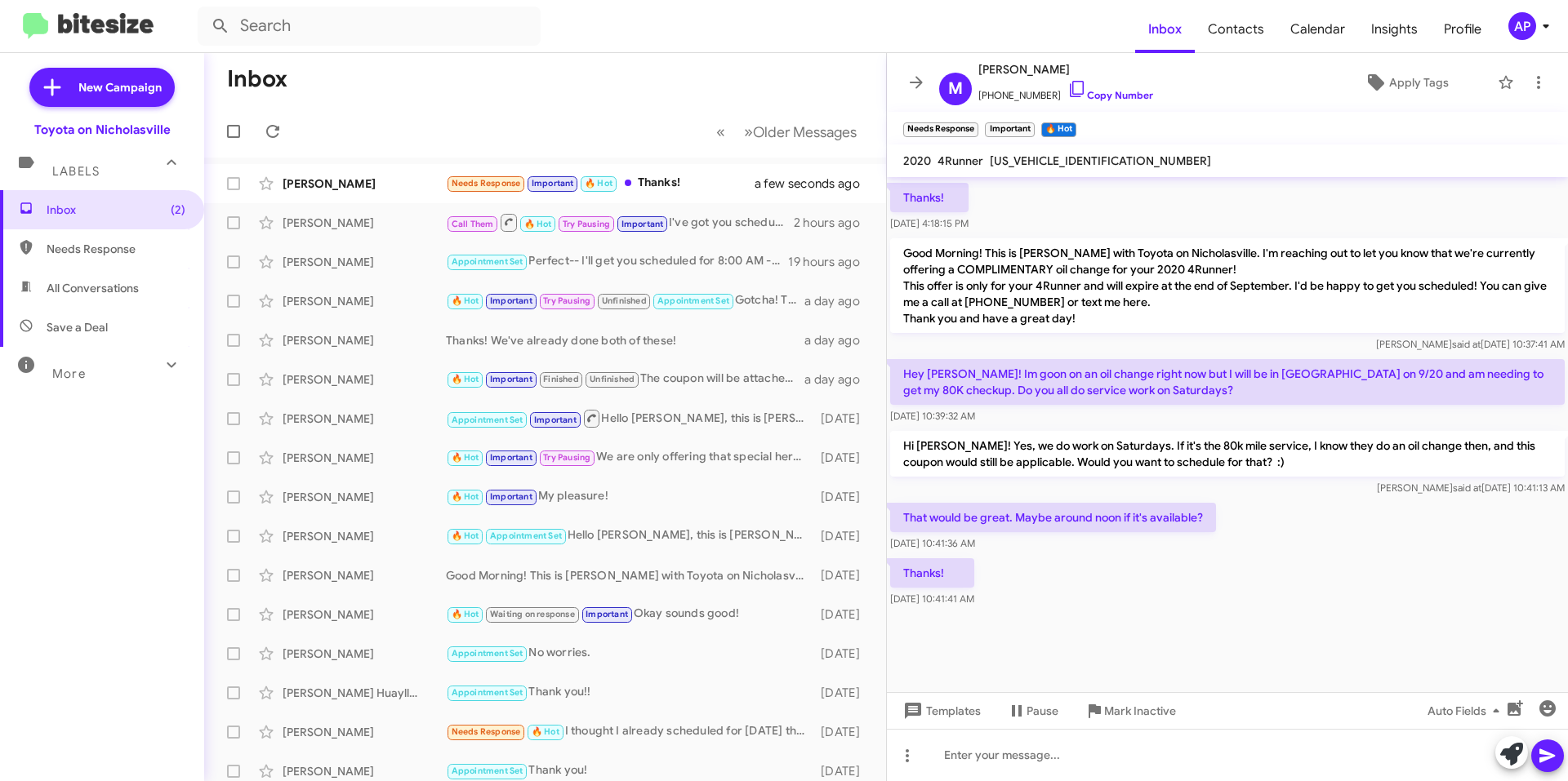
scroll to position [778, 0]
click at [1164, 482] on div "[PERSON_NAME] said at [DATE] 10:41:13 AM" at bounding box center [1227, 488] width 675 height 17
click at [1055, 759] on div at bounding box center [1227, 755] width 681 height 52
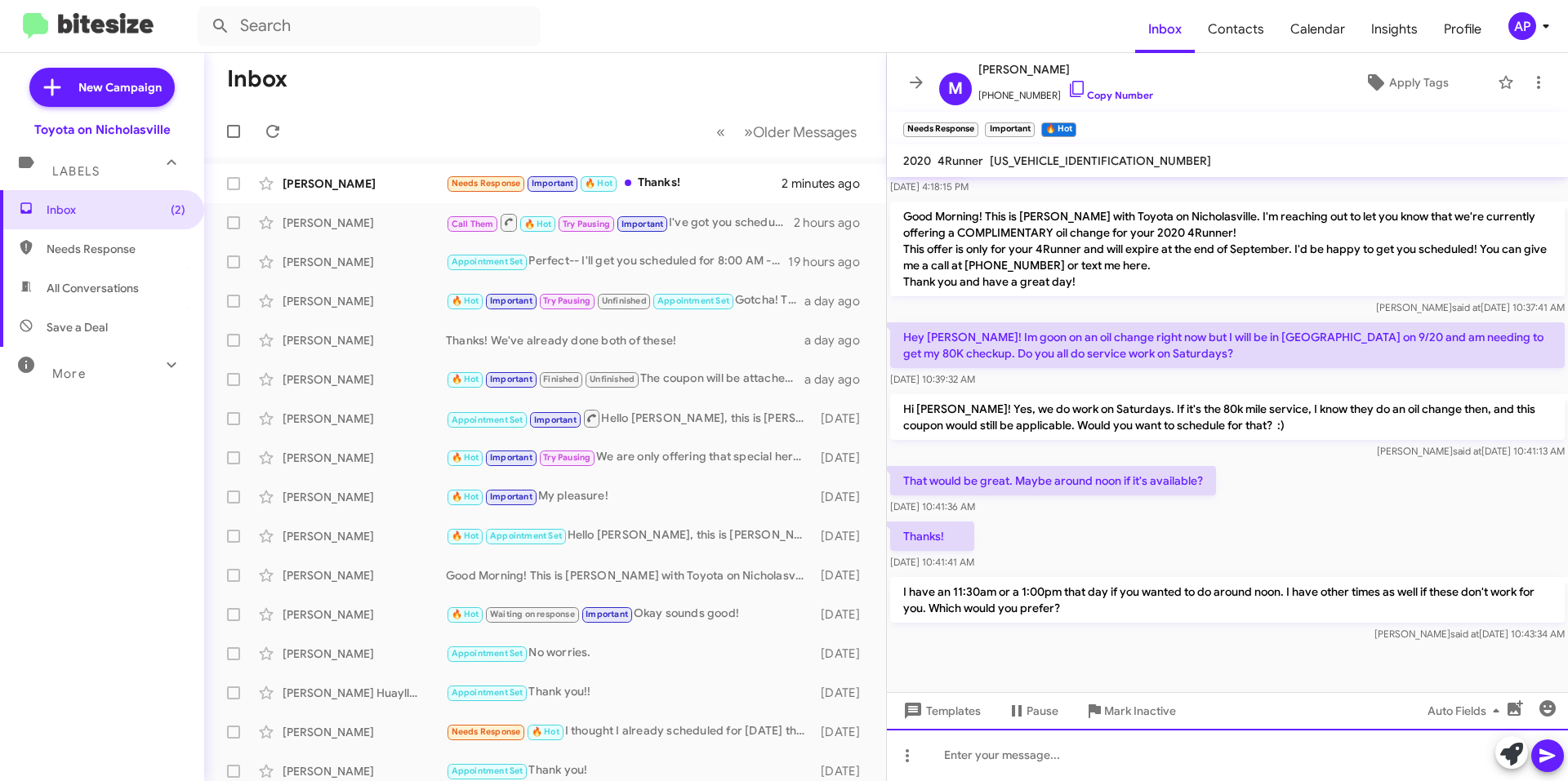
scroll to position [1463, 0]
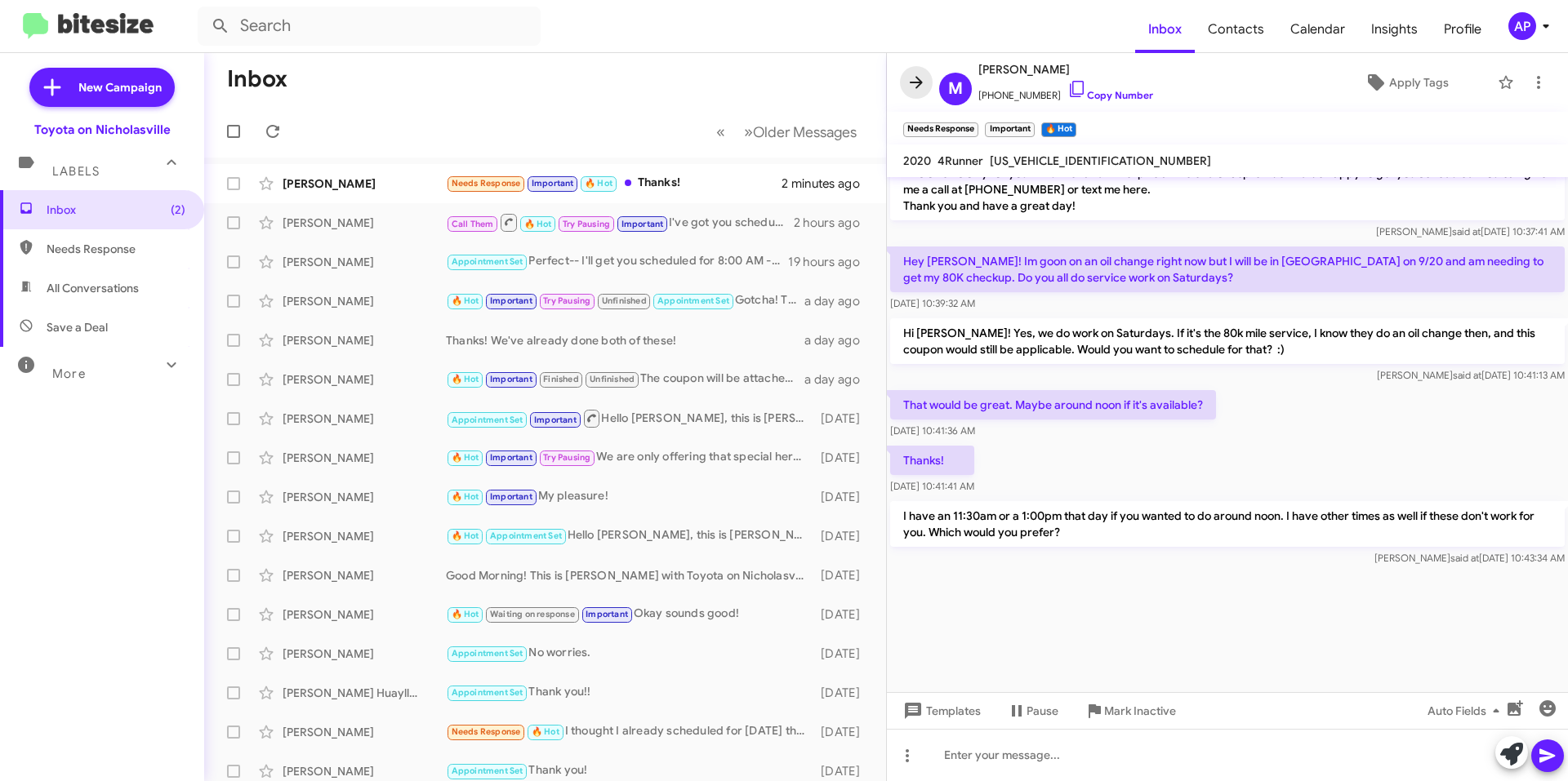
click at [907, 84] on icon at bounding box center [916, 83] width 19 height 19
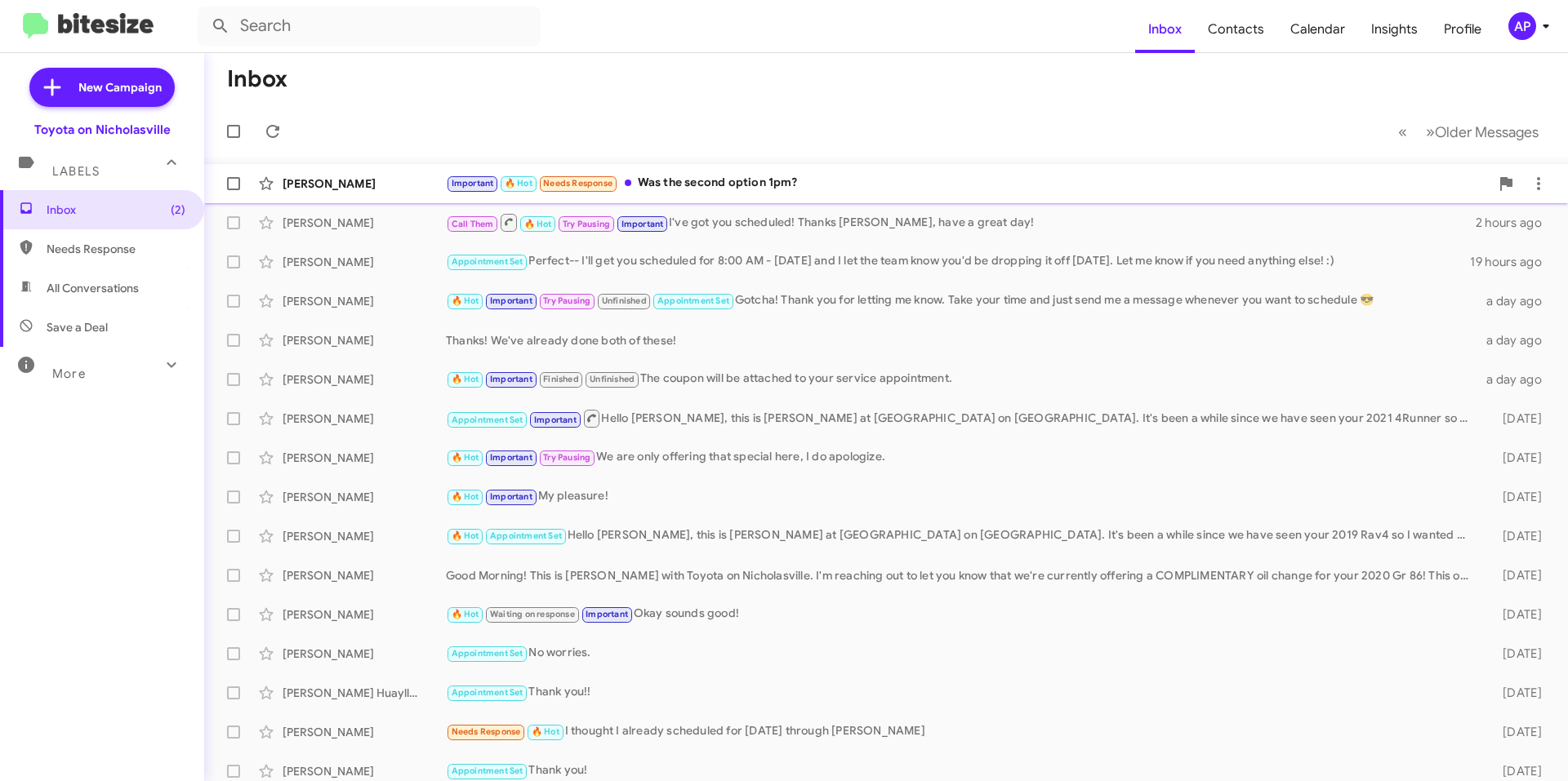
click at [927, 173] on div "[PERSON_NAME] Important 🔥 Hot Needs Response Was the second option 1pm? a few s…" at bounding box center [886, 183] width 1337 height 33
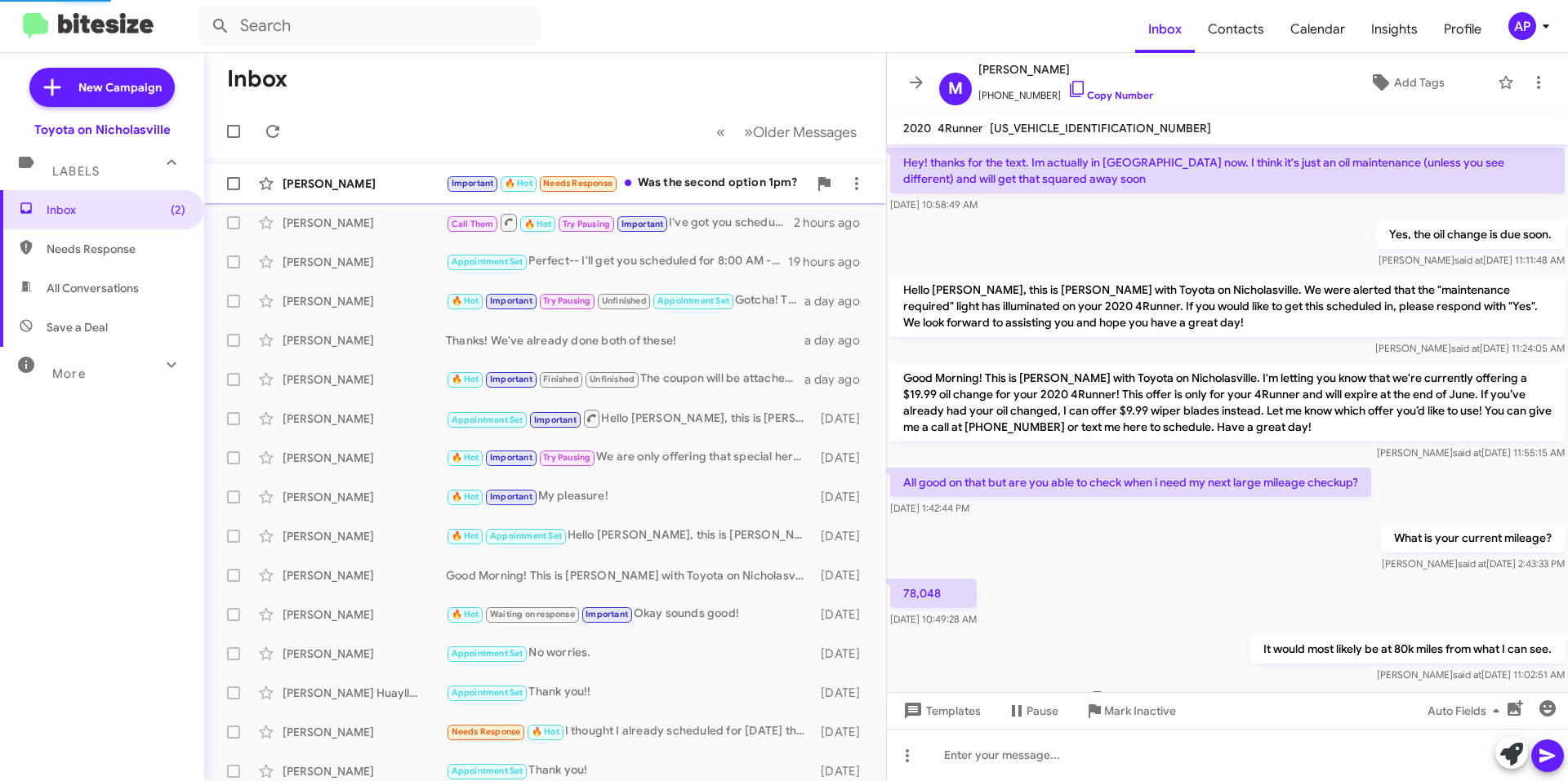
scroll to position [755, 0]
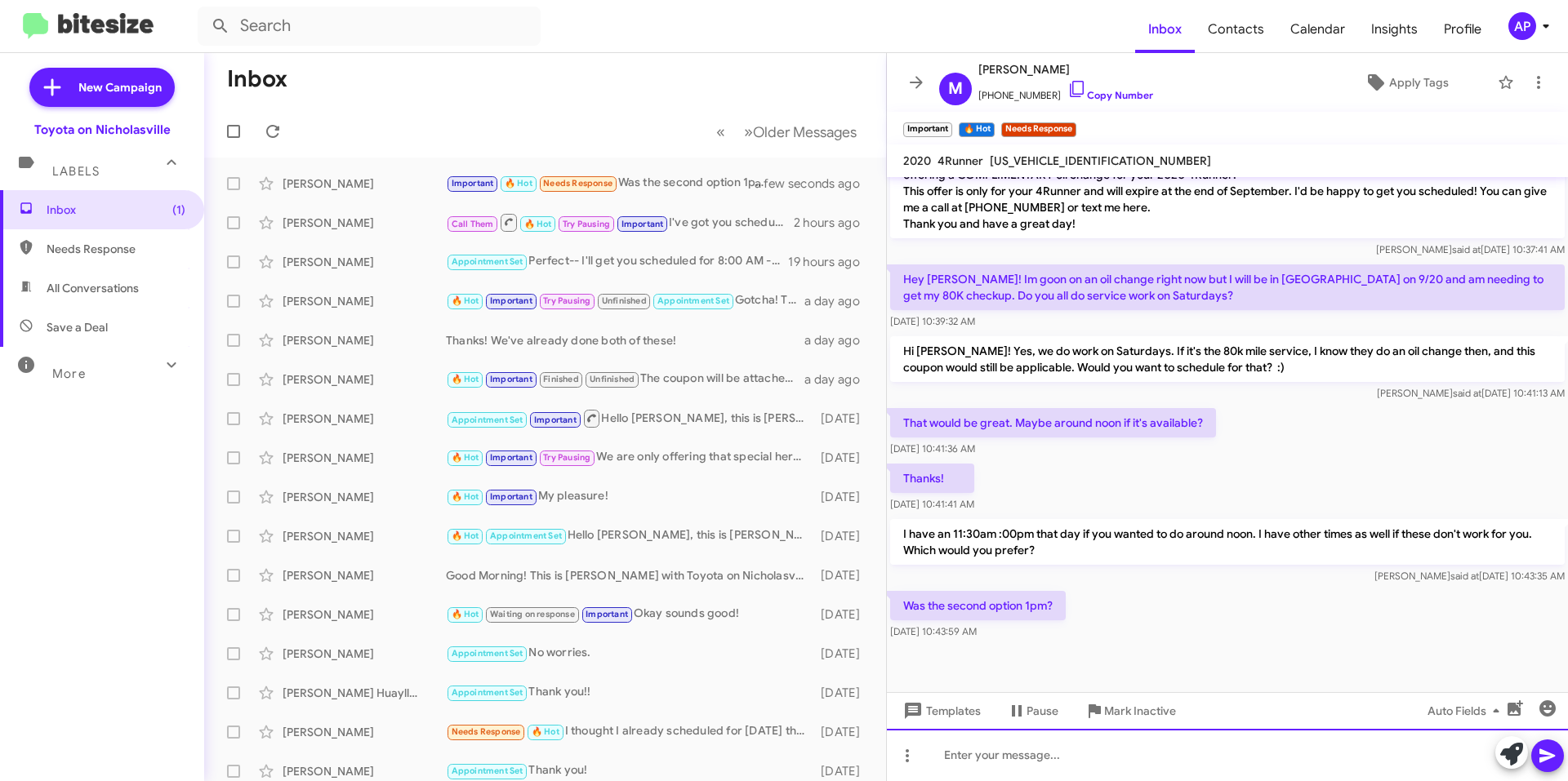
click at [1045, 776] on div at bounding box center [1227, 755] width 681 height 52
click at [1542, 701] on icon "button" at bounding box center [1548, 708] width 19 height 19
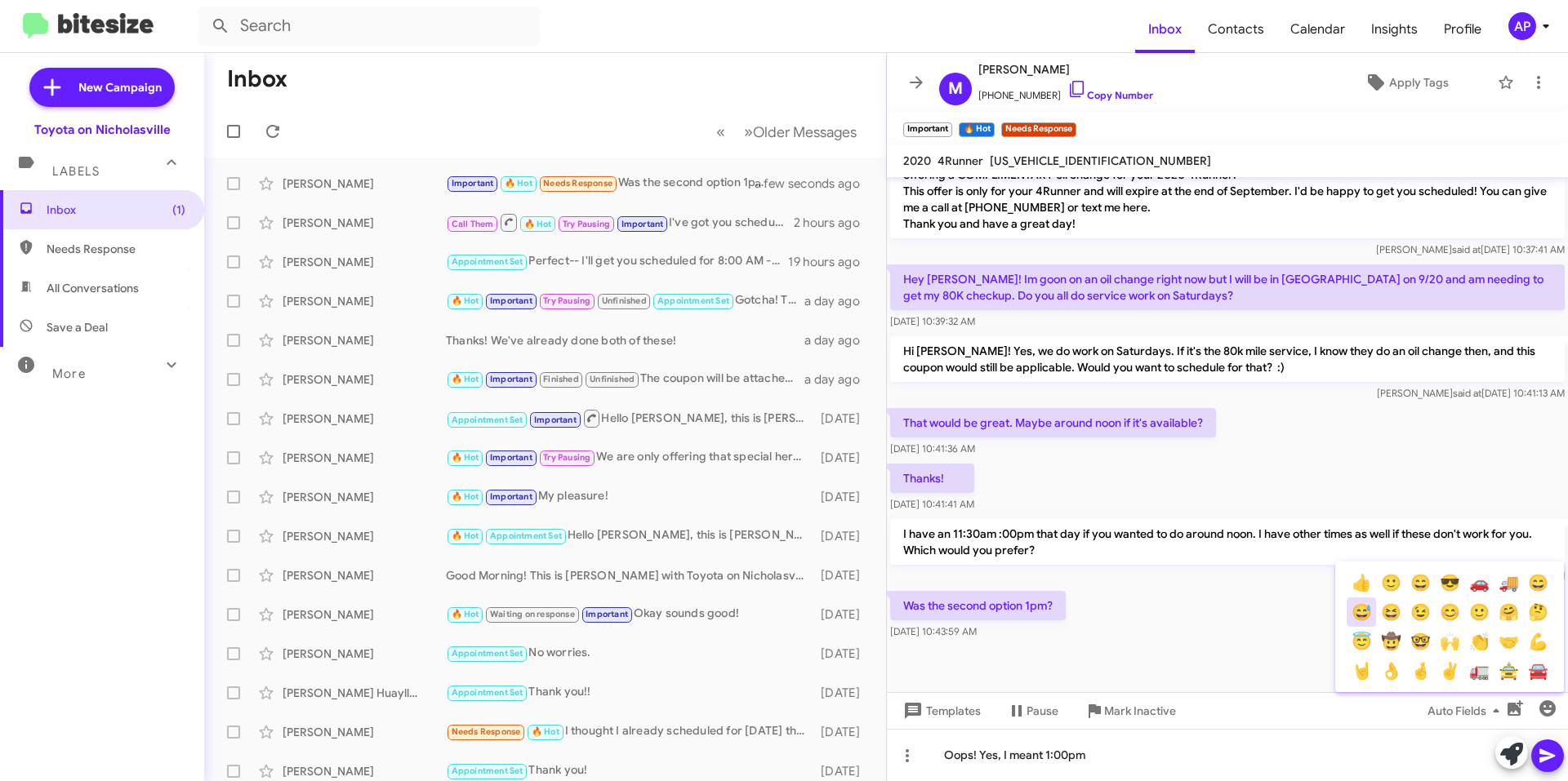
click at [1366, 610] on button "😅" at bounding box center [1360, 611] width 29 height 29
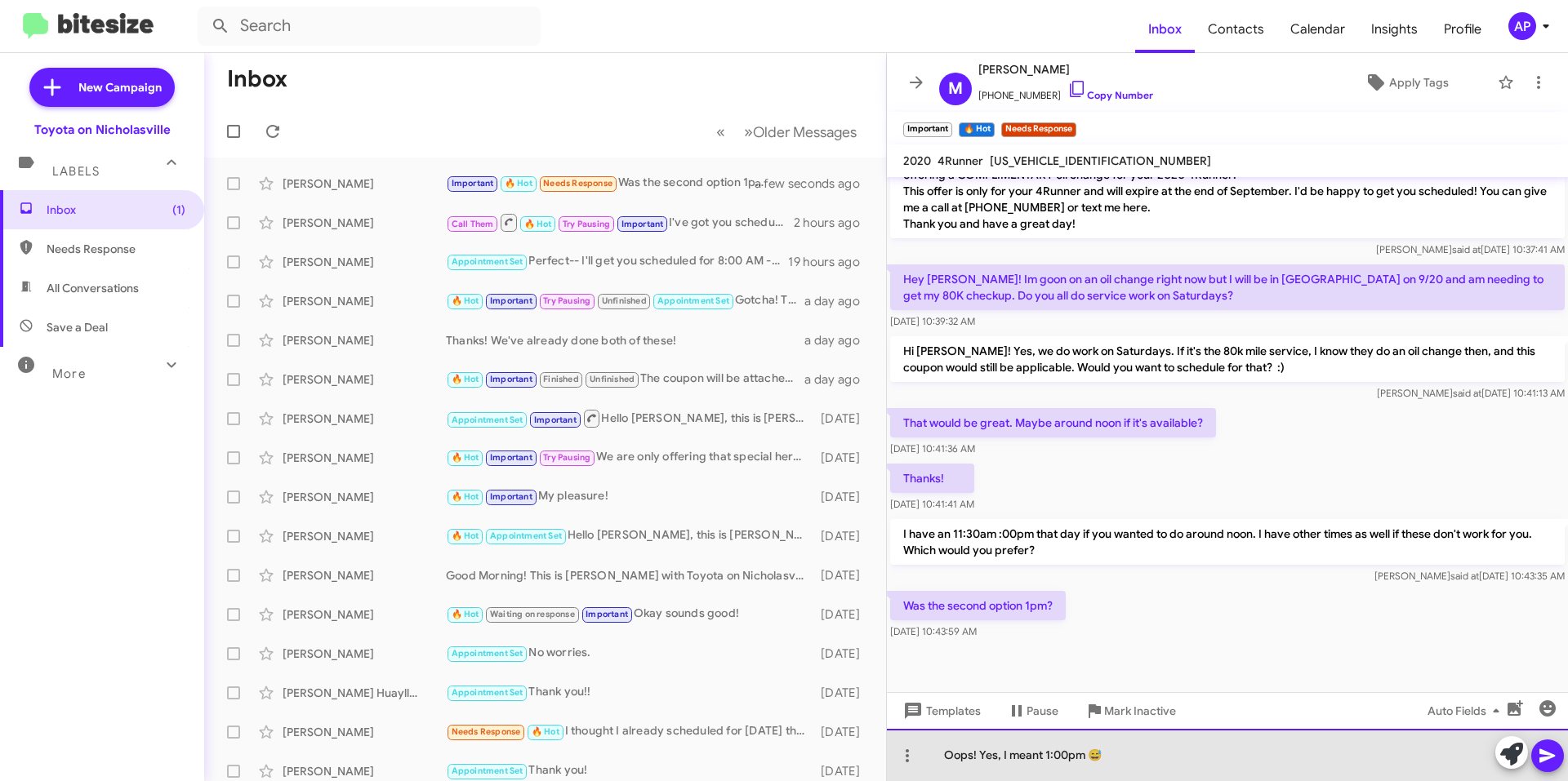
click at [1197, 760] on div "Oops! Yes, I meant 1:00pm 😅" at bounding box center [1227, 755] width 681 height 52
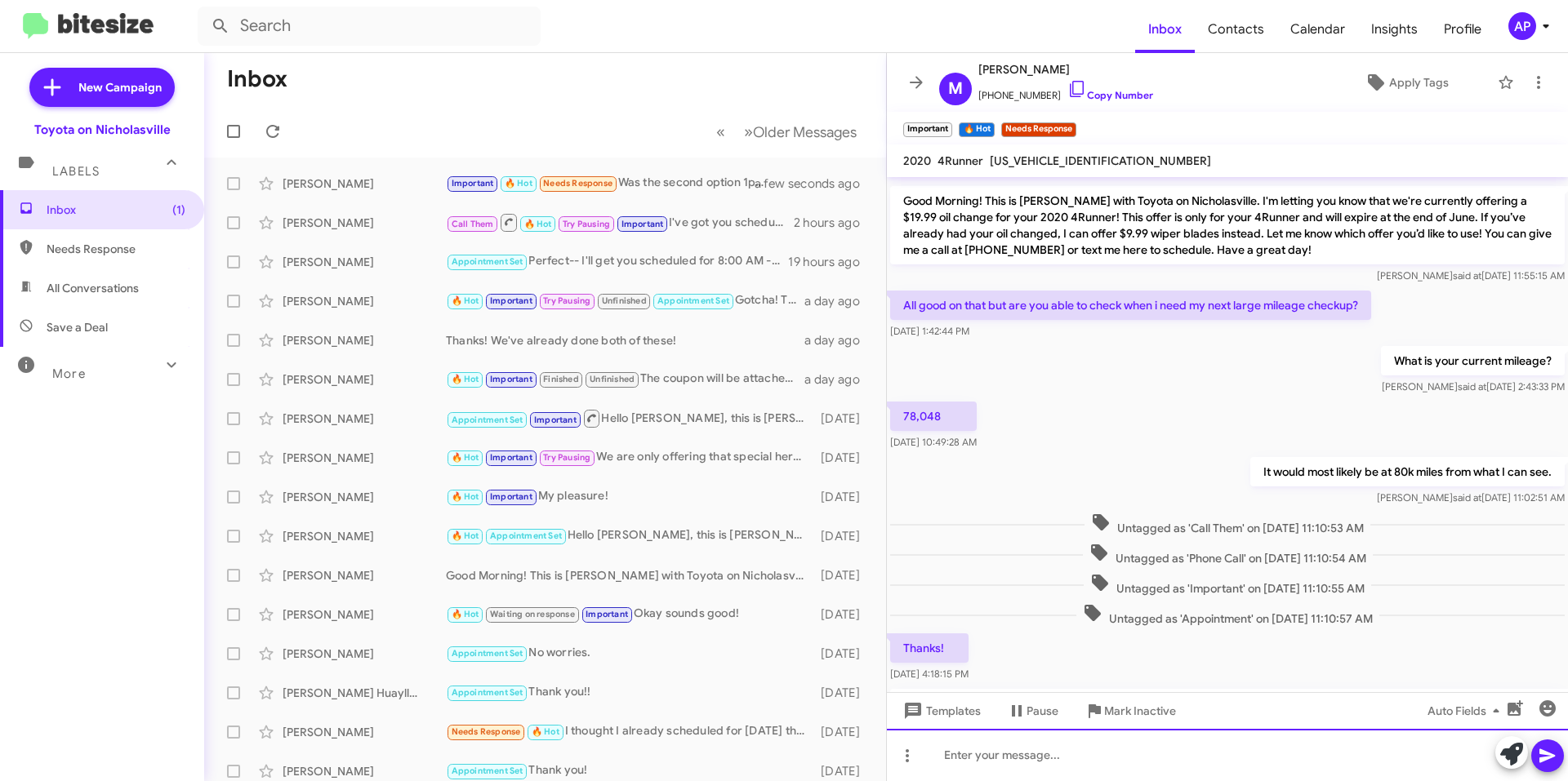
scroll to position [1659, 0]
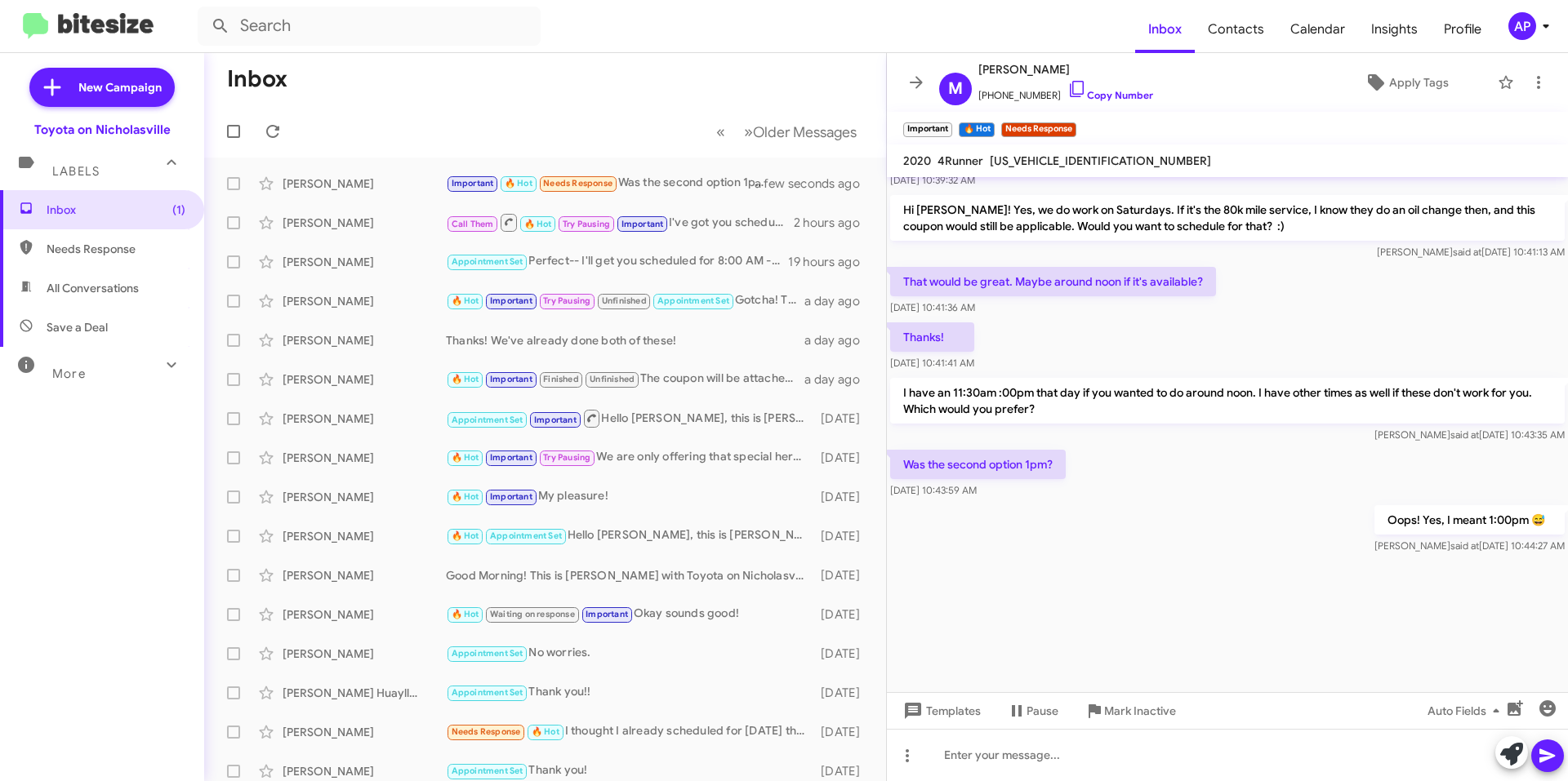
click at [1423, 598] on div at bounding box center [1227, 624] width 681 height 135
click at [903, 84] on span at bounding box center [916, 83] width 33 height 19
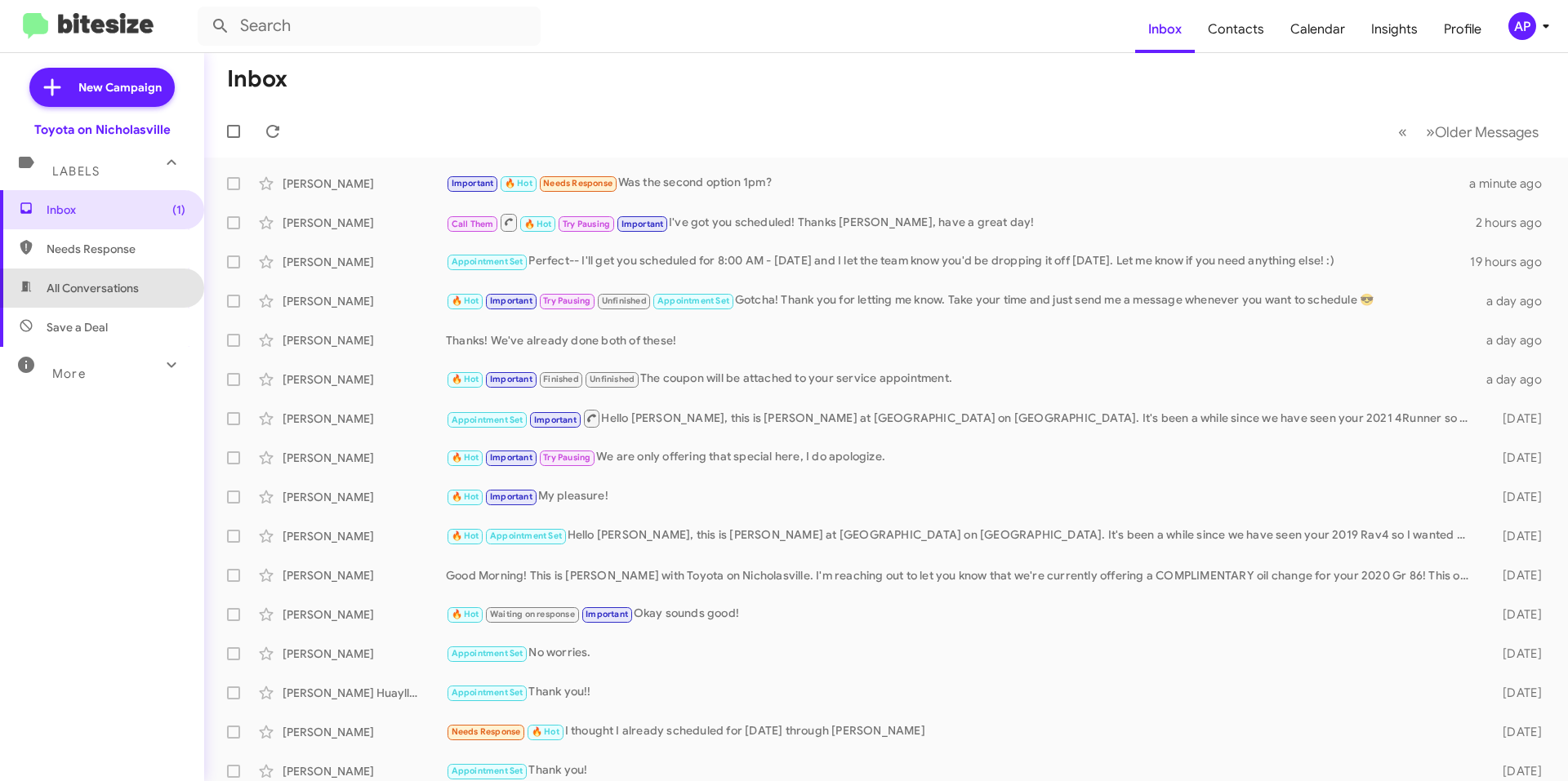
click at [127, 301] on span "All Conversations" at bounding box center [102, 288] width 204 height 40
type input "in:all-conversations"
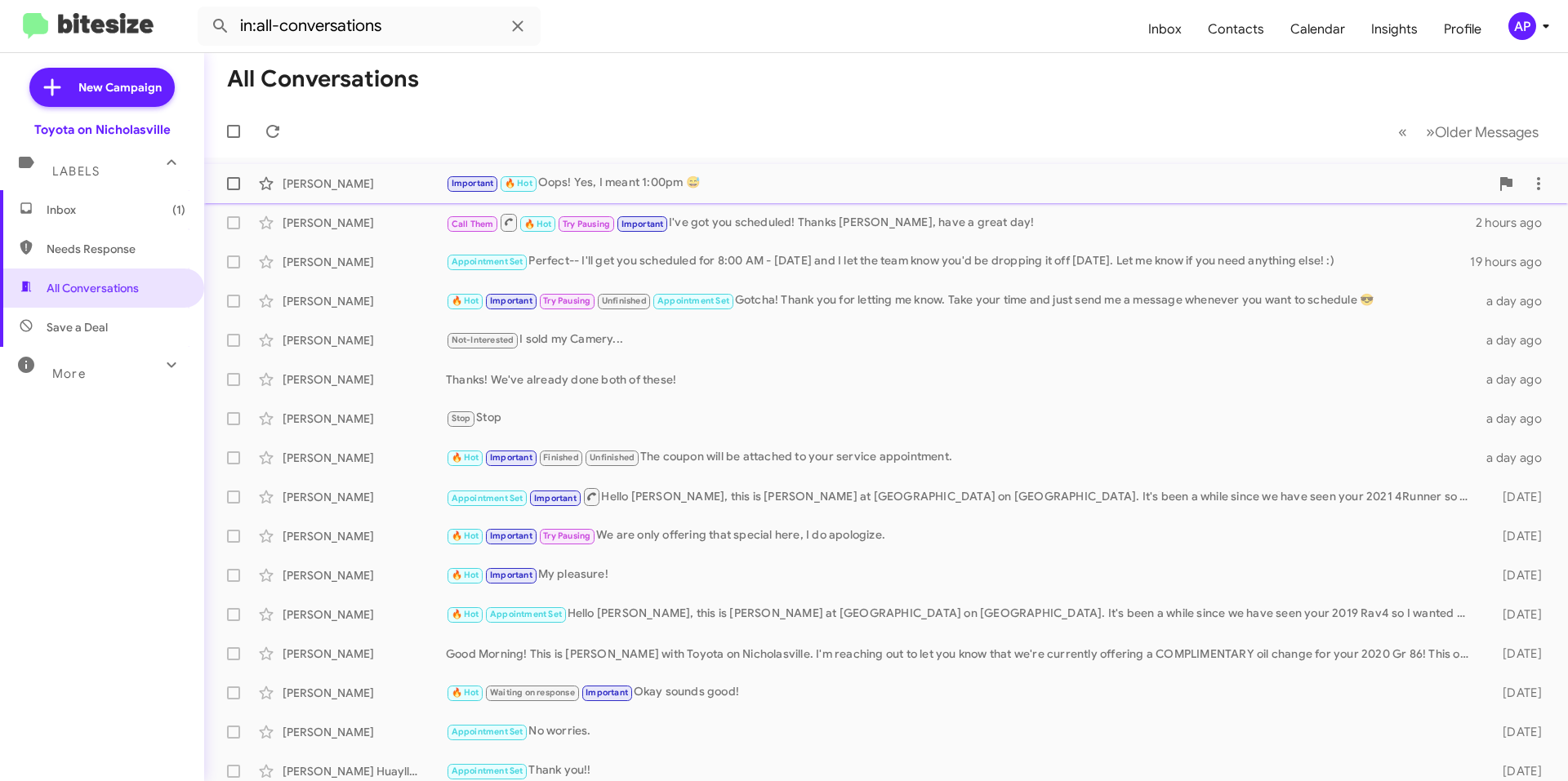
click at [739, 185] on div "Important 🔥 Hot Oops! Yes, I meant 1:00pm 😅" at bounding box center [968, 183] width 1044 height 18
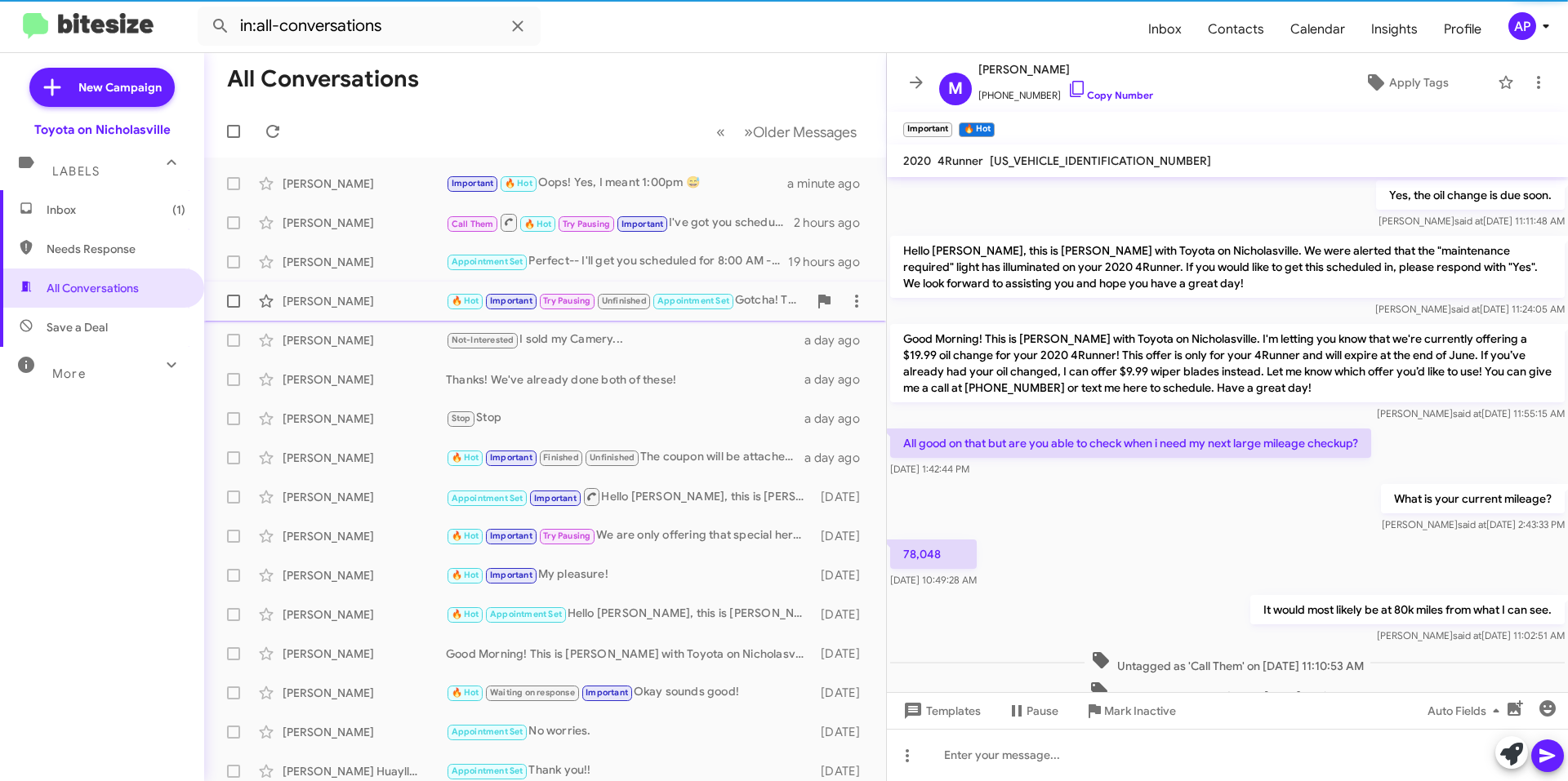
scroll to position [739, 0]
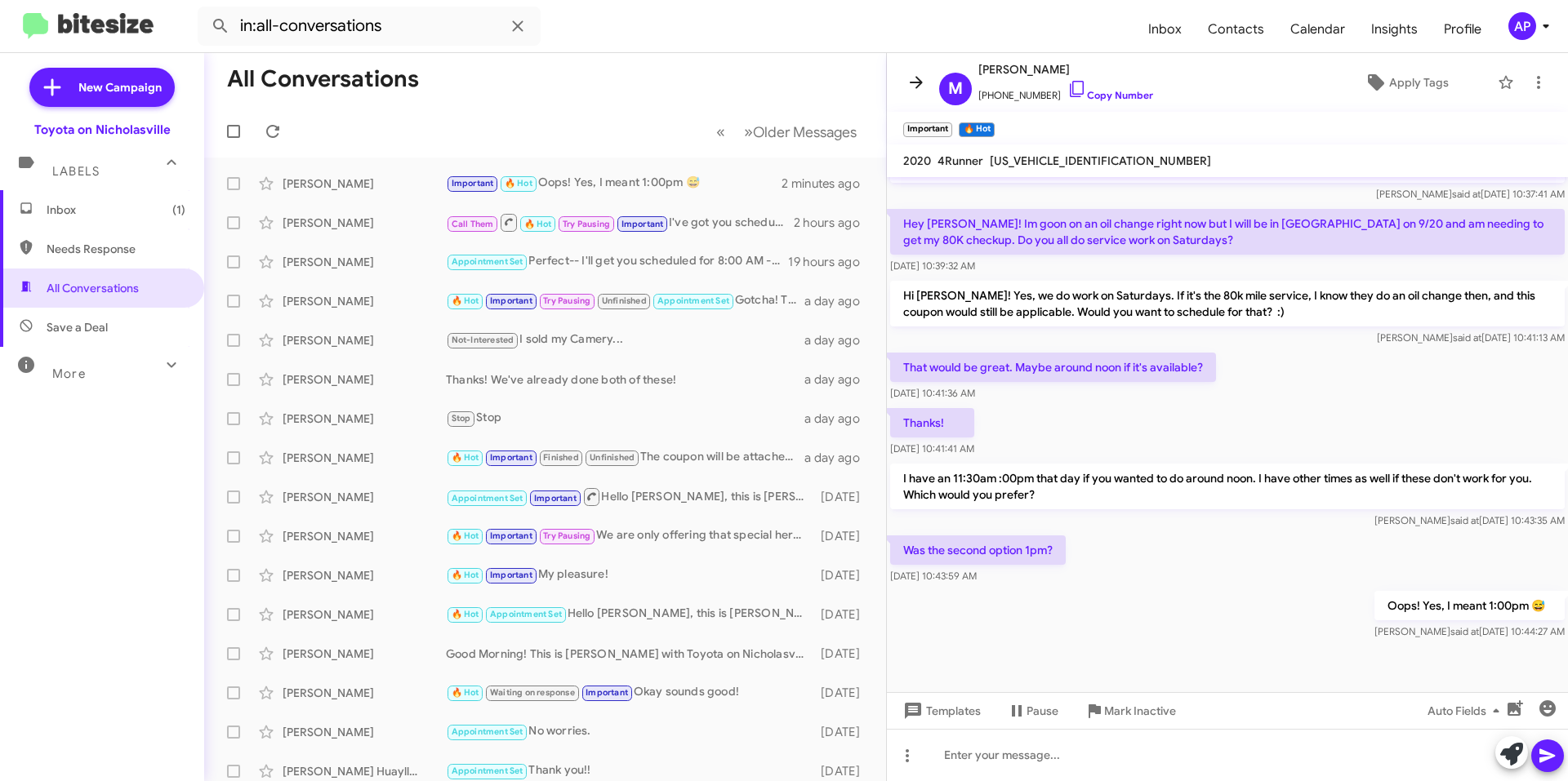
click at [910, 78] on icon at bounding box center [916, 83] width 19 height 19
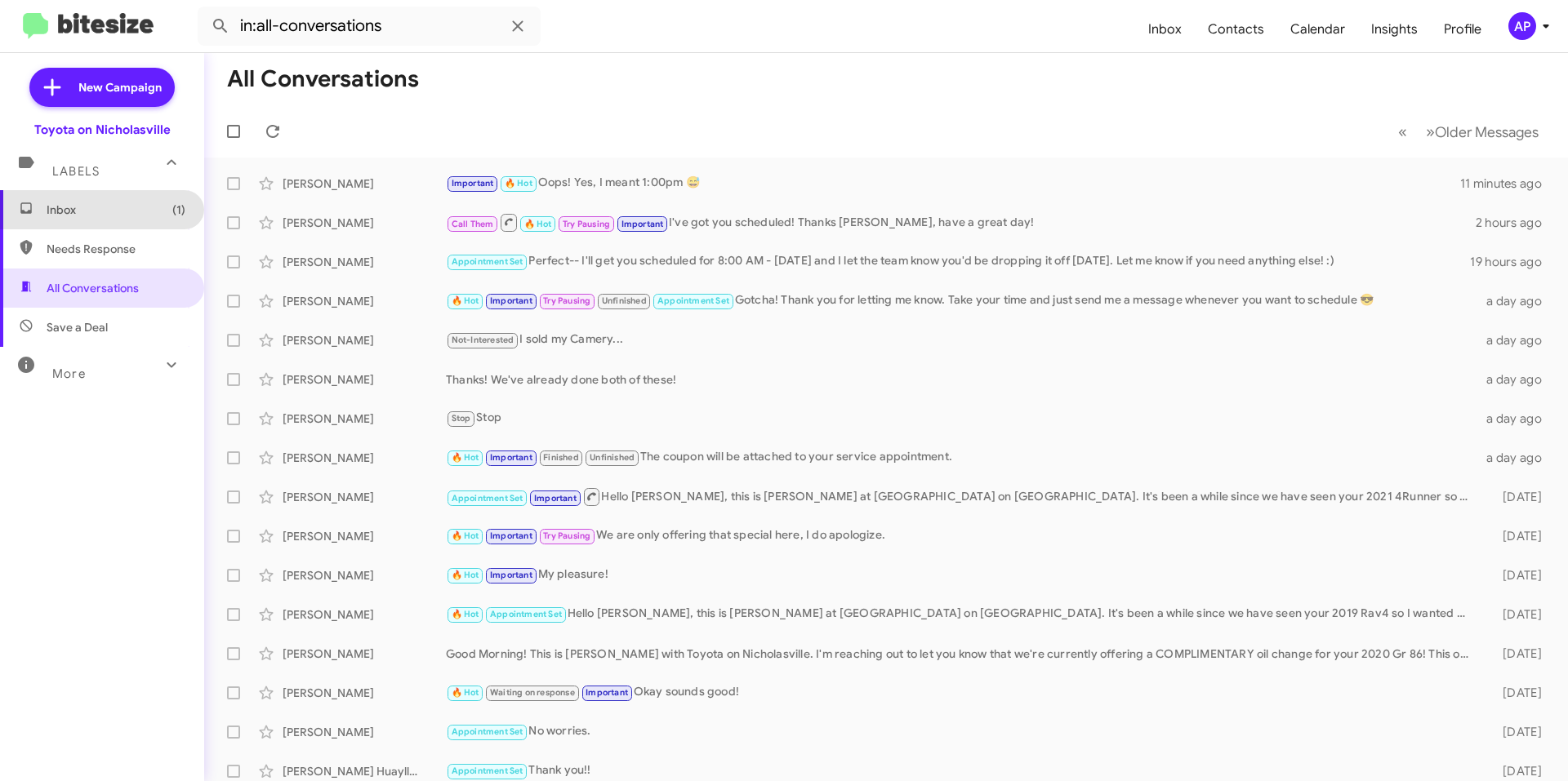
drag, startPoint x: 125, startPoint y: 199, endPoint x: 154, endPoint y: 199, distance: 29.0
click at [125, 197] on span "Inbox (1)" at bounding box center [102, 209] width 204 height 40
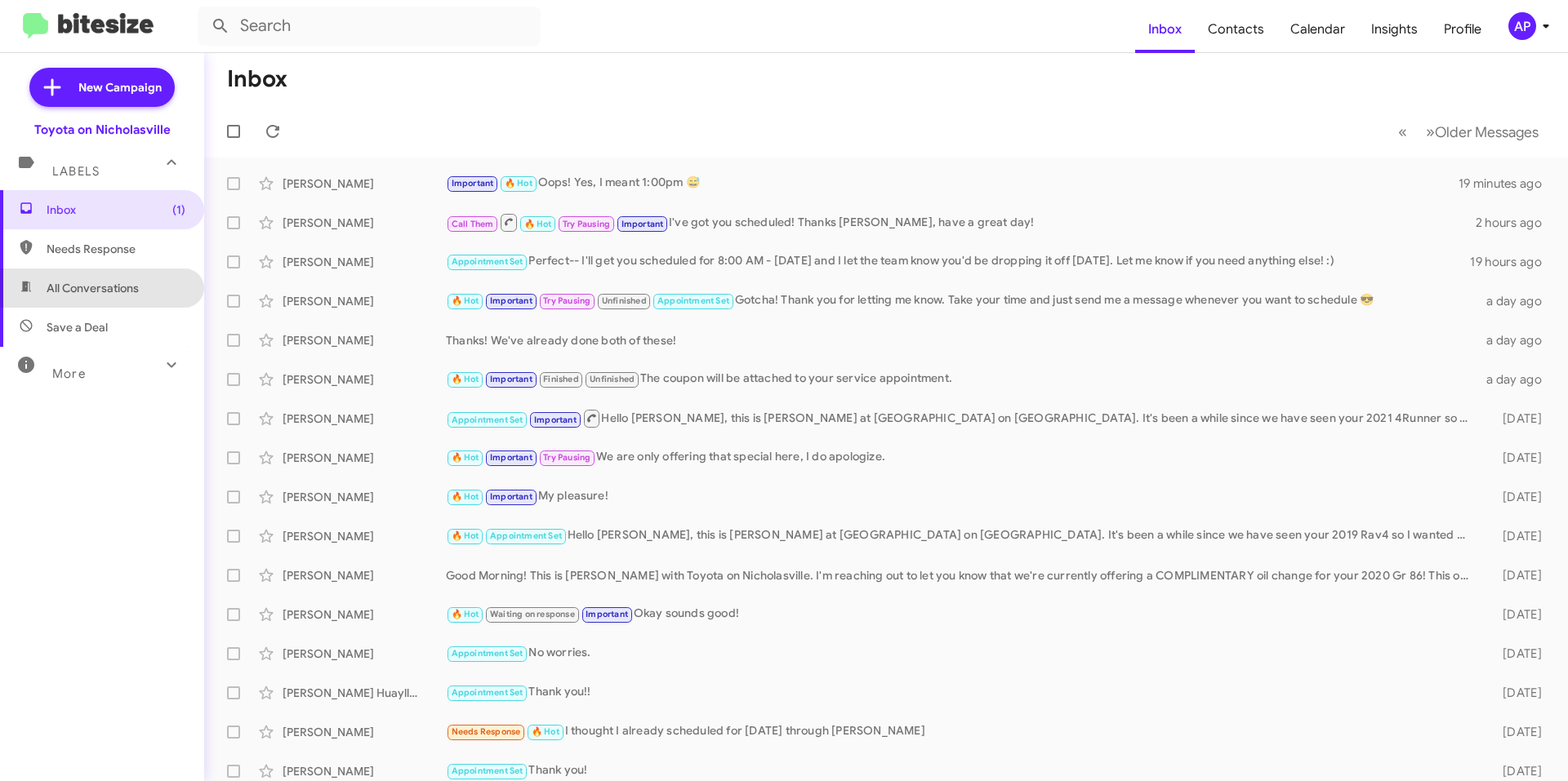
click at [100, 279] on span "All Conversations" at bounding box center [102, 288] width 204 height 40
type input "in:all-conversations"
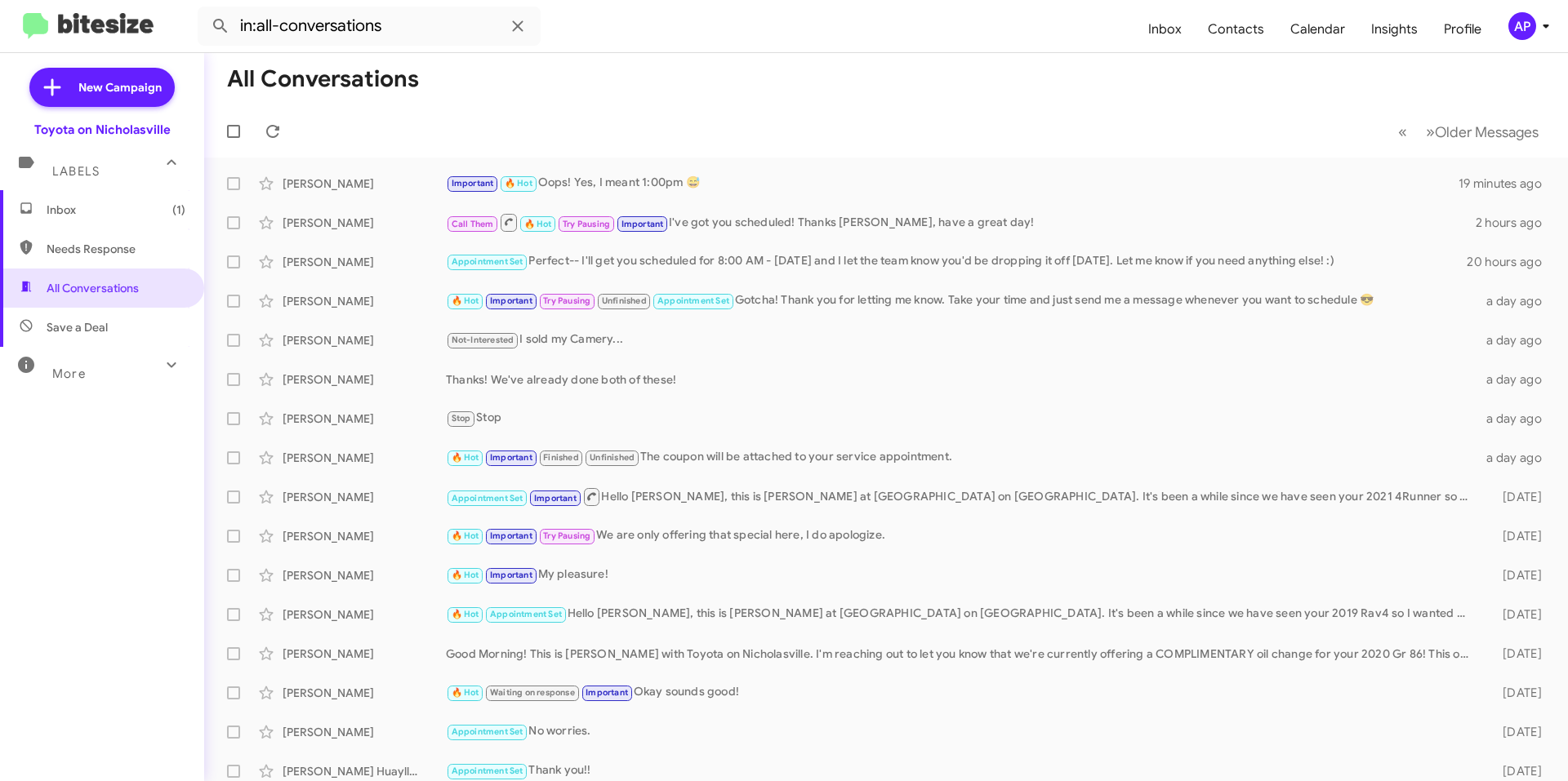
click at [128, 211] on span "Inbox (1)" at bounding box center [116, 209] width 139 height 17
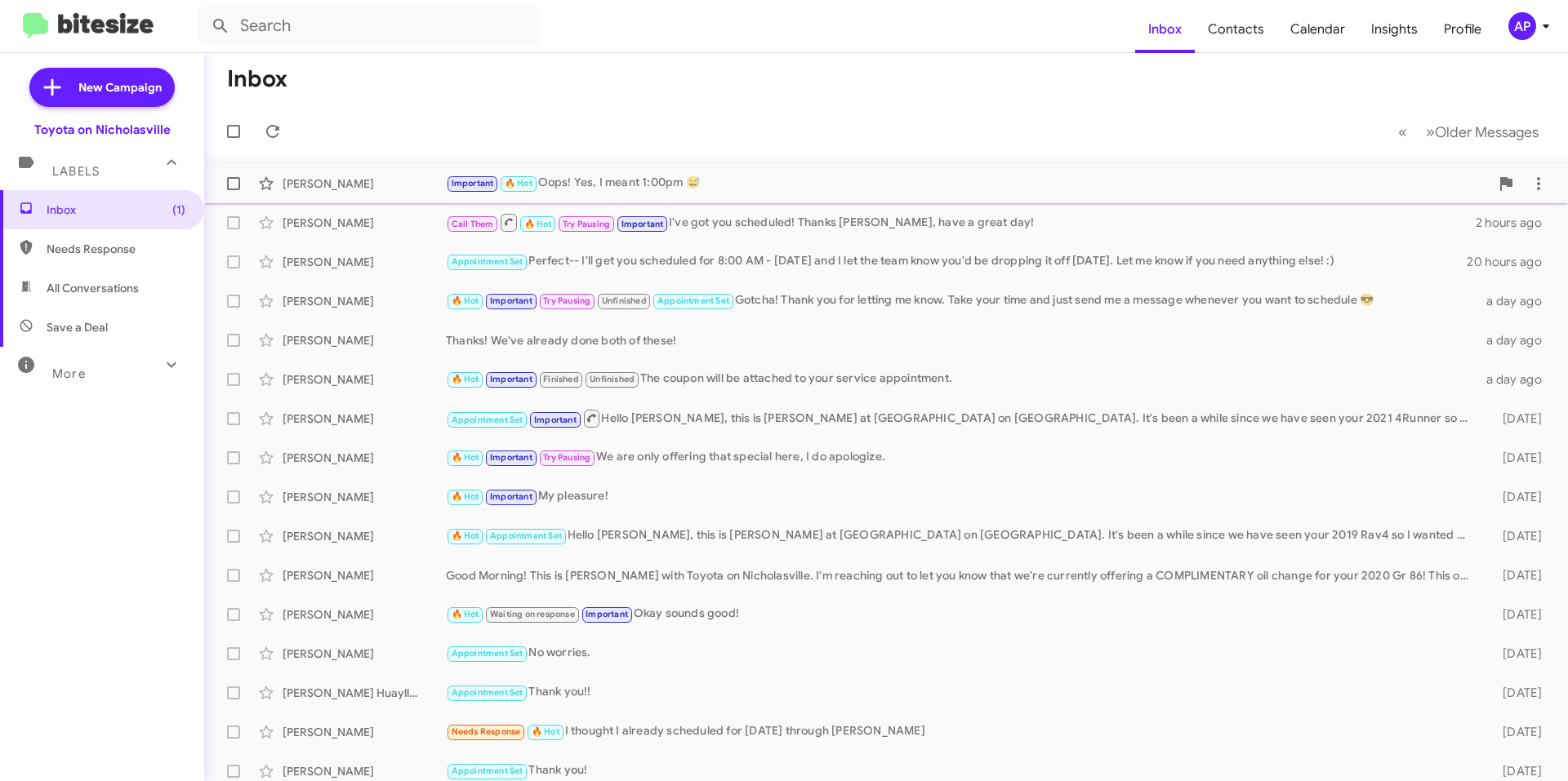
click at [764, 177] on div "Important 🔥 Hot Oops! Yes, I meant 1:00pm 😅" at bounding box center [968, 183] width 1044 height 18
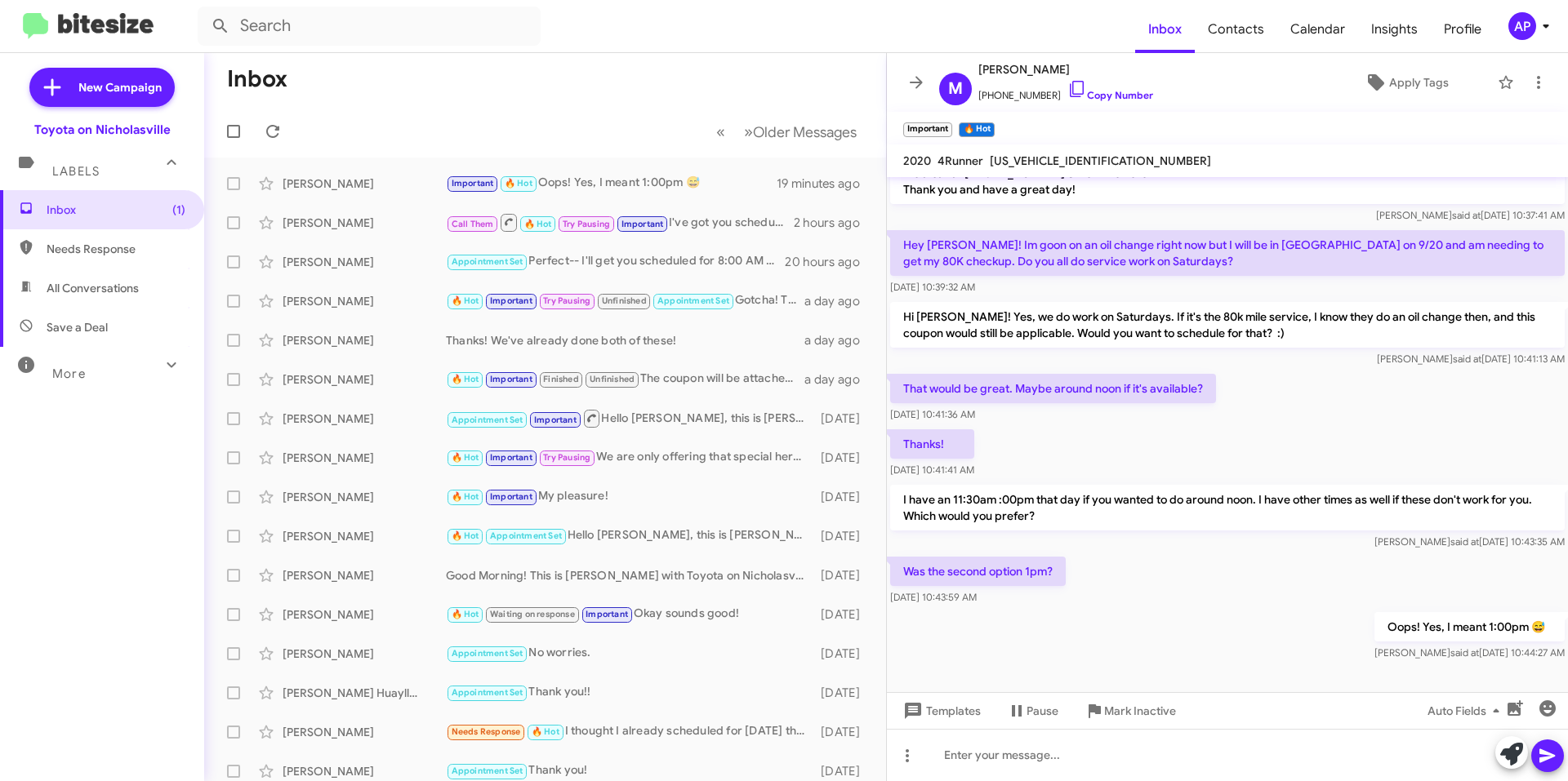
scroll to position [690, 0]
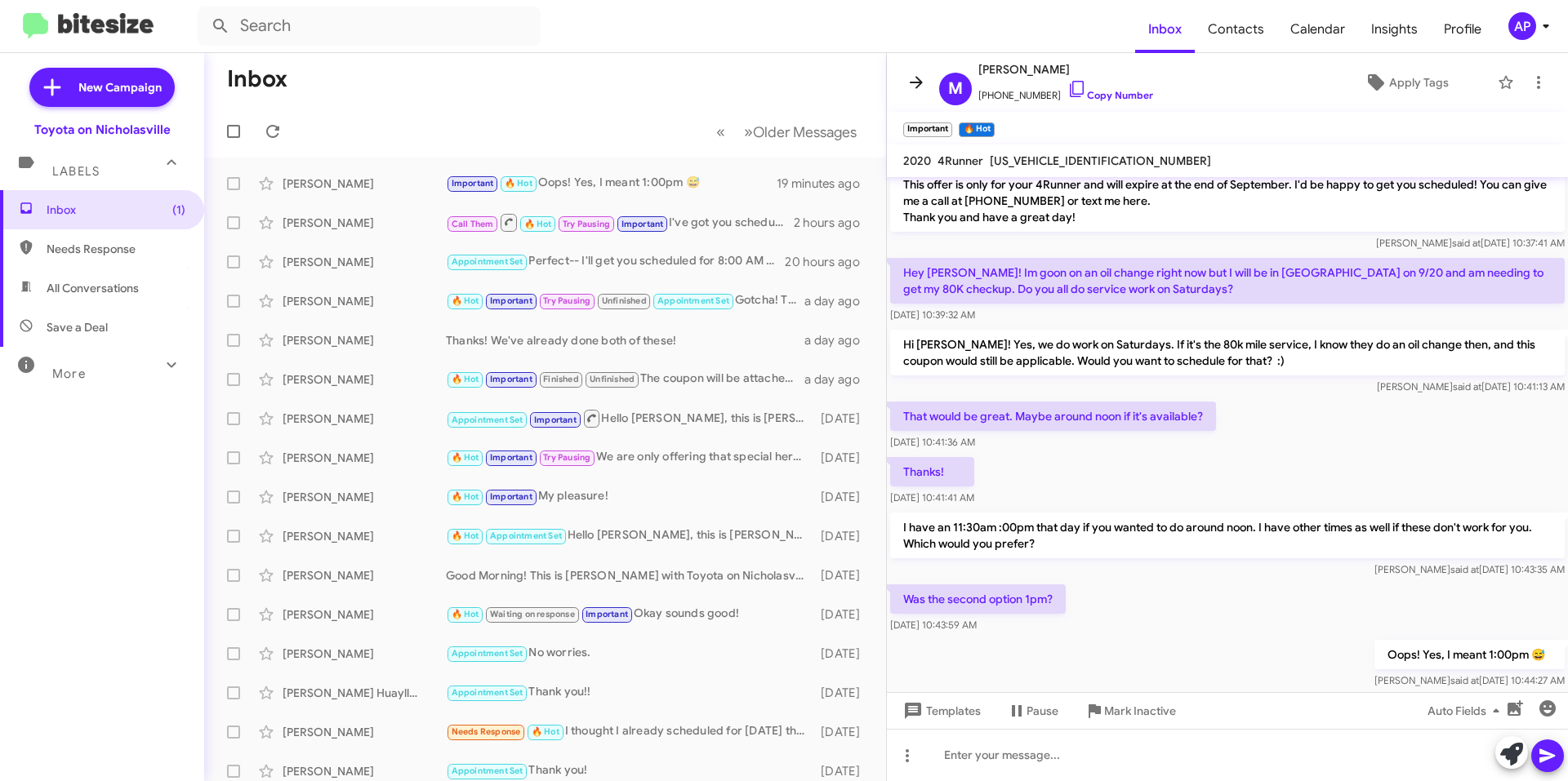
click at [905, 88] on span at bounding box center [916, 83] width 33 height 19
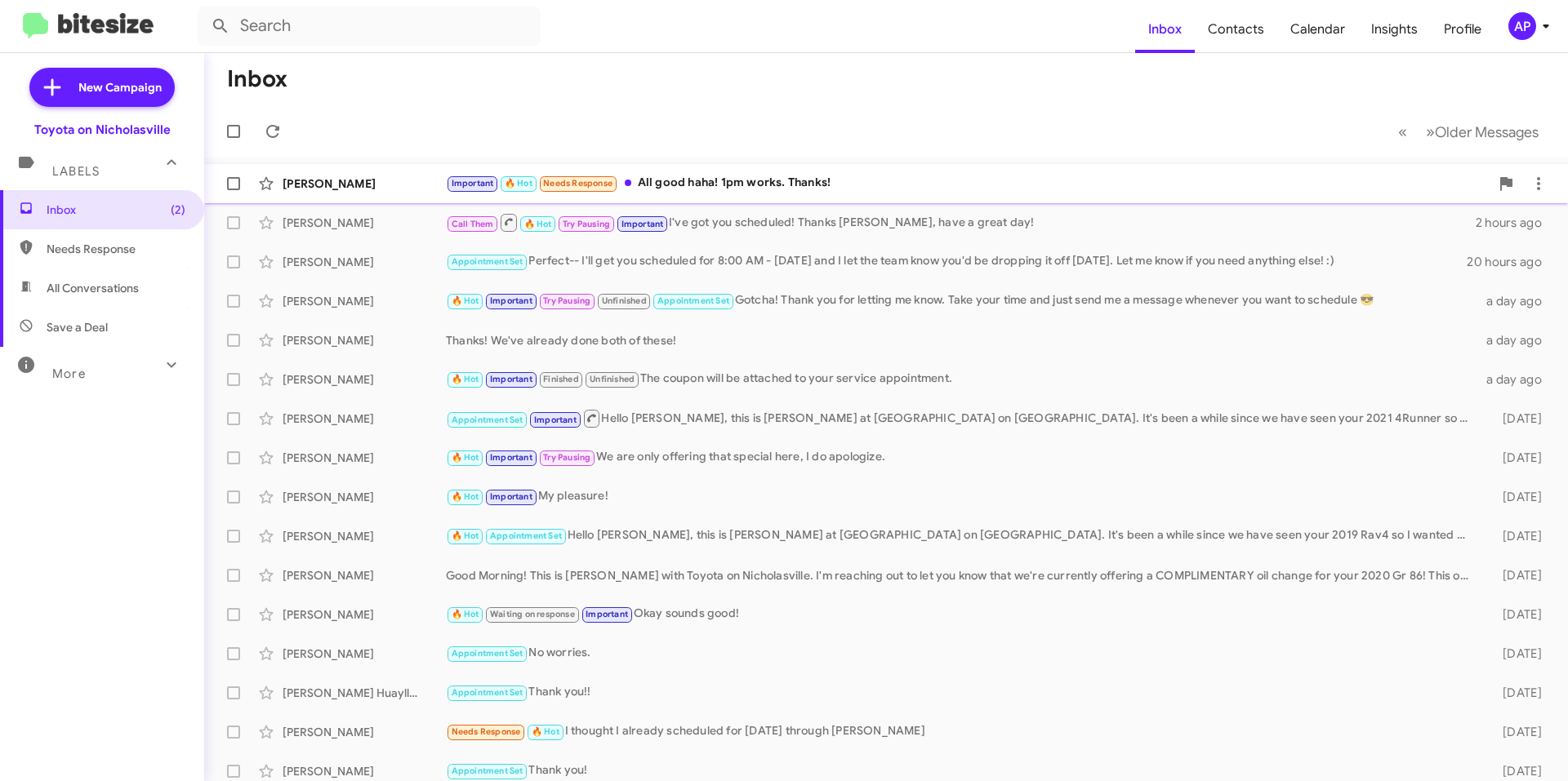
click at [750, 179] on div "Important 🔥 Hot Needs Response All good haha! 1pm works. Thanks!" at bounding box center [968, 183] width 1044 height 18
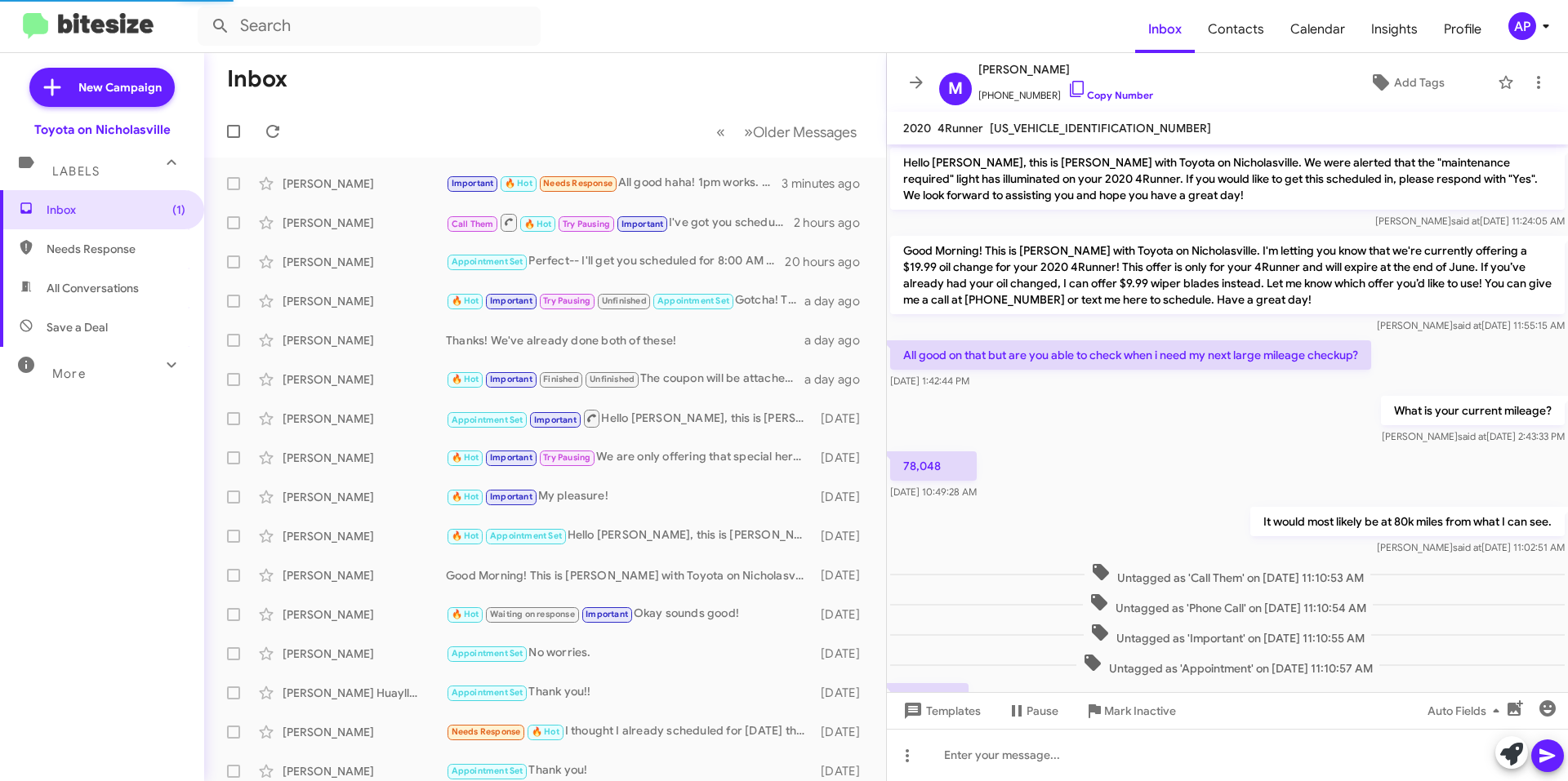
scroll to position [739, 0]
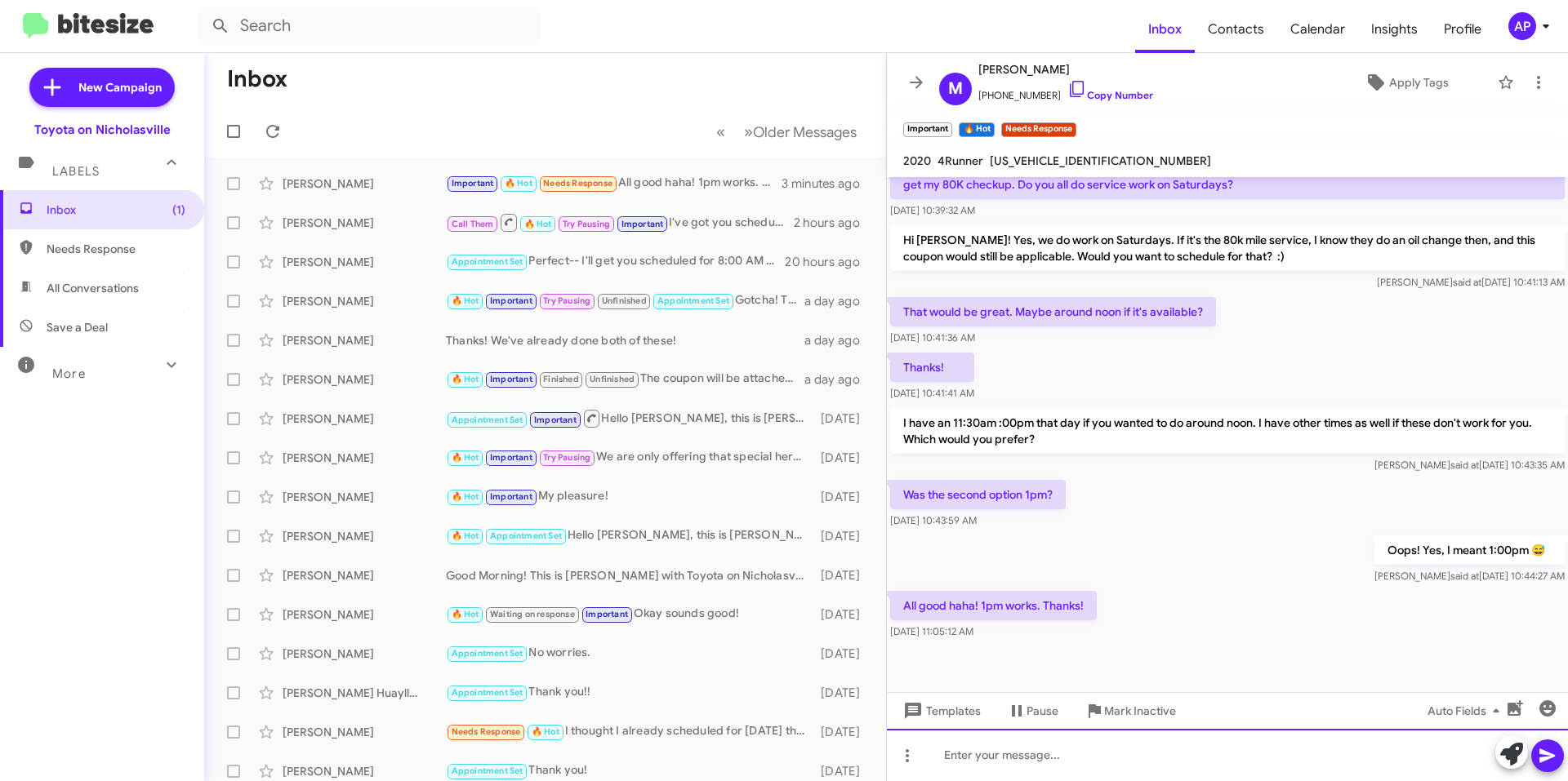
click at [1034, 758] on div at bounding box center [1227, 755] width 681 height 52
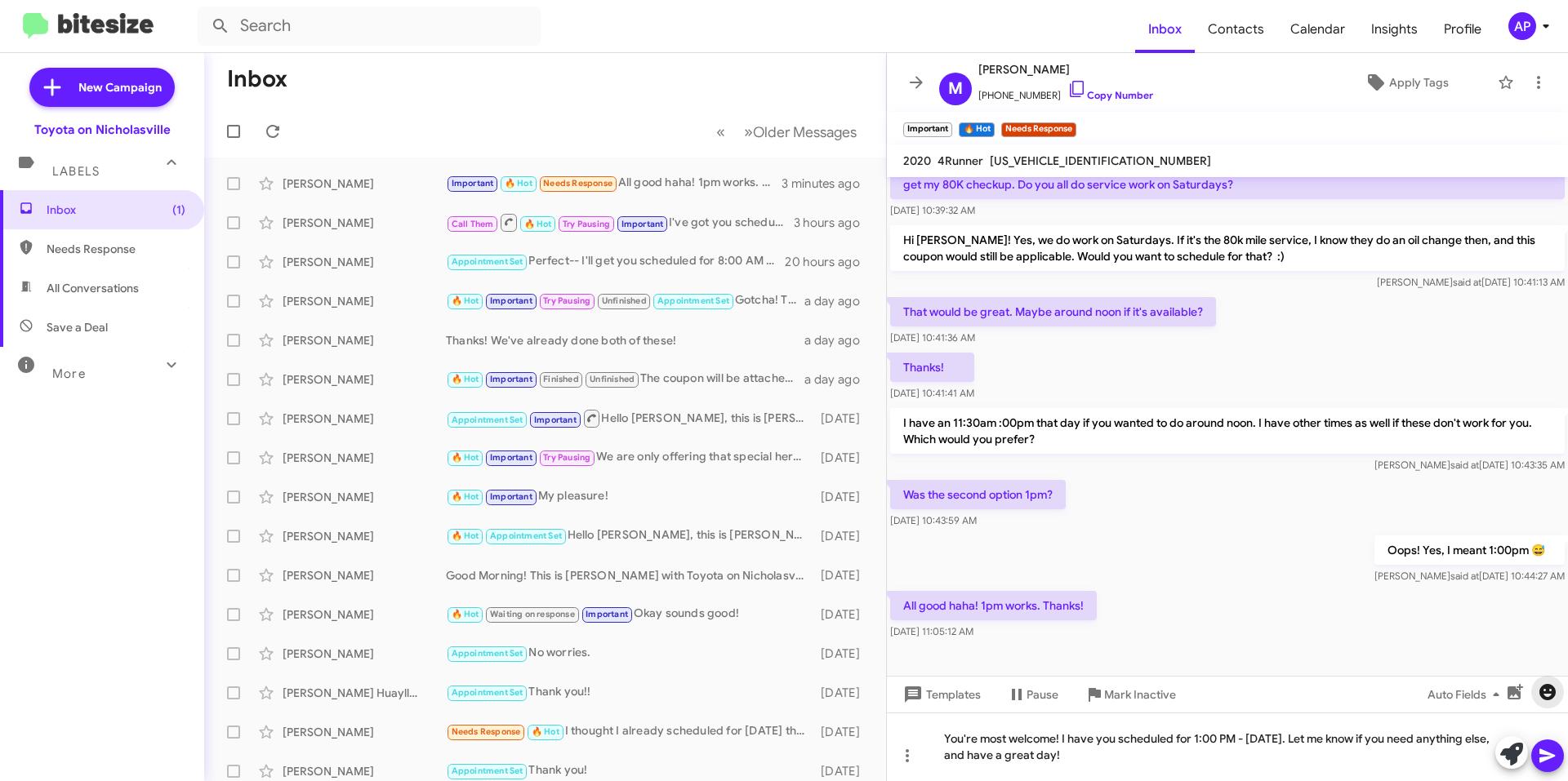
click at [1542, 685] on icon "button" at bounding box center [1548, 692] width 19 height 19
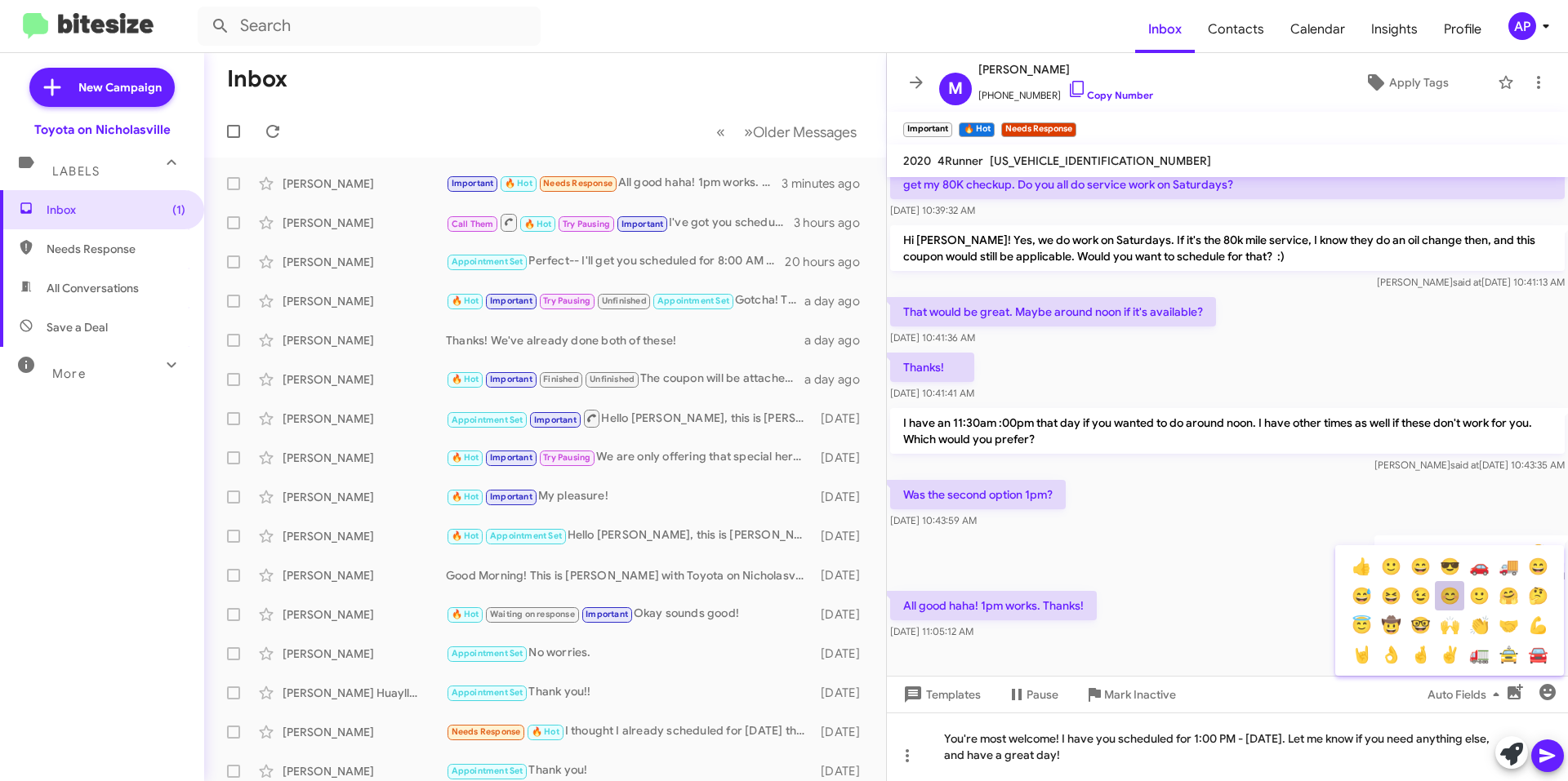
click at [1454, 598] on button "😊" at bounding box center [1449, 595] width 29 height 29
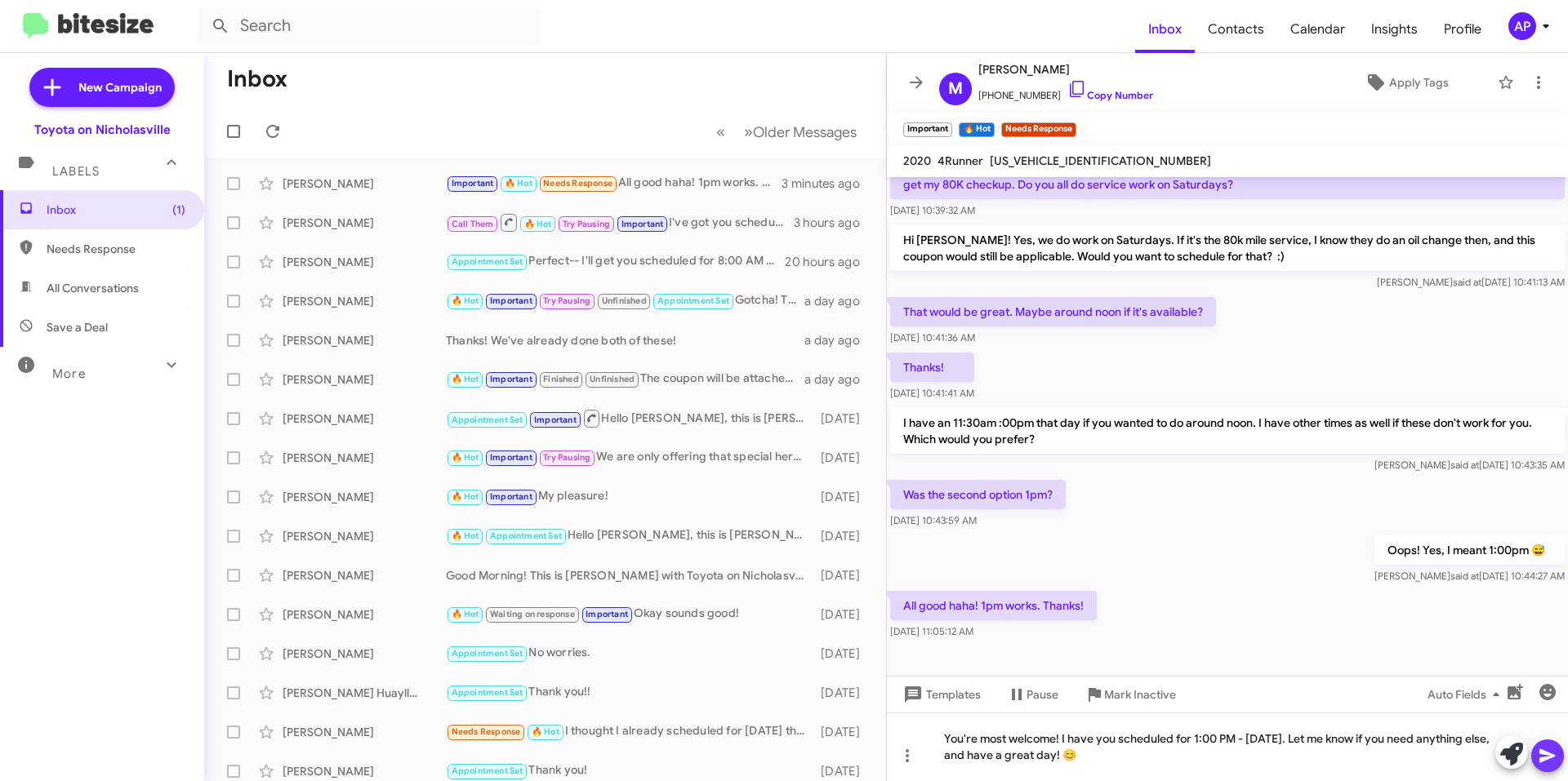
click at [1553, 748] on icon at bounding box center [1548, 755] width 19 height 19
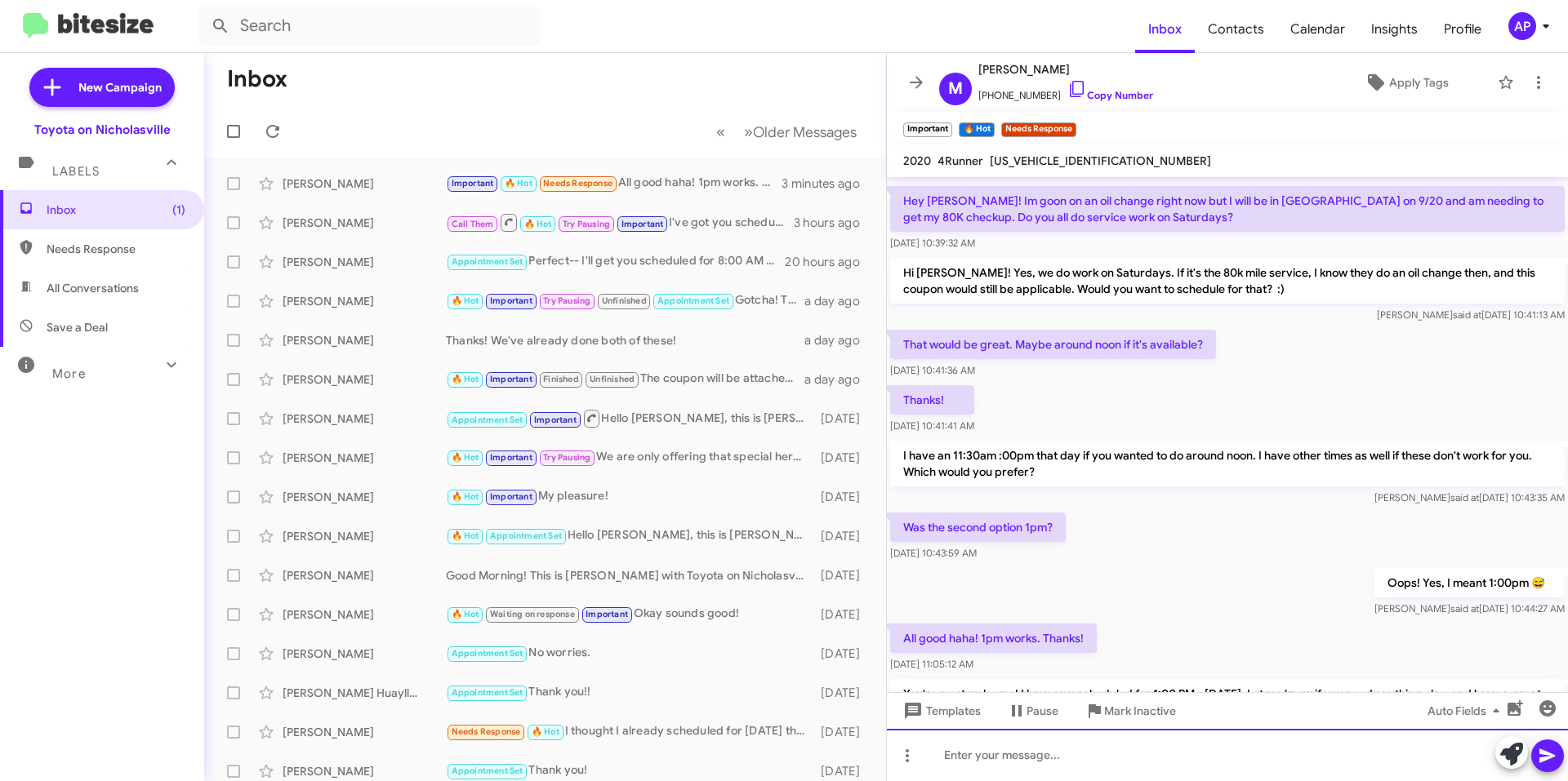
scroll to position [1719, 0]
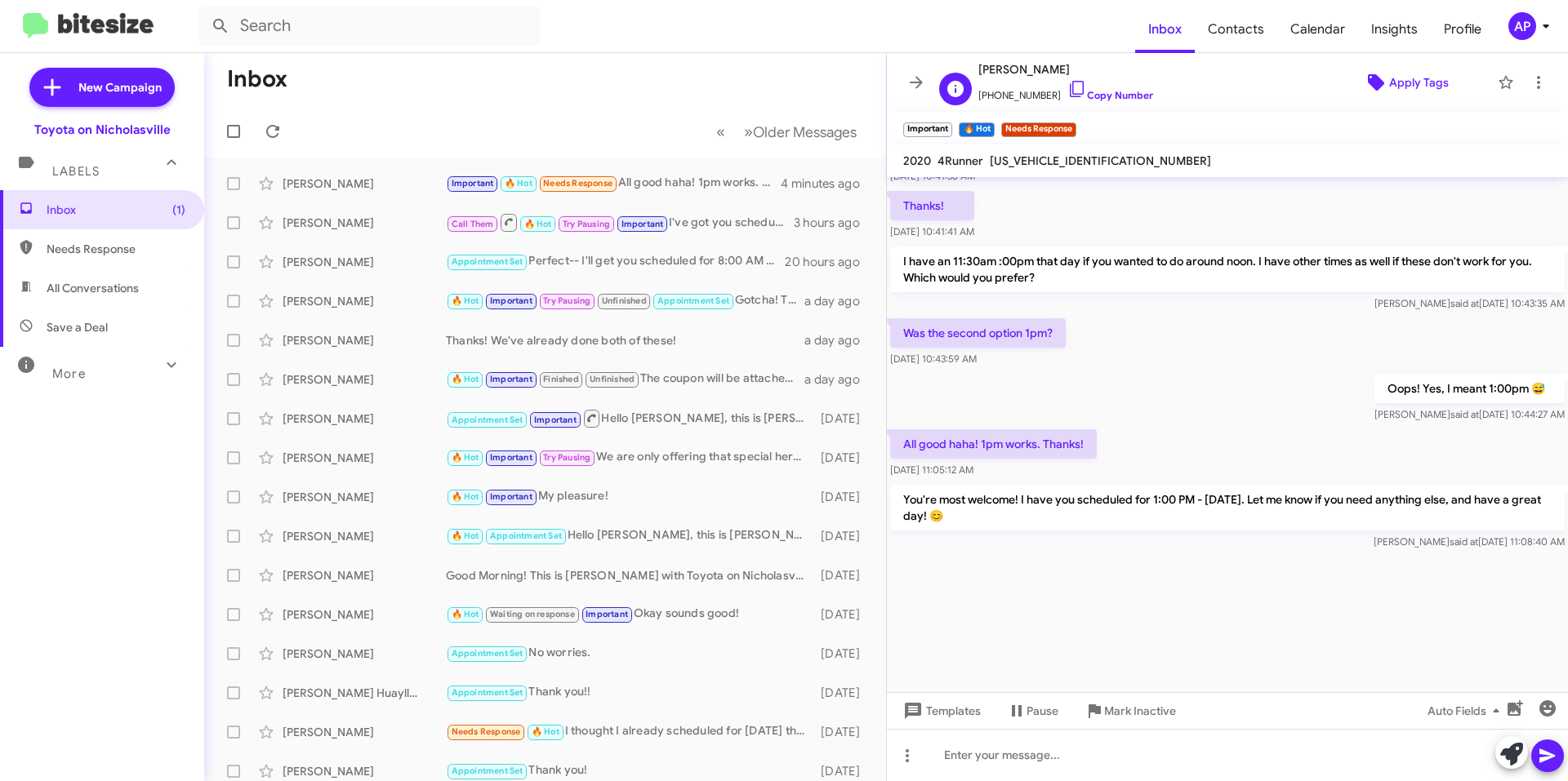
click at [1389, 84] on span "Apply Tags" at bounding box center [1419, 82] width 60 height 29
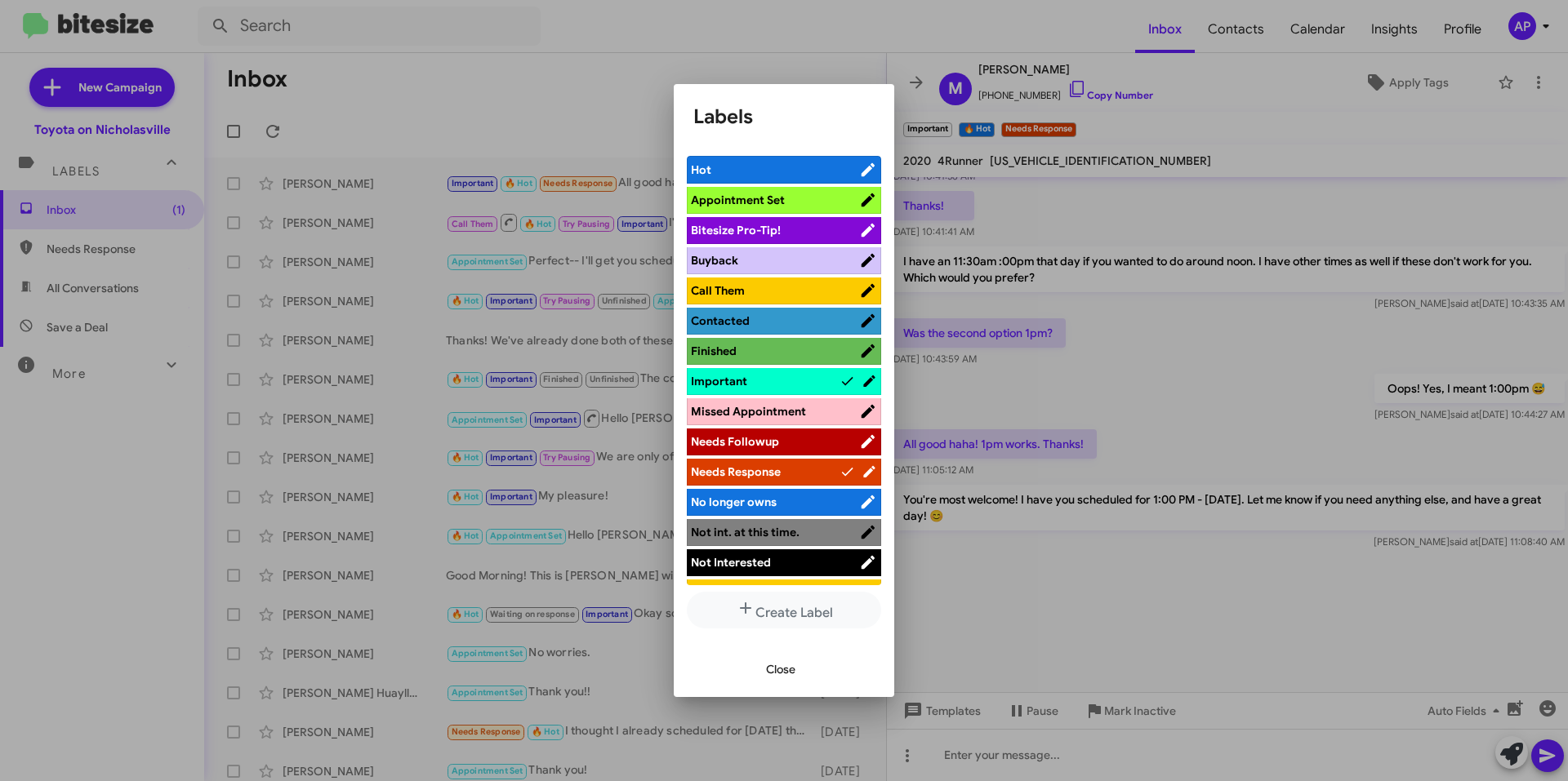
click at [806, 194] on span "Appointment Set" at bounding box center [774, 200] width 168 height 17
click at [803, 172] on span "Hot" at bounding box center [765, 170] width 149 height 17
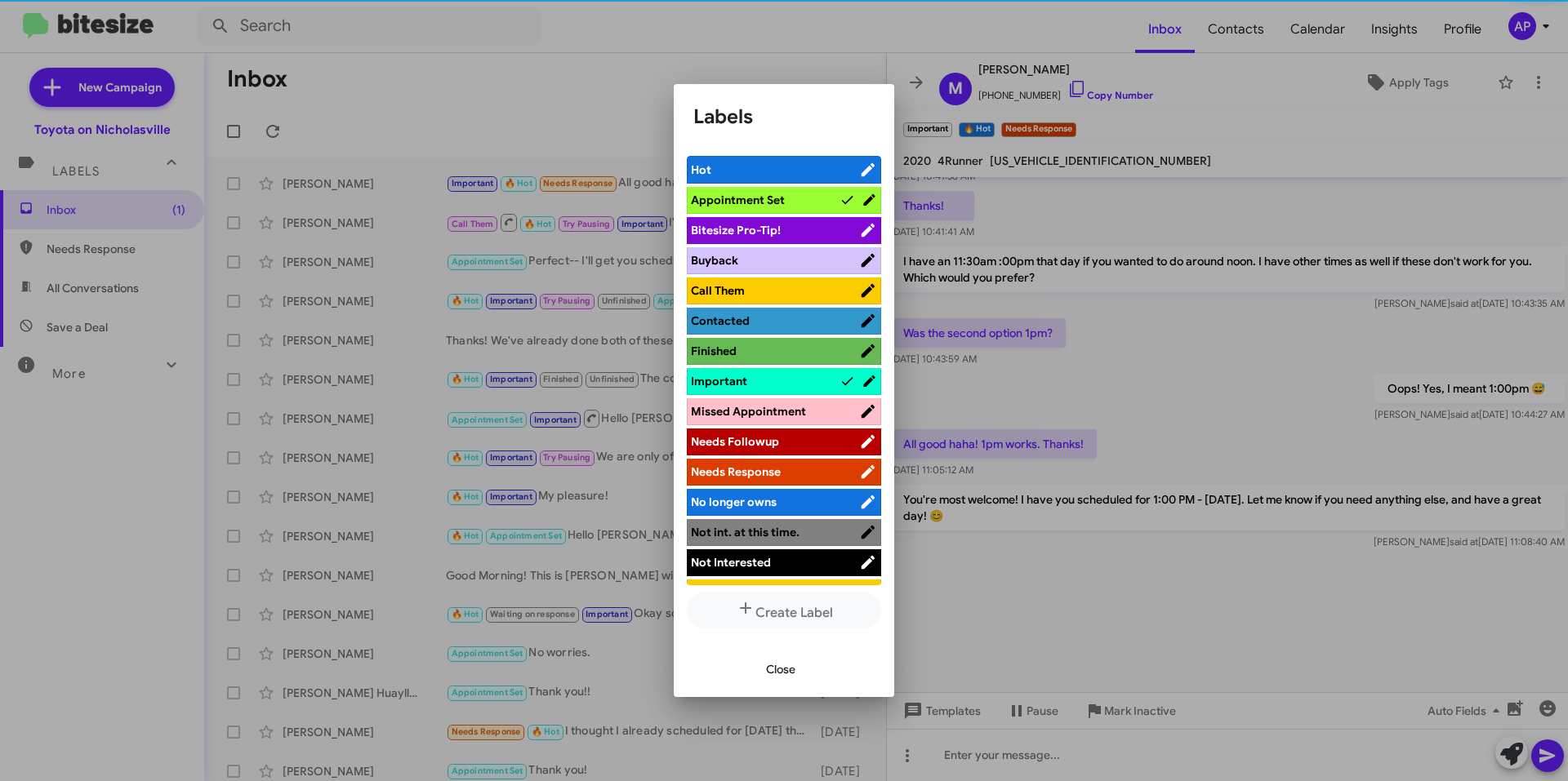
click at [802, 379] on span "Important" at bounding box center [765, 381] width 149 height 17
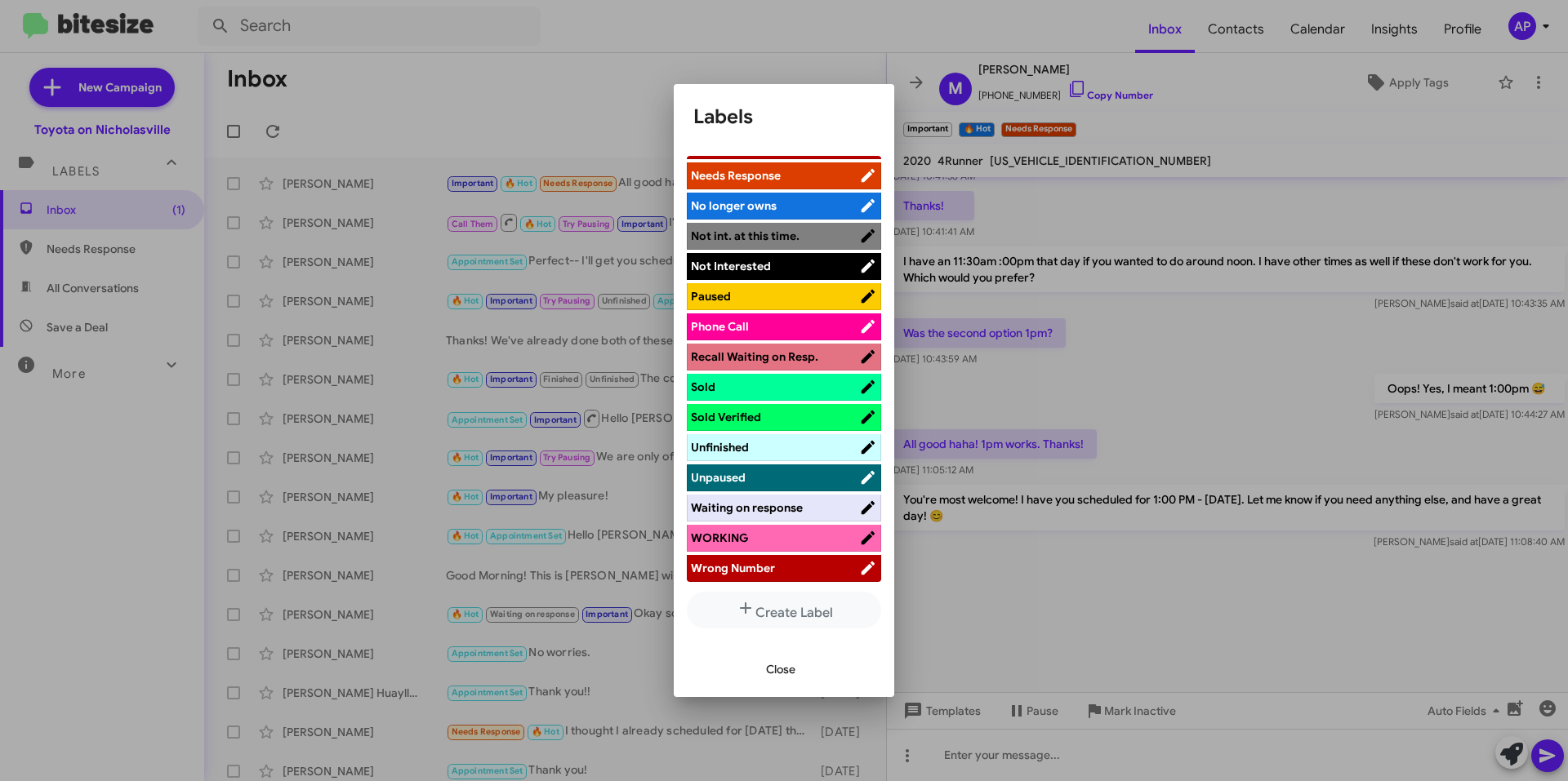
scroll to position [0, 0]
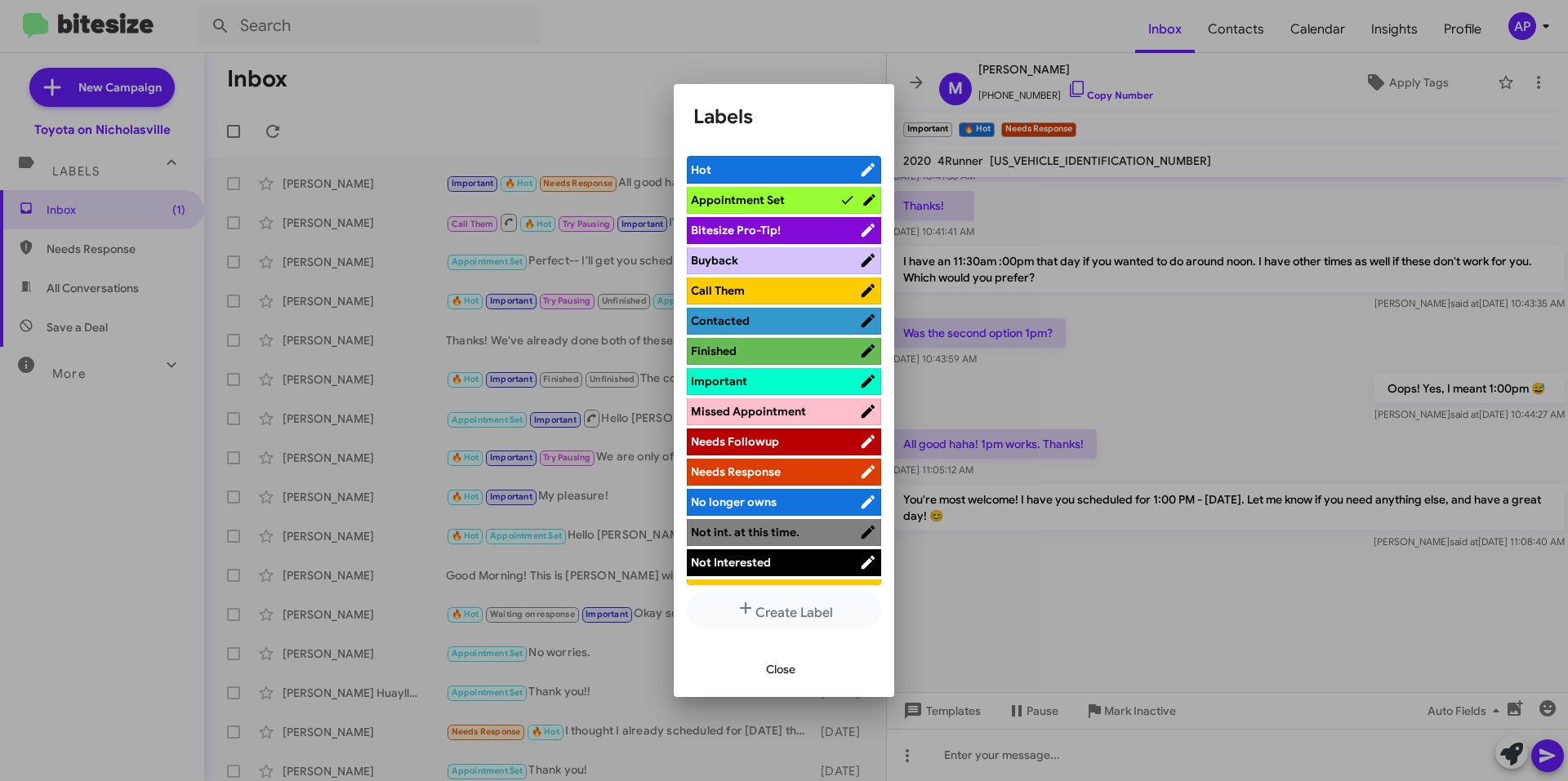
click at [800, 672] on button "Close" at bounding box center [780, 668] width 55 height 29
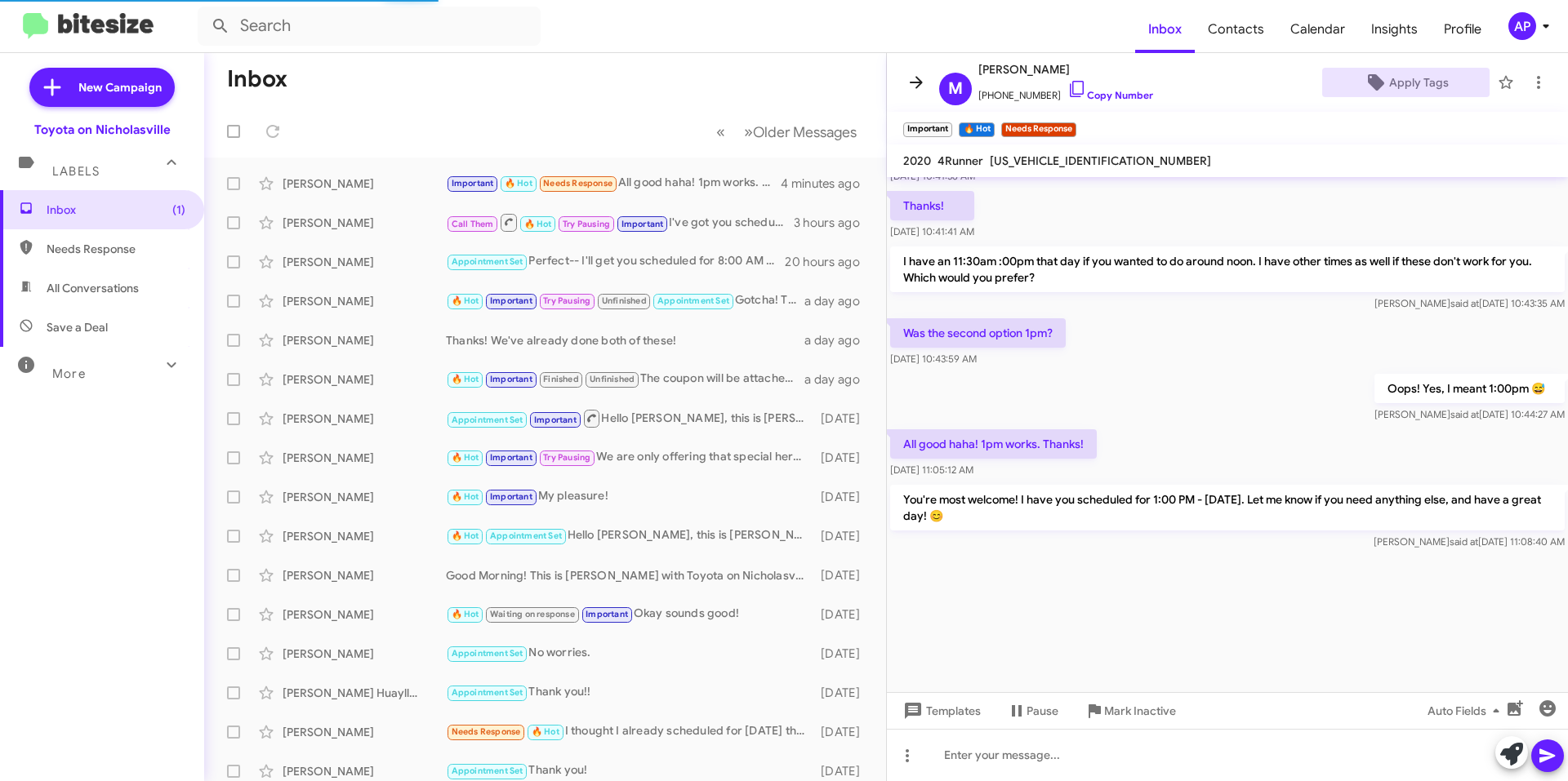
click at [903, 76] on span at bounding box center [916, 83] width 33 height 19
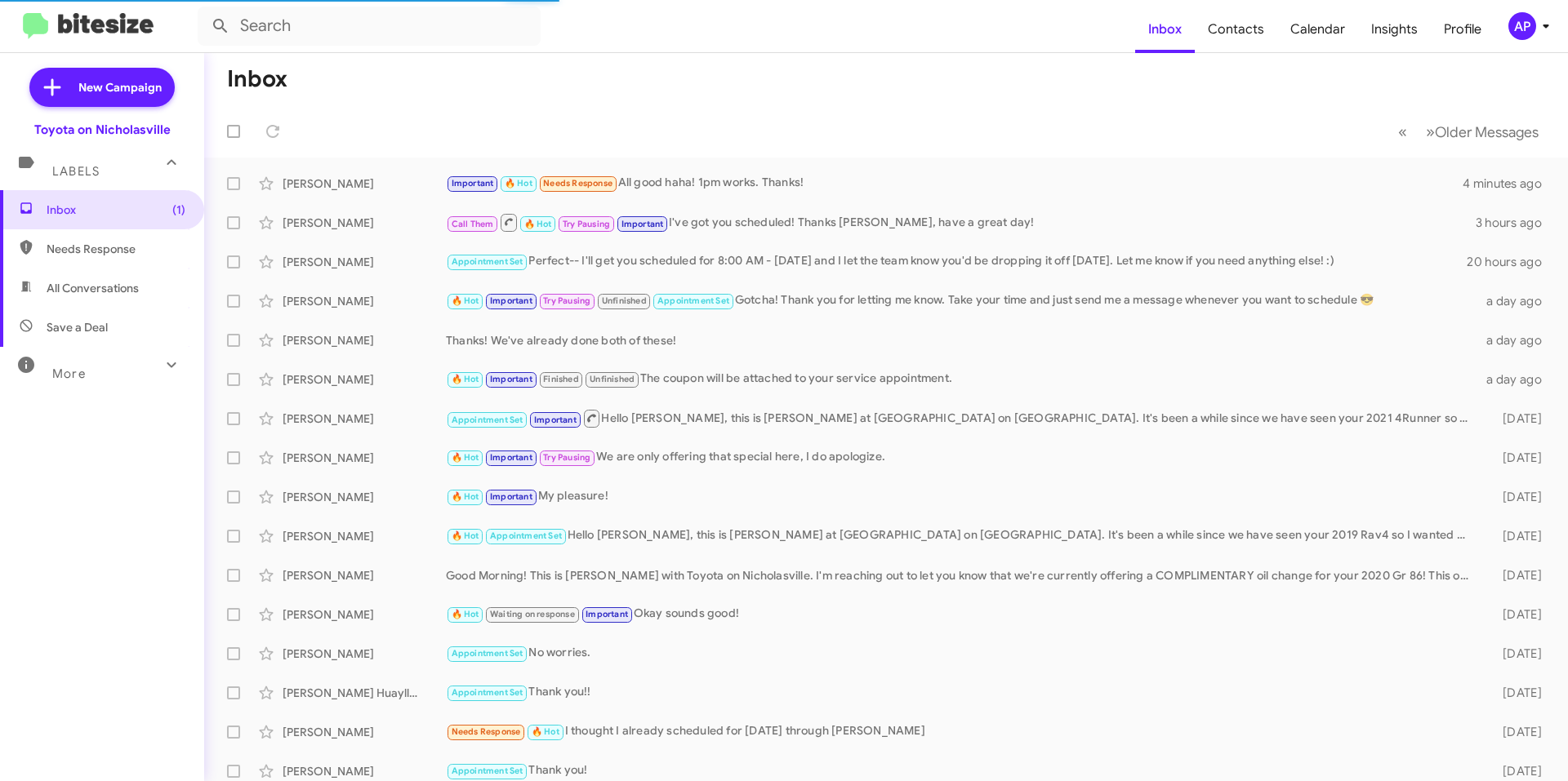
click at [97, 286] on span "All Conversations" at bounding box center [92, 288] width 92 height 17
type input "in:all-conversations"
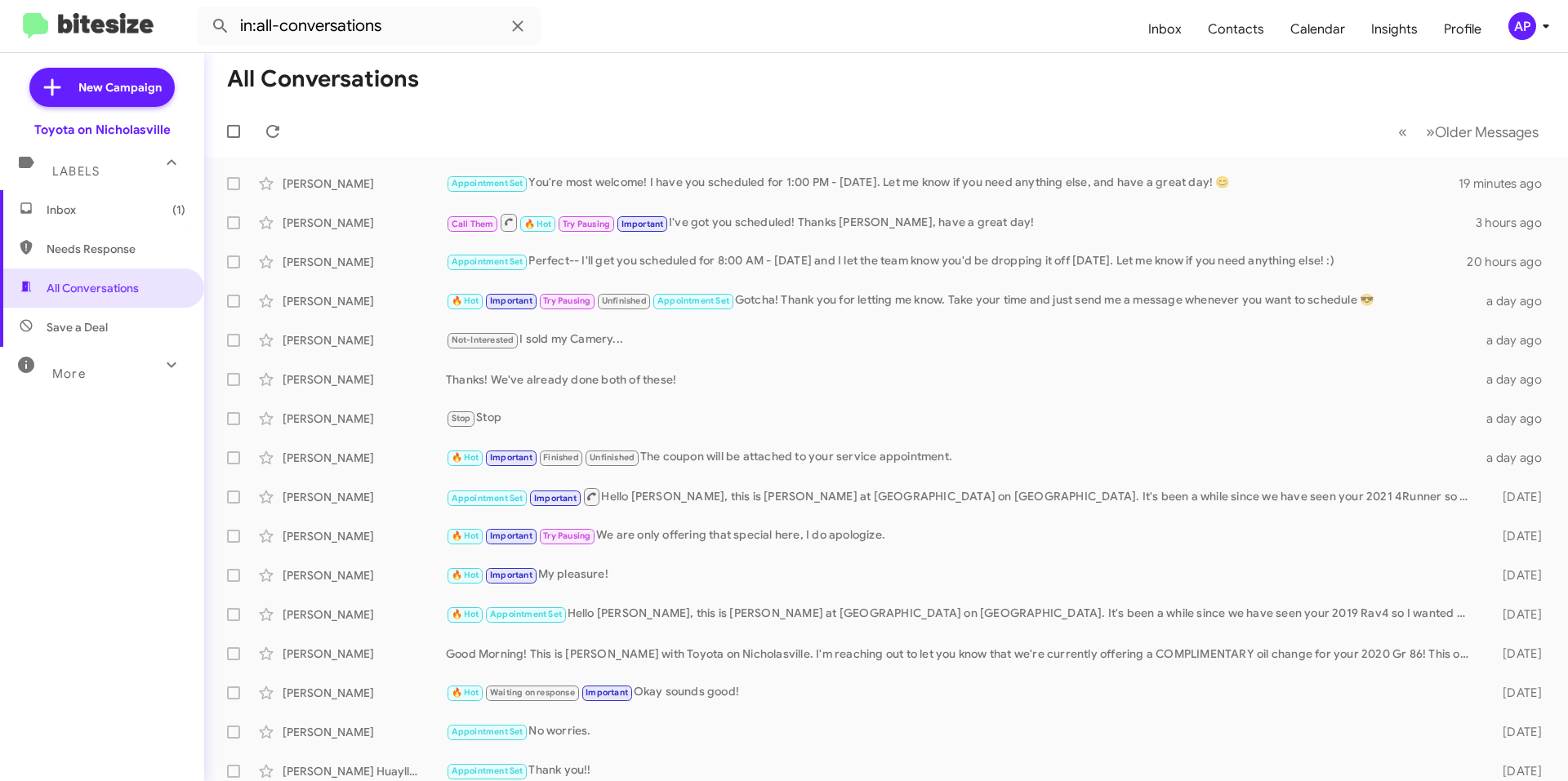
click at [795, 99] on mat-toolbar-row "All Conversations" at bounding box center [886, 78] width 1364 height 52
click at [122, 202] on span "Inbox (1)" at bounding box center [116, 209] width 139 height 17
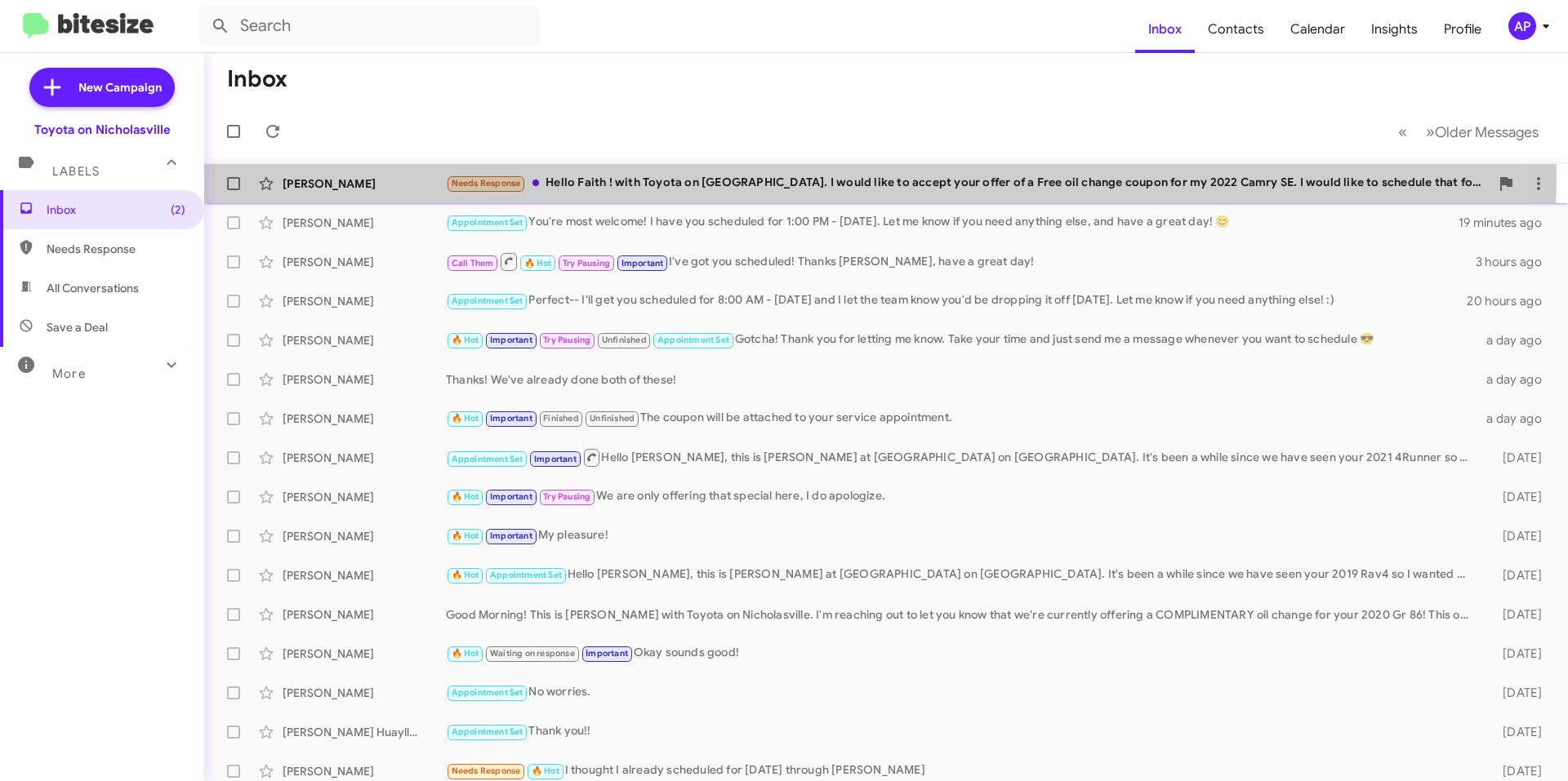
click at [710, 171] on div "[PERSON_NAME] Needs Response Hello Faith ! with [PERSON_NAME] on [GEOGRAPHIC_DA…" at bounding box center [886, 183] width 1337 height 33
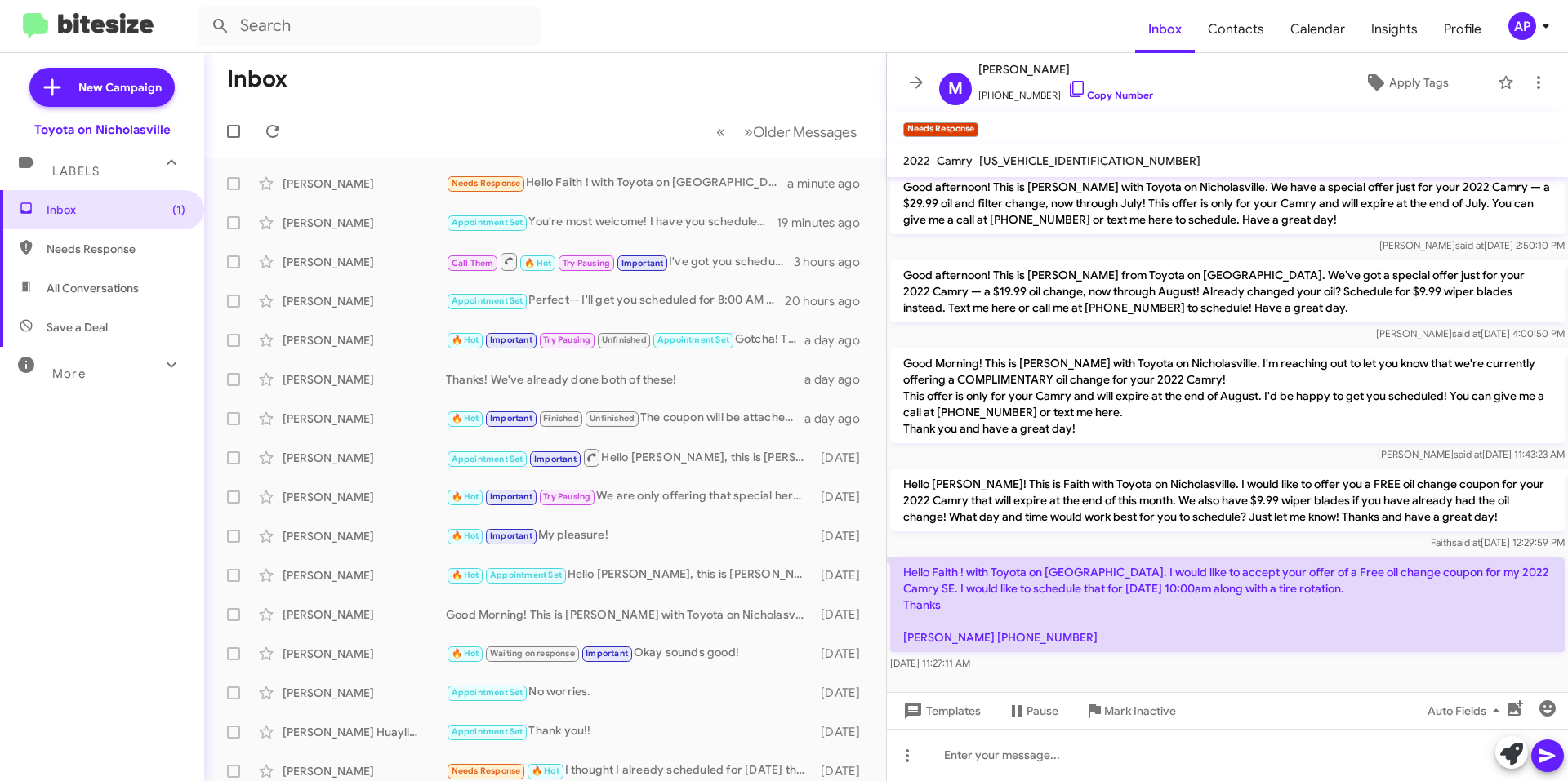
scroll to position [245, 0]
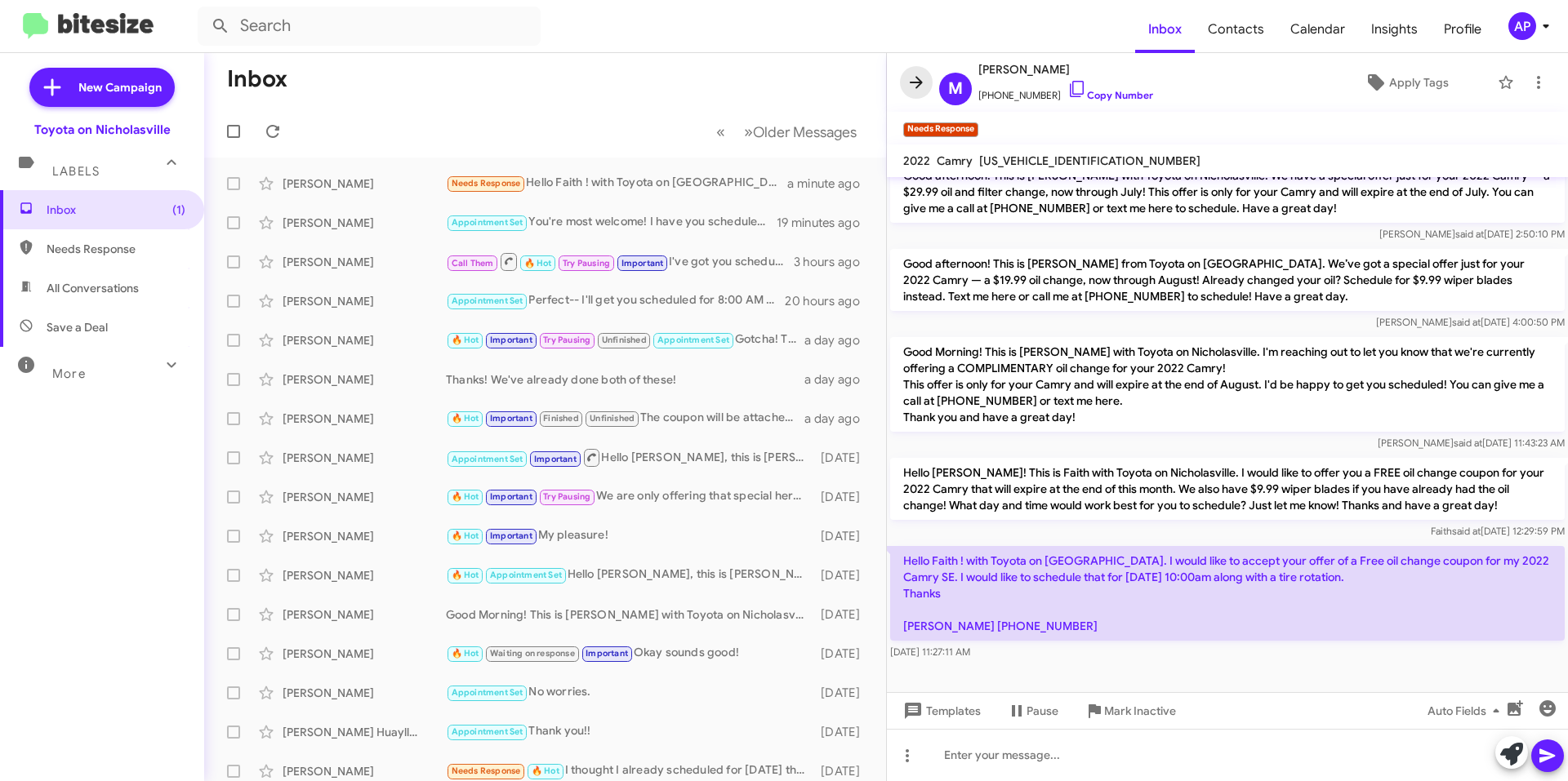
click at [912, 85] on icon at bounding box center [916, 83] width 19 height 19
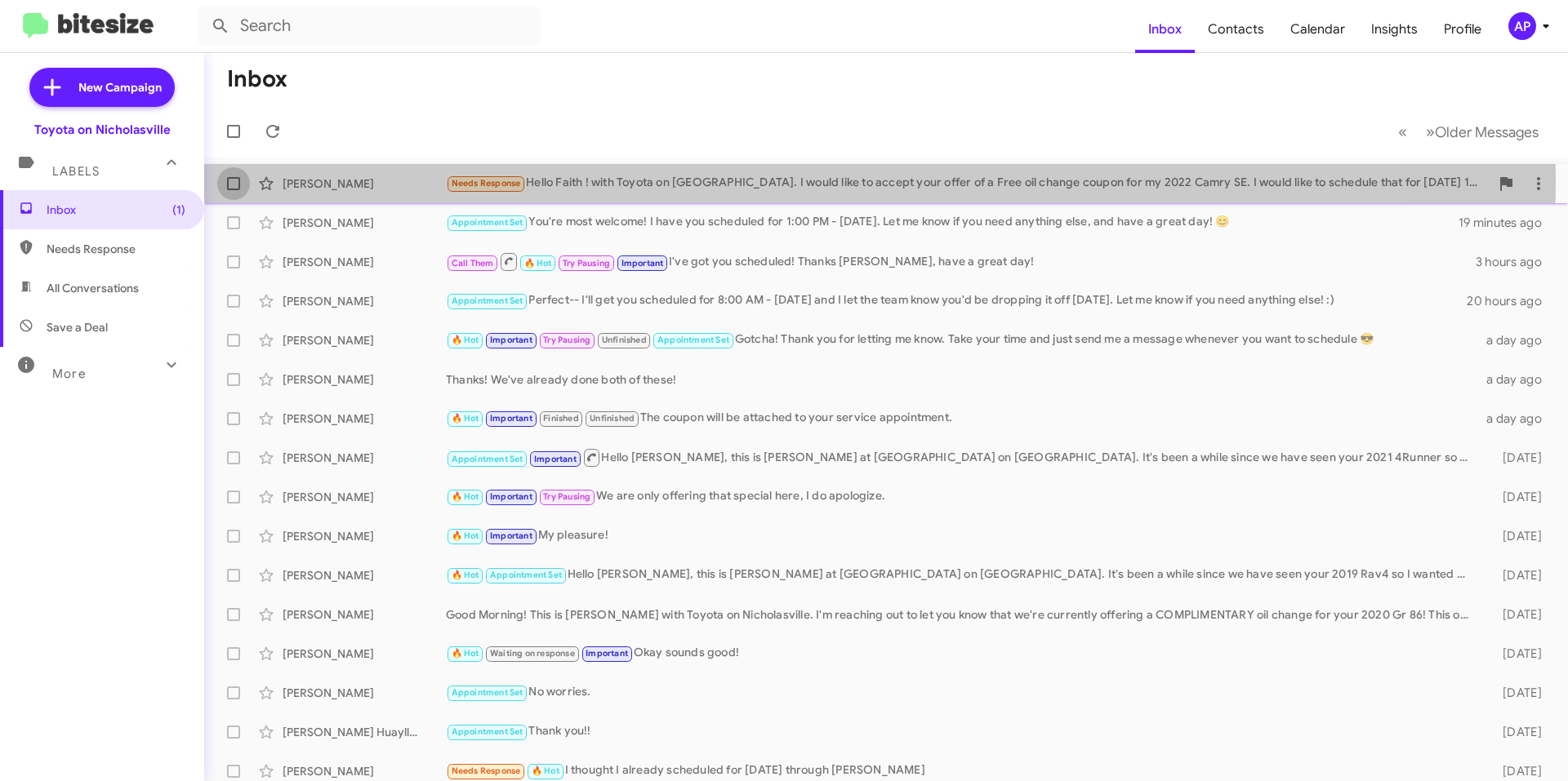
click at [234, 182] on span at bounding box center [233, 183] width 13 height 13
click at [233, 190] on input "checkbox" at bounding box center [232, 190] width 1 height 1
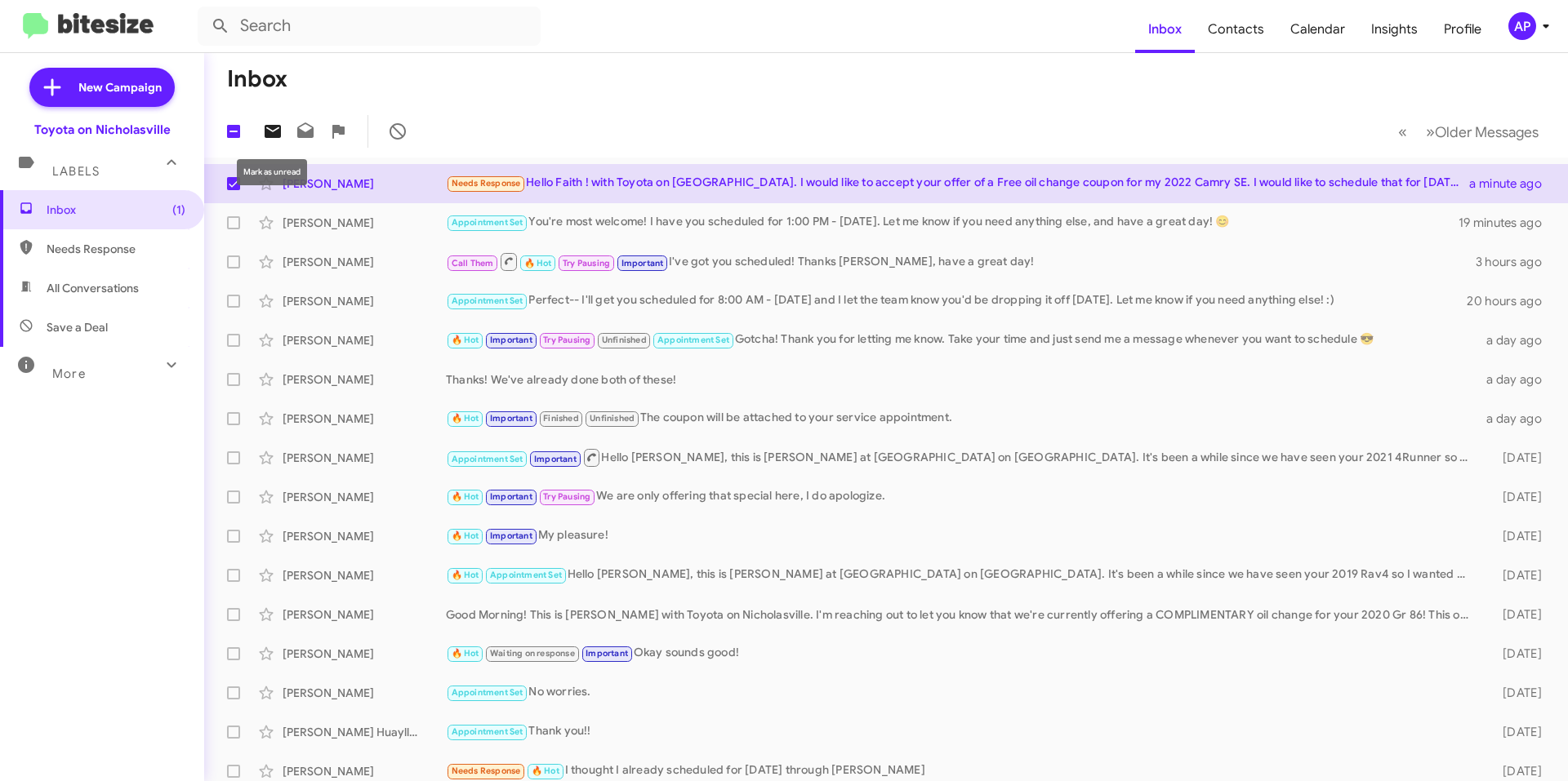
click at [275, 130] on icon at bounding box center [273, 131] width 19 height 19
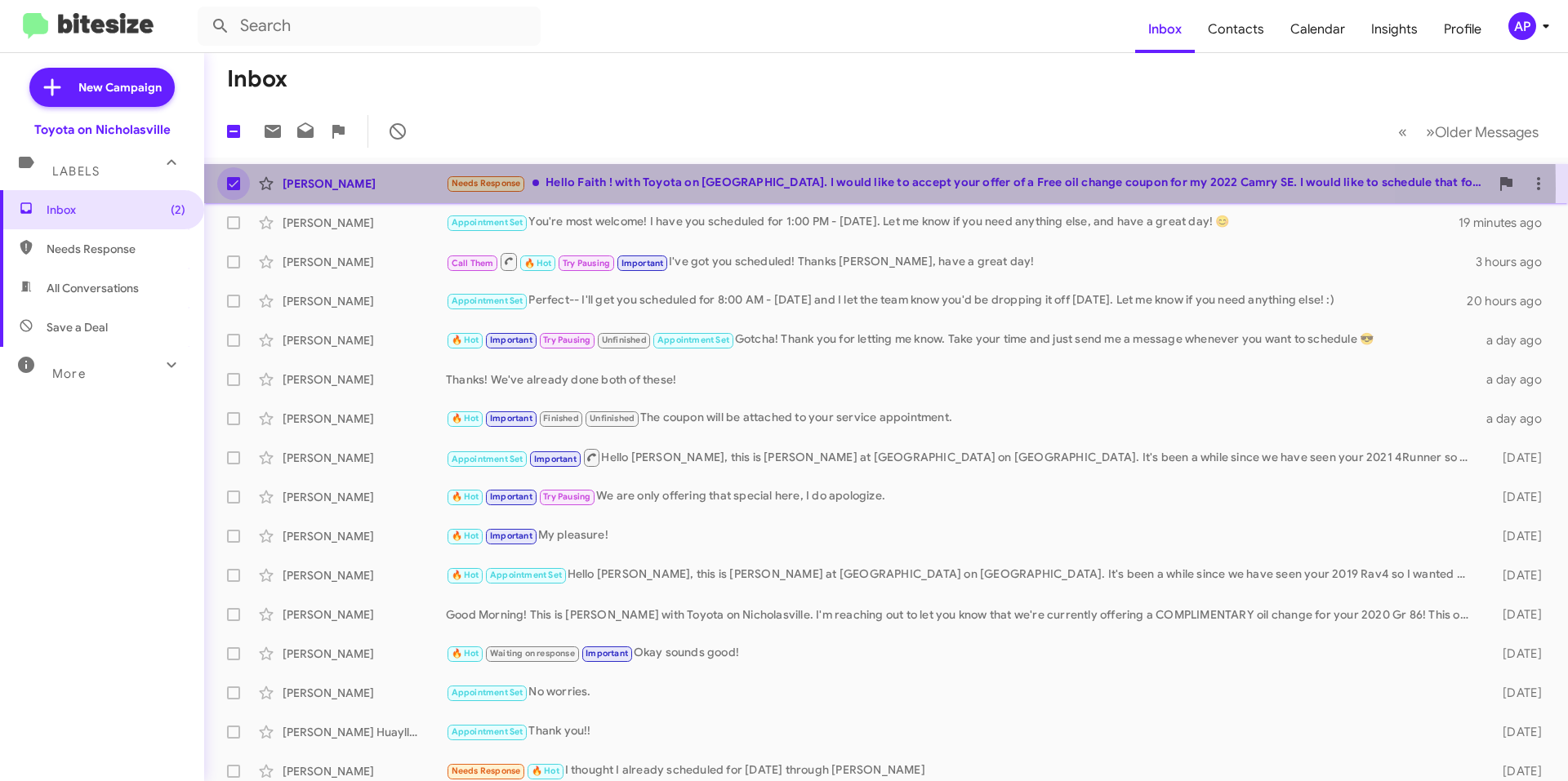
click at [231, 188] on span at bounding box center [233, 183] width 13 height 13
click at [232, 190] on input "checkbox" at bounding box center [232, 190] width 1 height 1
checkbox input "false"
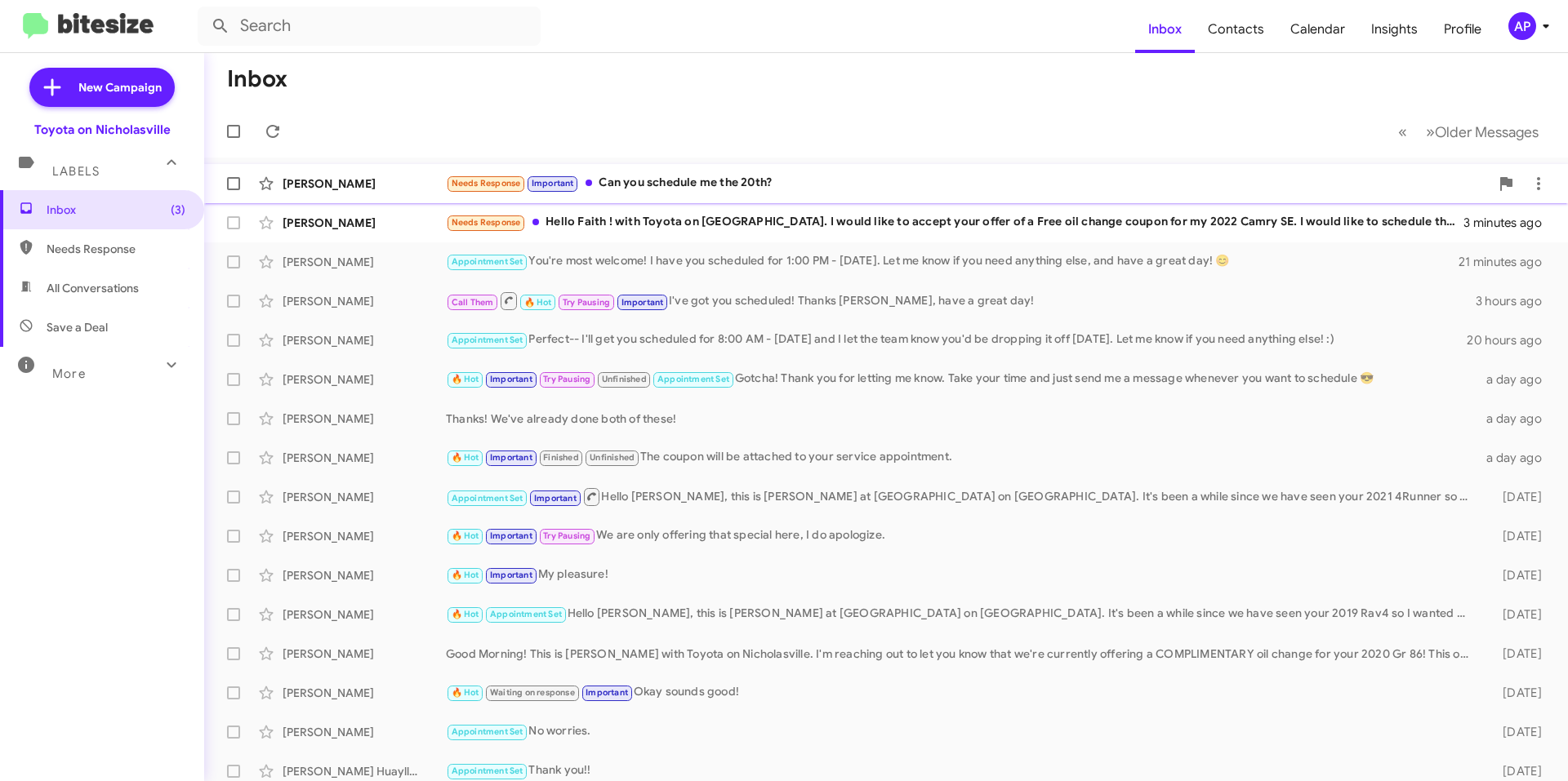
click at [915, 176] on div "Needs Response Important Can you schedule me the 20th?" at bounding box center [968, 183] width 1044 height 18
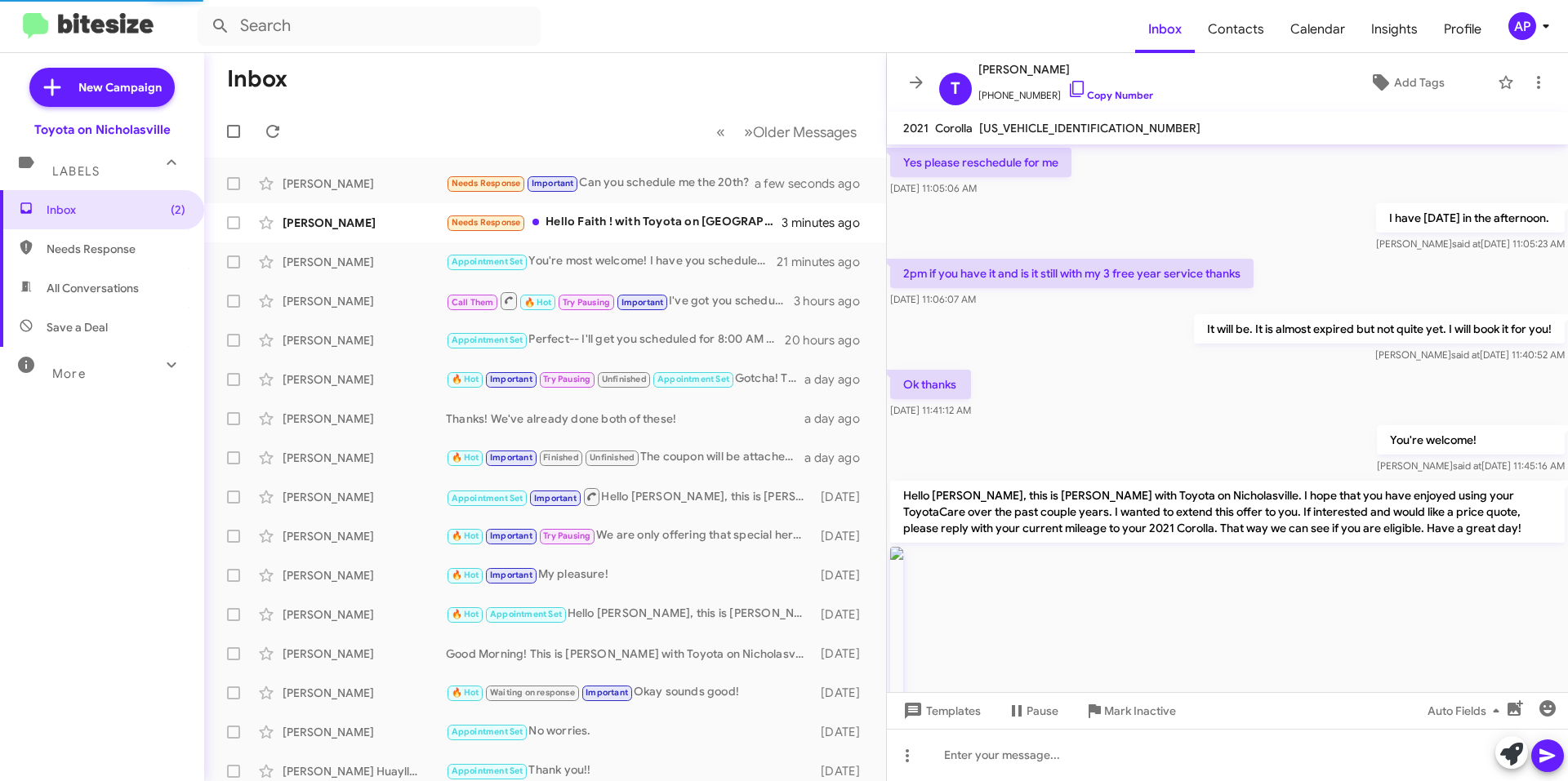
scroll to position [1566, 0]
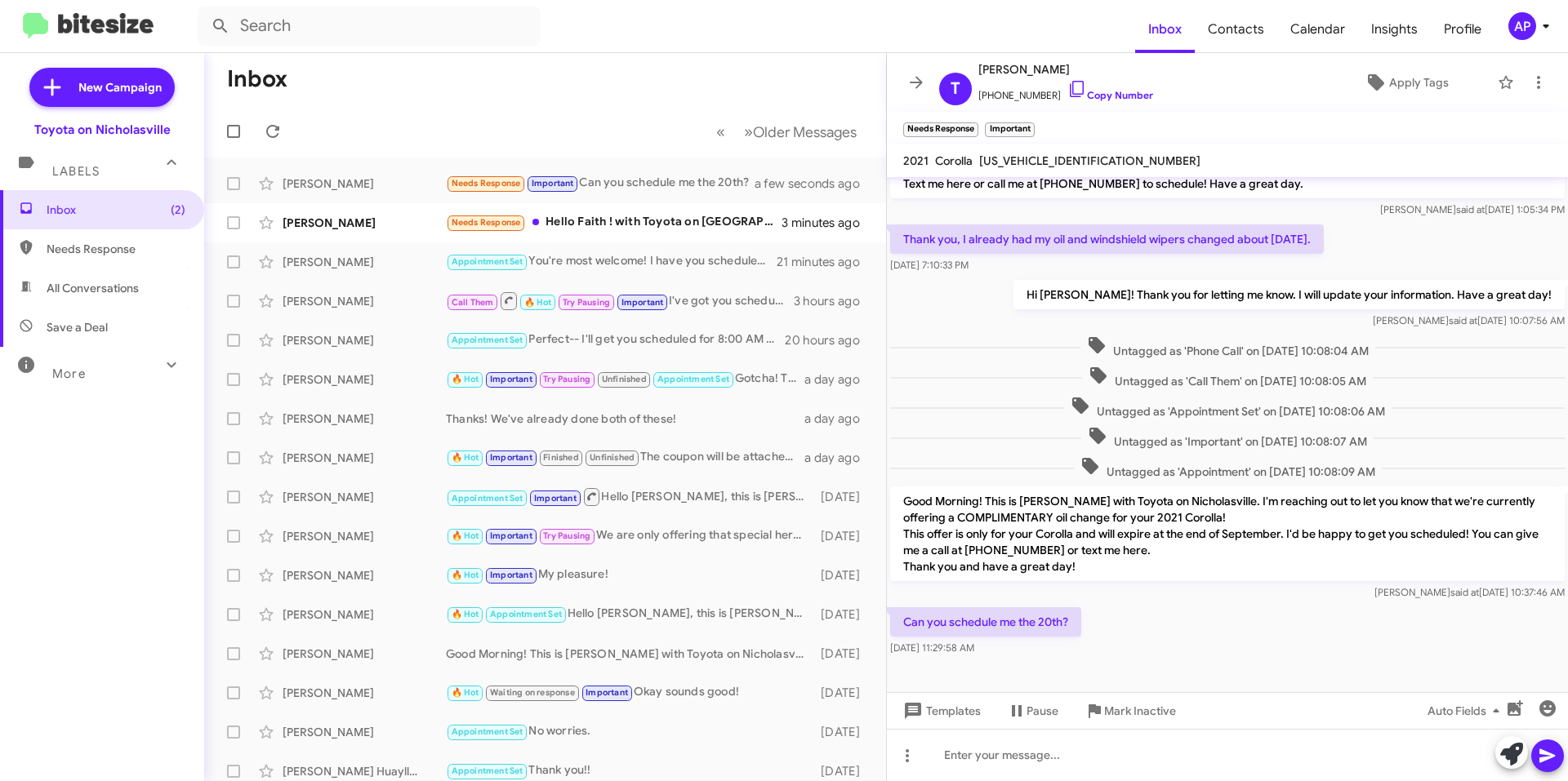
click at [1063, 161] on span "[US_VEHICLE_IDENTIFICATION_NUMBER]" at bounding box center [1090, 160] width 222 height 15
copy span "[US_VEHICLE_IDENTIFICATION_NUMBER]"
click at [1031, 770] on div at bounding box center [1227, 755] width 681 height 52
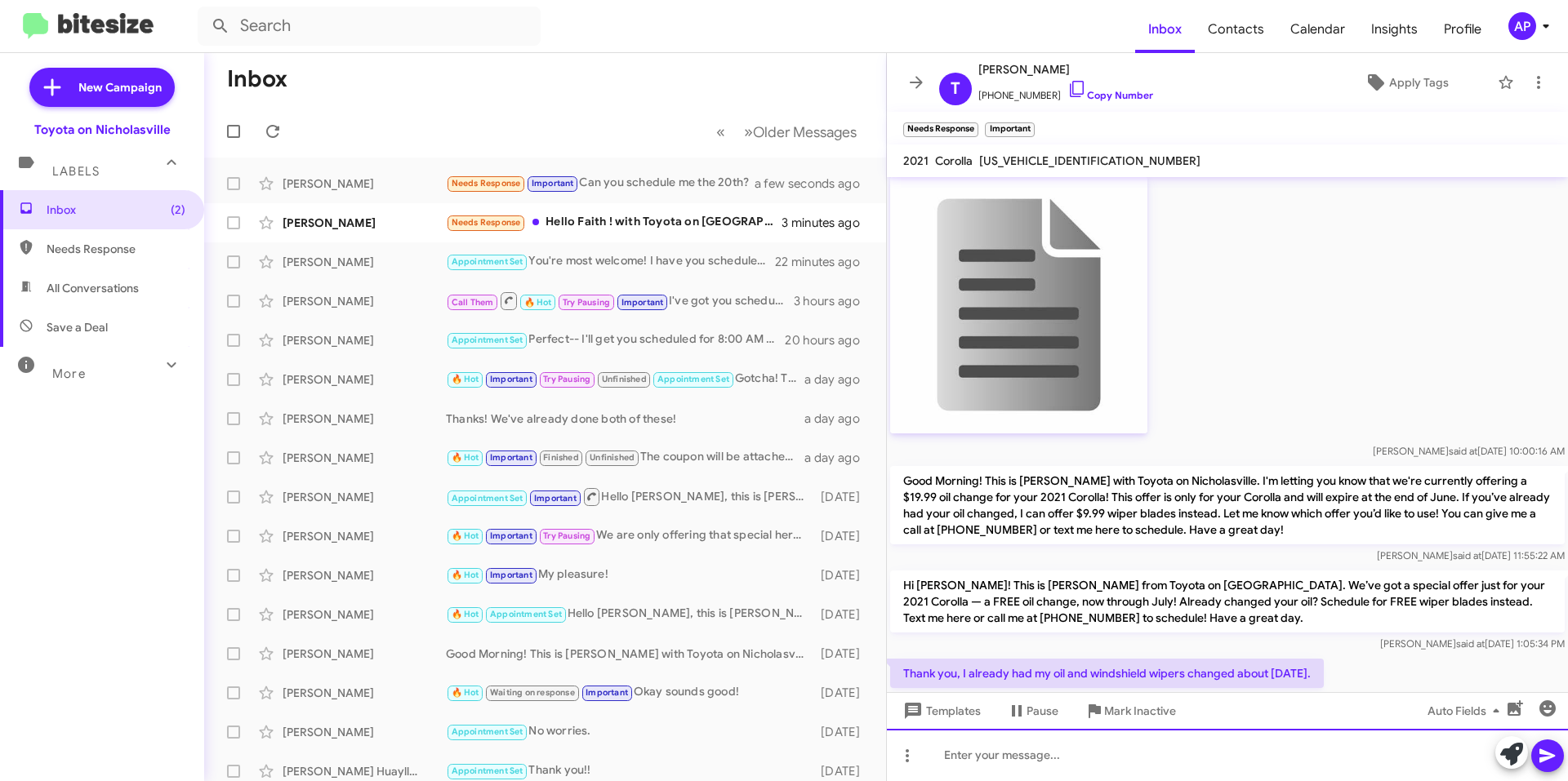
scroll to position [4156, 0]
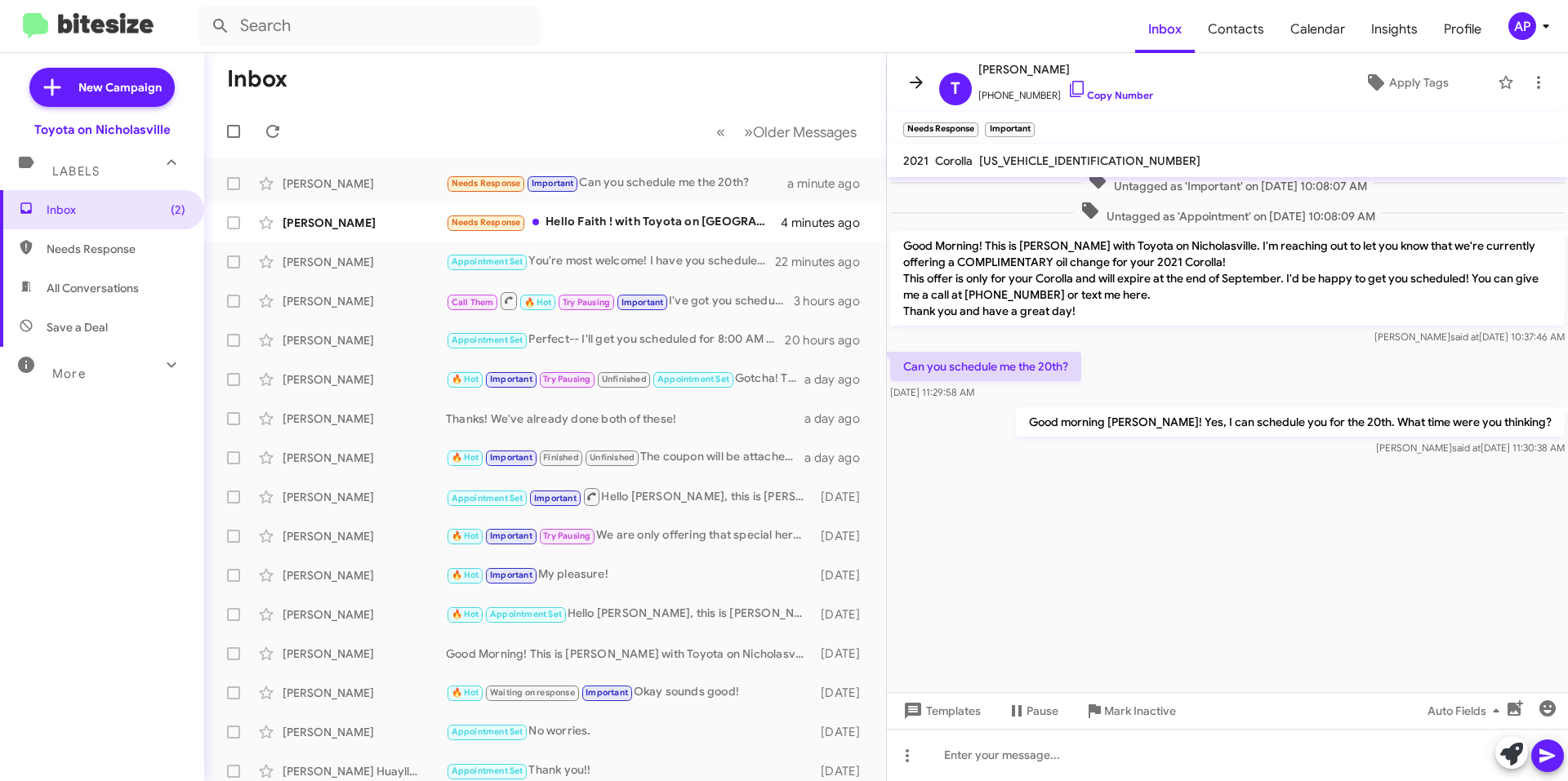
click at [912, 81] on icon at bounding box center [916, 83] width 19 height 19
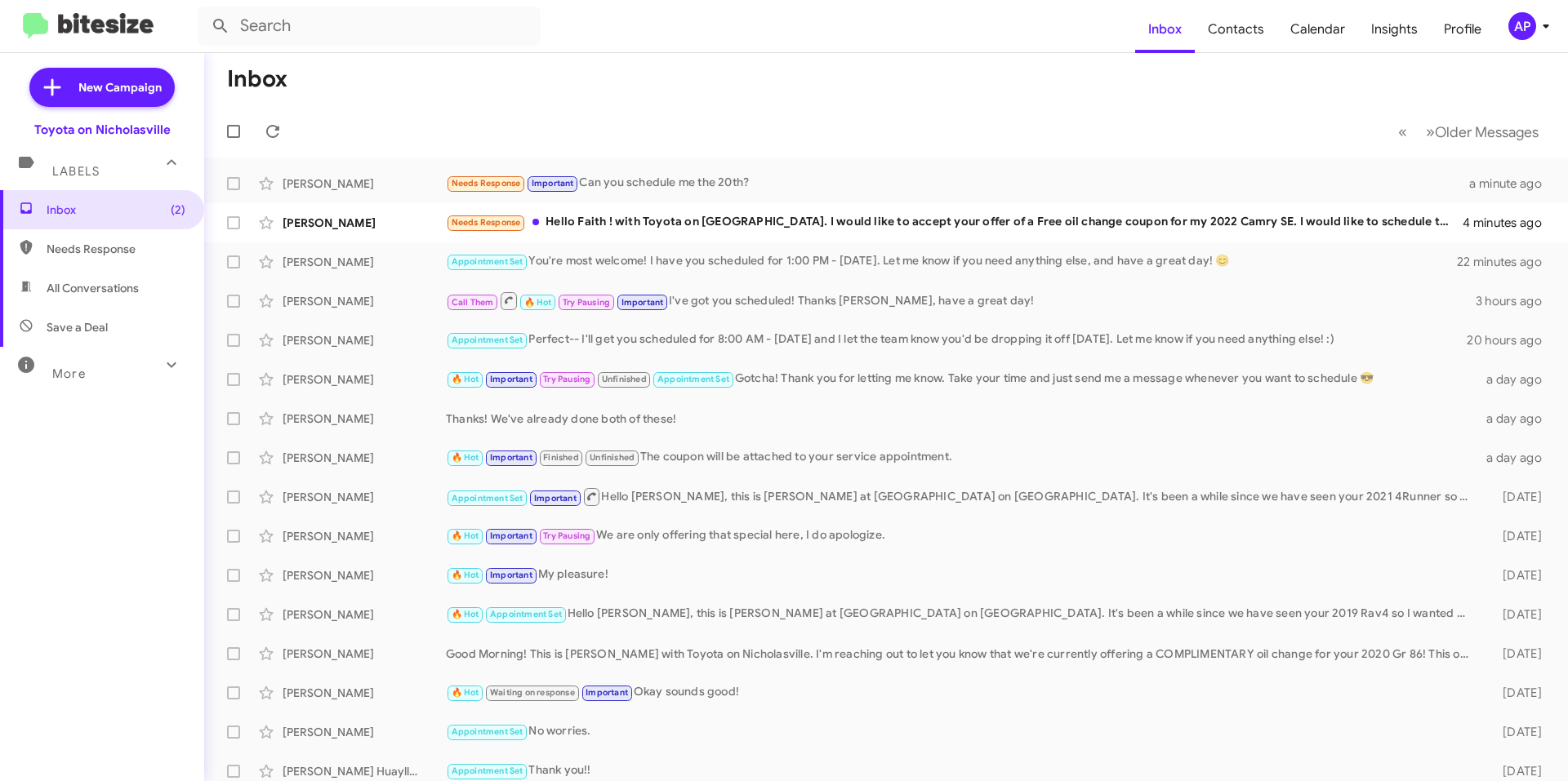
click at [87, 291] on span "All Conversations" at bounding box center [92, 288] width 92 height 17
type input "in:all-conversations"
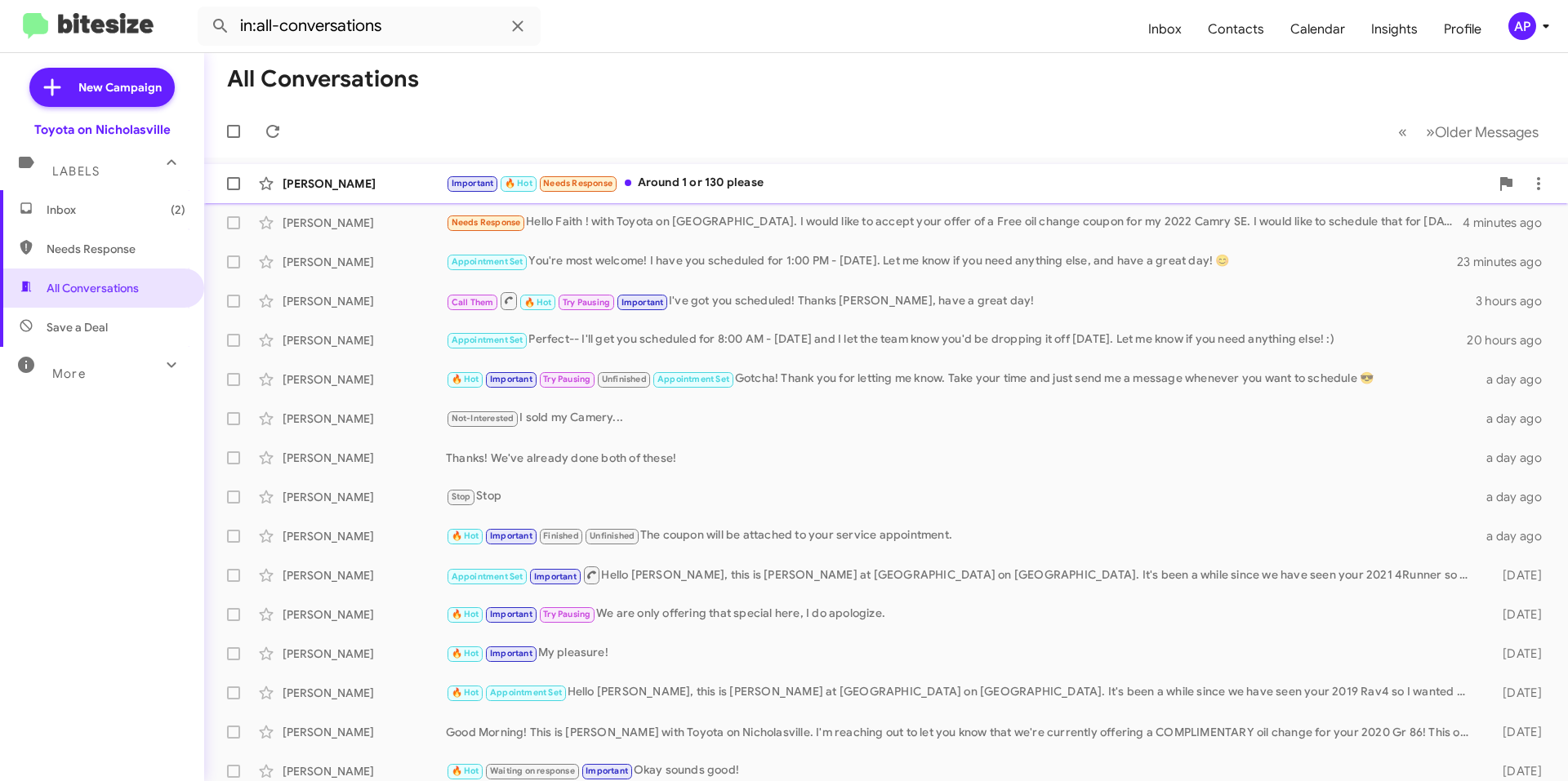
click at [797, 178] on div "Important 🔥 Hot Needs Response Around 1 or 130 please" at bounding box center [968, 183] width 1044 height 18
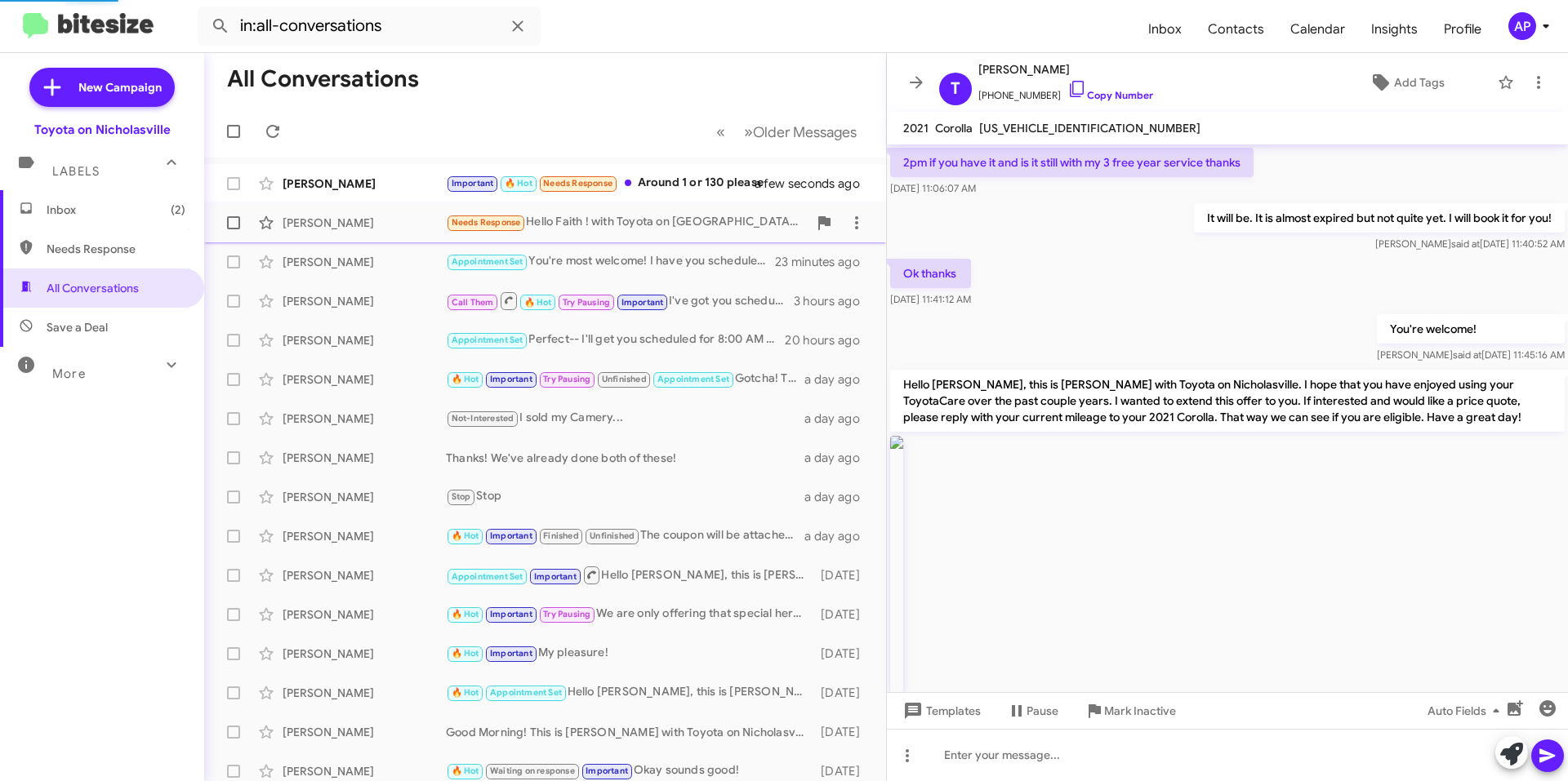
scroll to position [1566, 0]
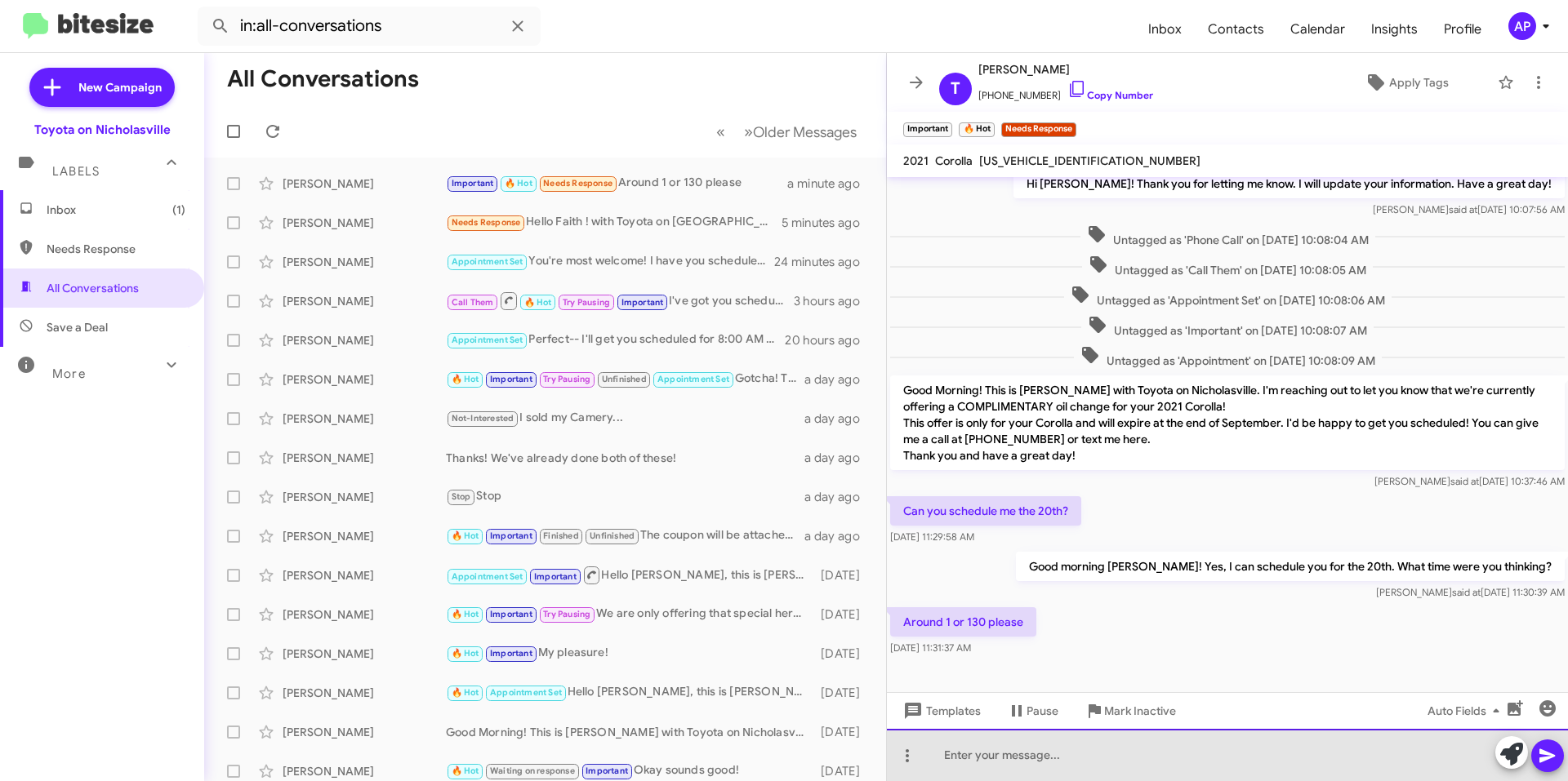
click at [1015, 759] on div at bounding box center [1227, 755] width 681 height 52
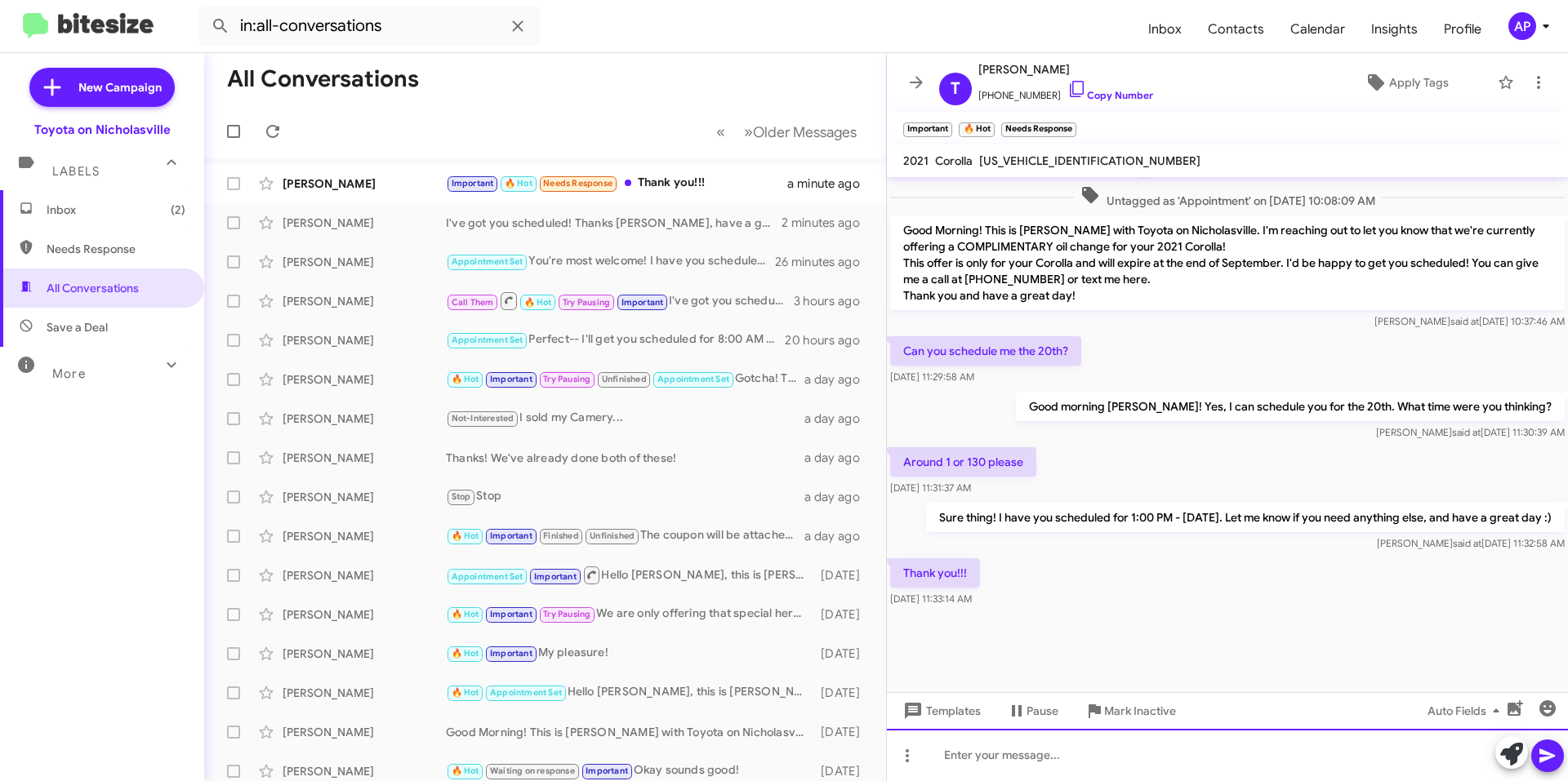
scroll to position [1615, 0]
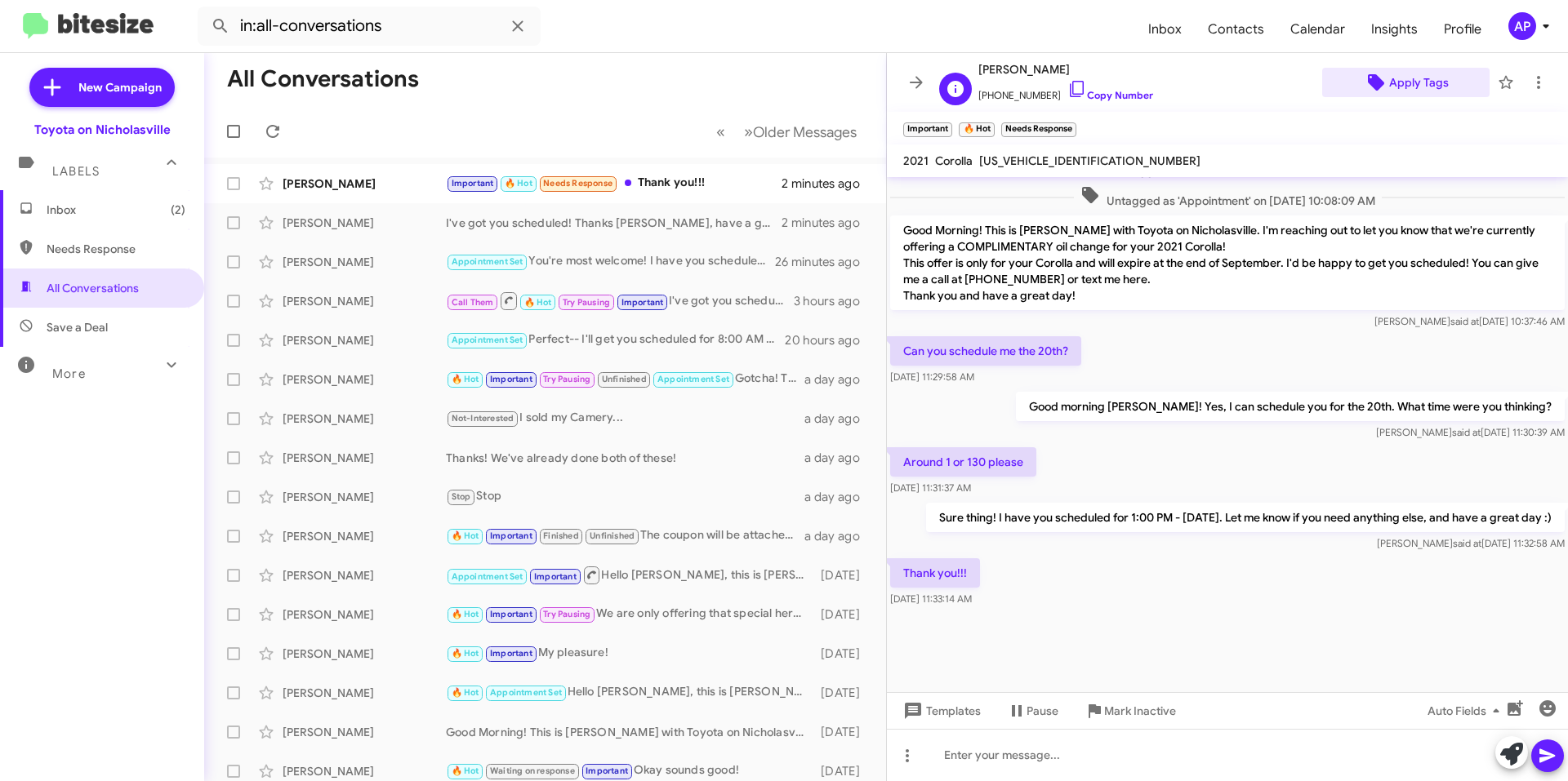
click at [1418, 77] on span "Apply Tags" at bounding box center [1419, 82] width 60 height 29
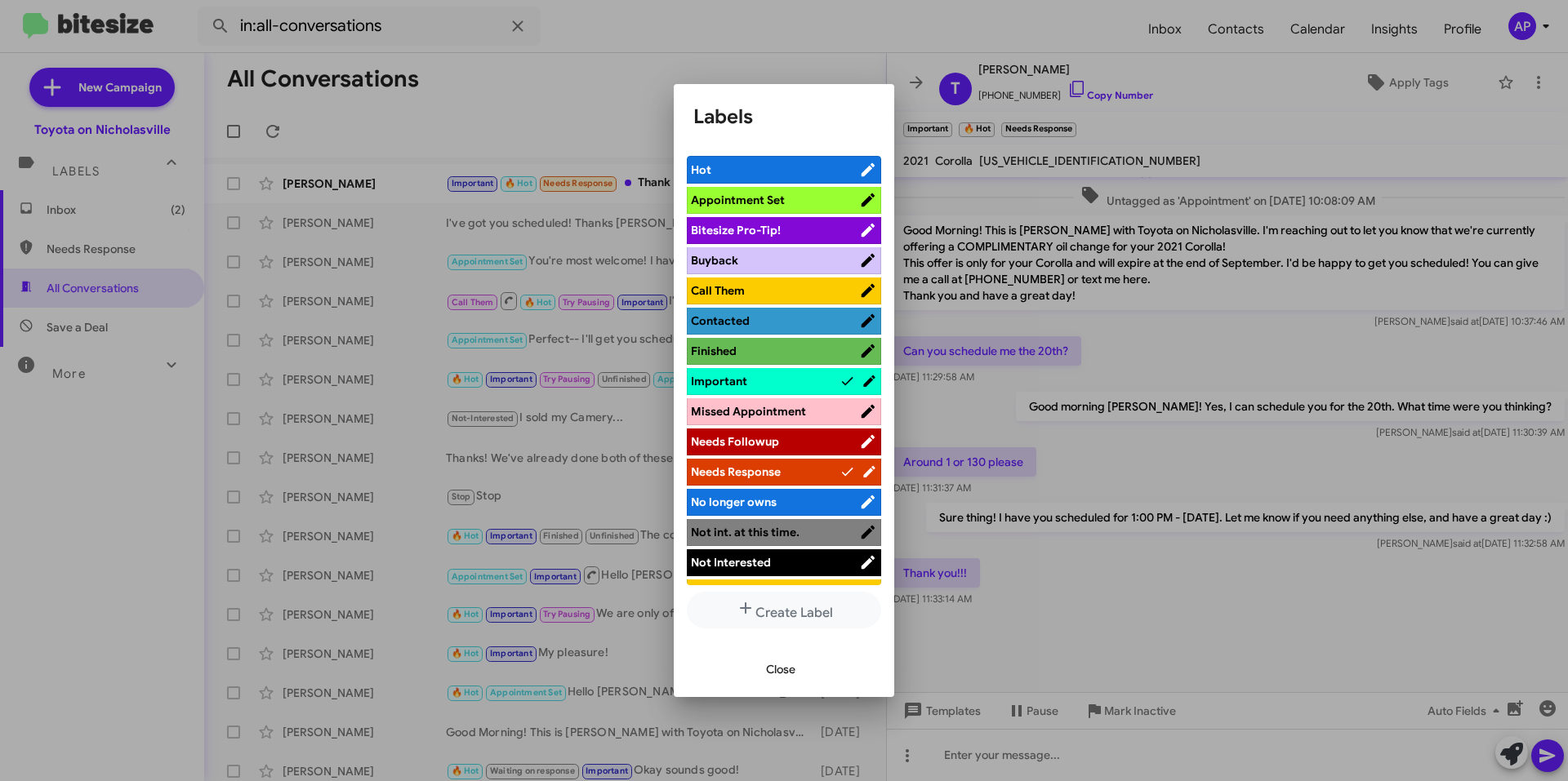
click at [801, 199] on span "Appointment Set" at bounding box center [774, 200] width 168 height 17
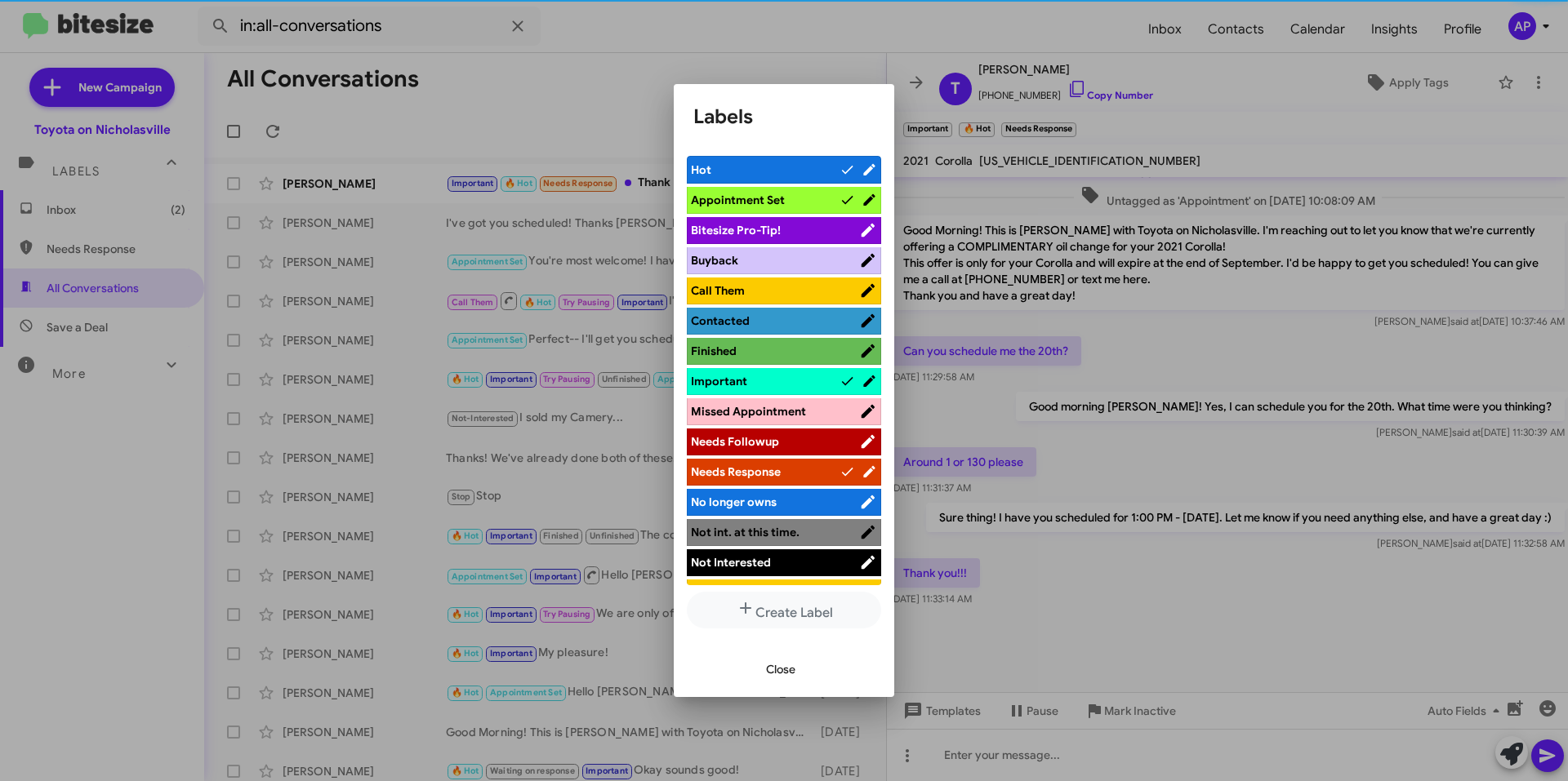
click at [811, 173] on span "Hot" at bounding box center [765, 170] width 149 height 17
click at [809, 376] on span "Important" at bounding box center [765, 381] width 149 height 17
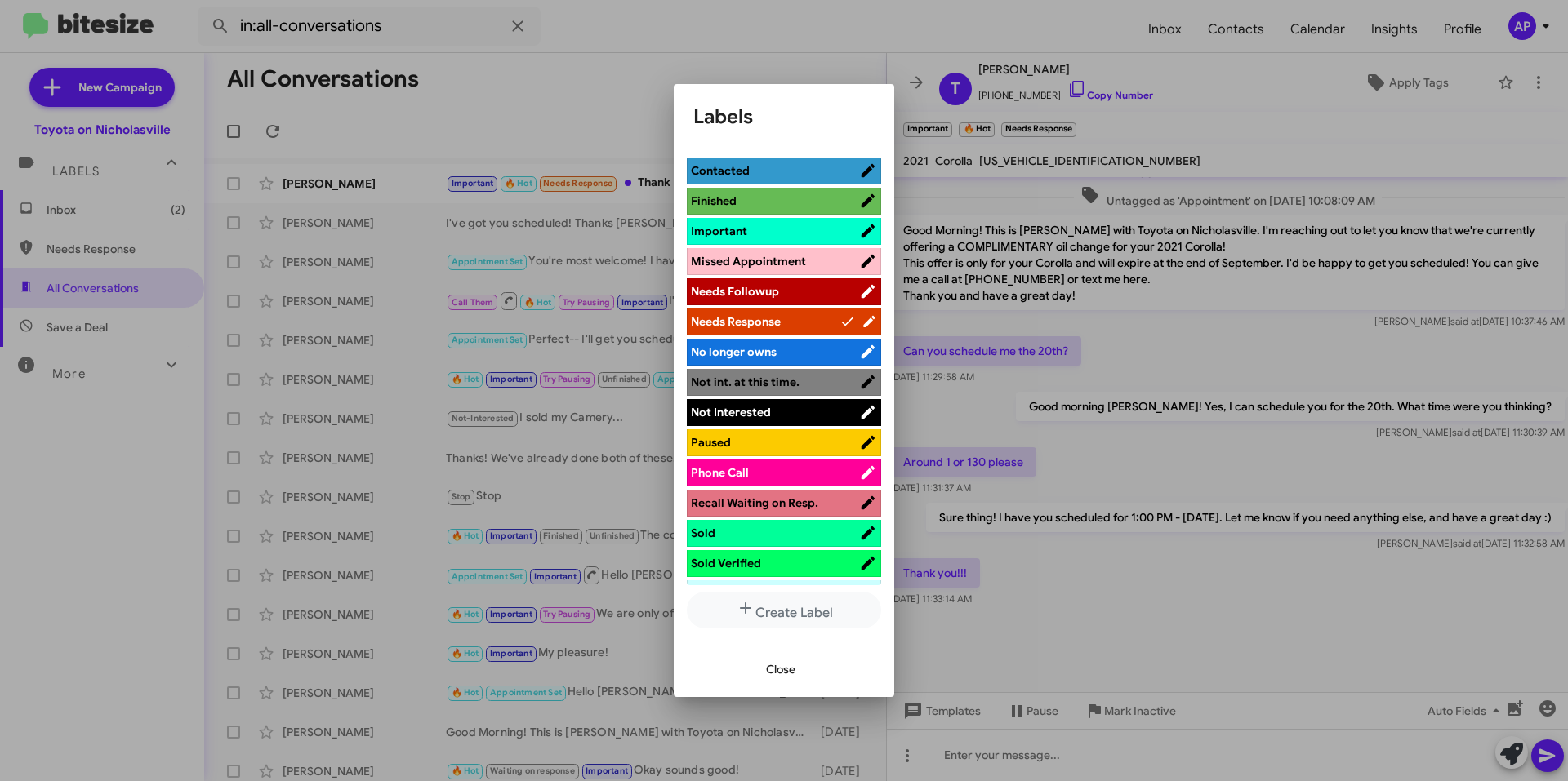
scroll to position [0, 0]
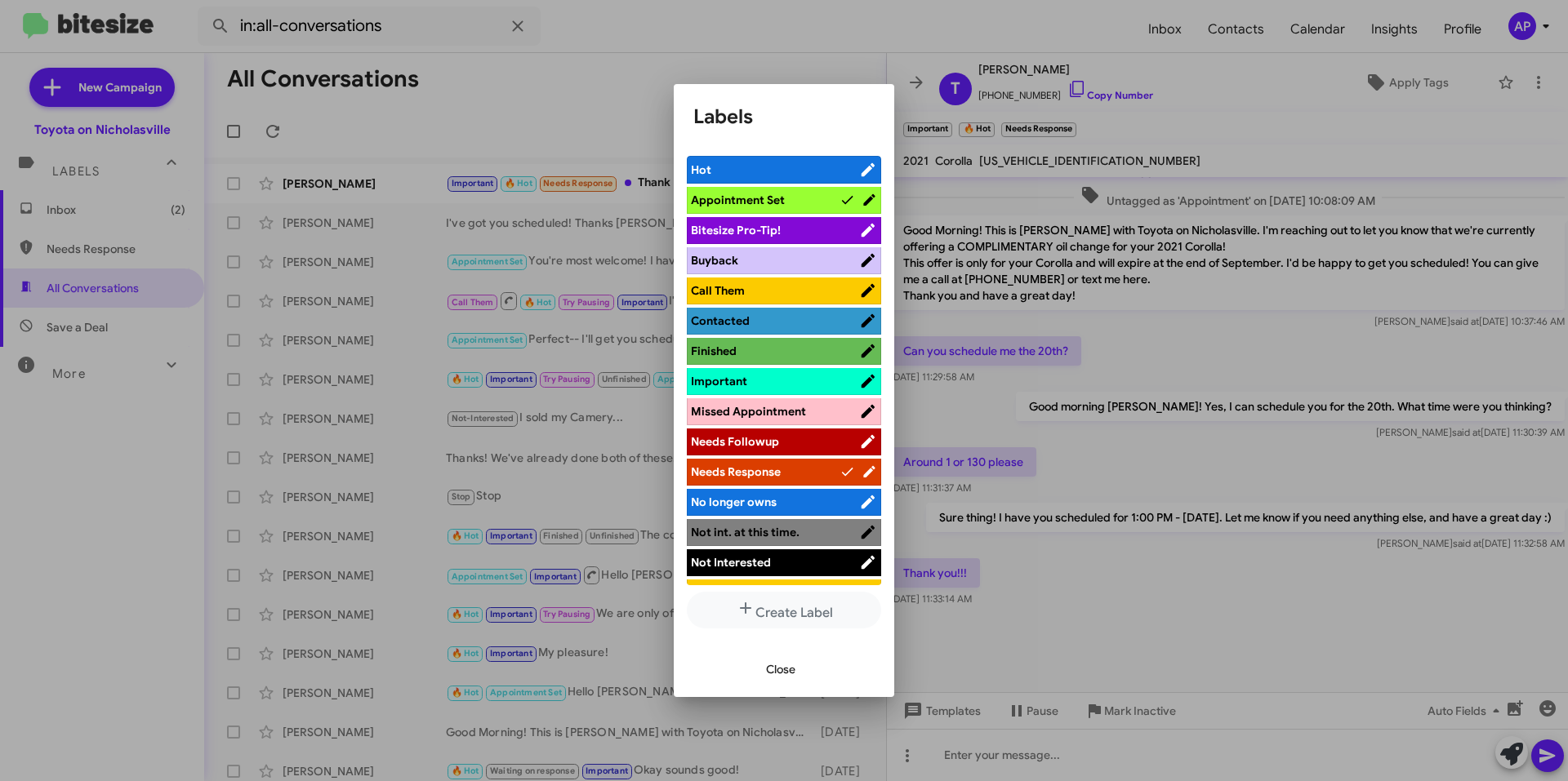
click at [781, 474] on span "Needs Response" at bounding box center [765, 471] width 149 height 17
click at [788, 675] on span "Close" at bounding box center [780, 668] width 29 height 29
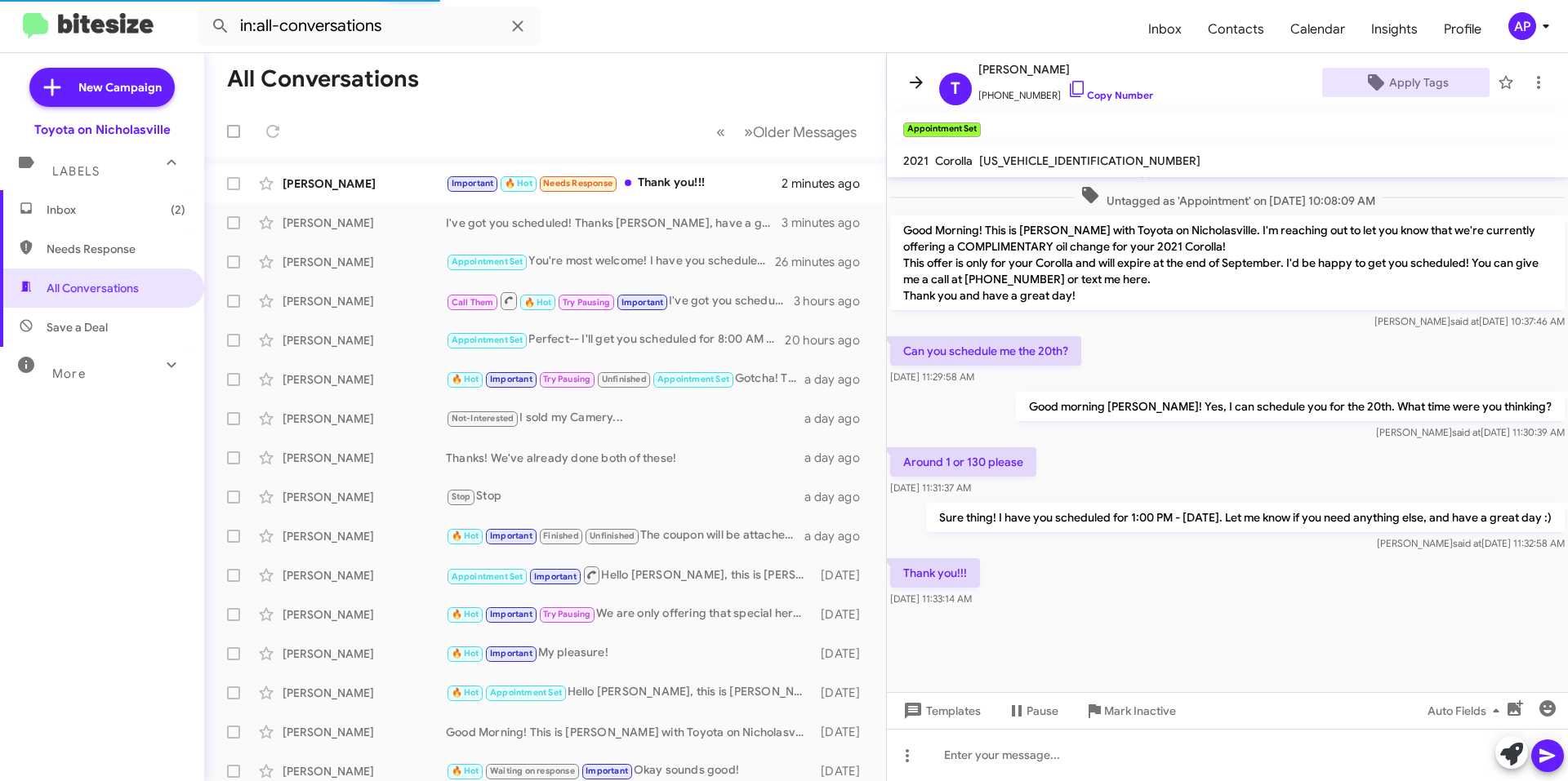
click at [912, 85] on icon at bounding box center [916, 83] width 19 height 19
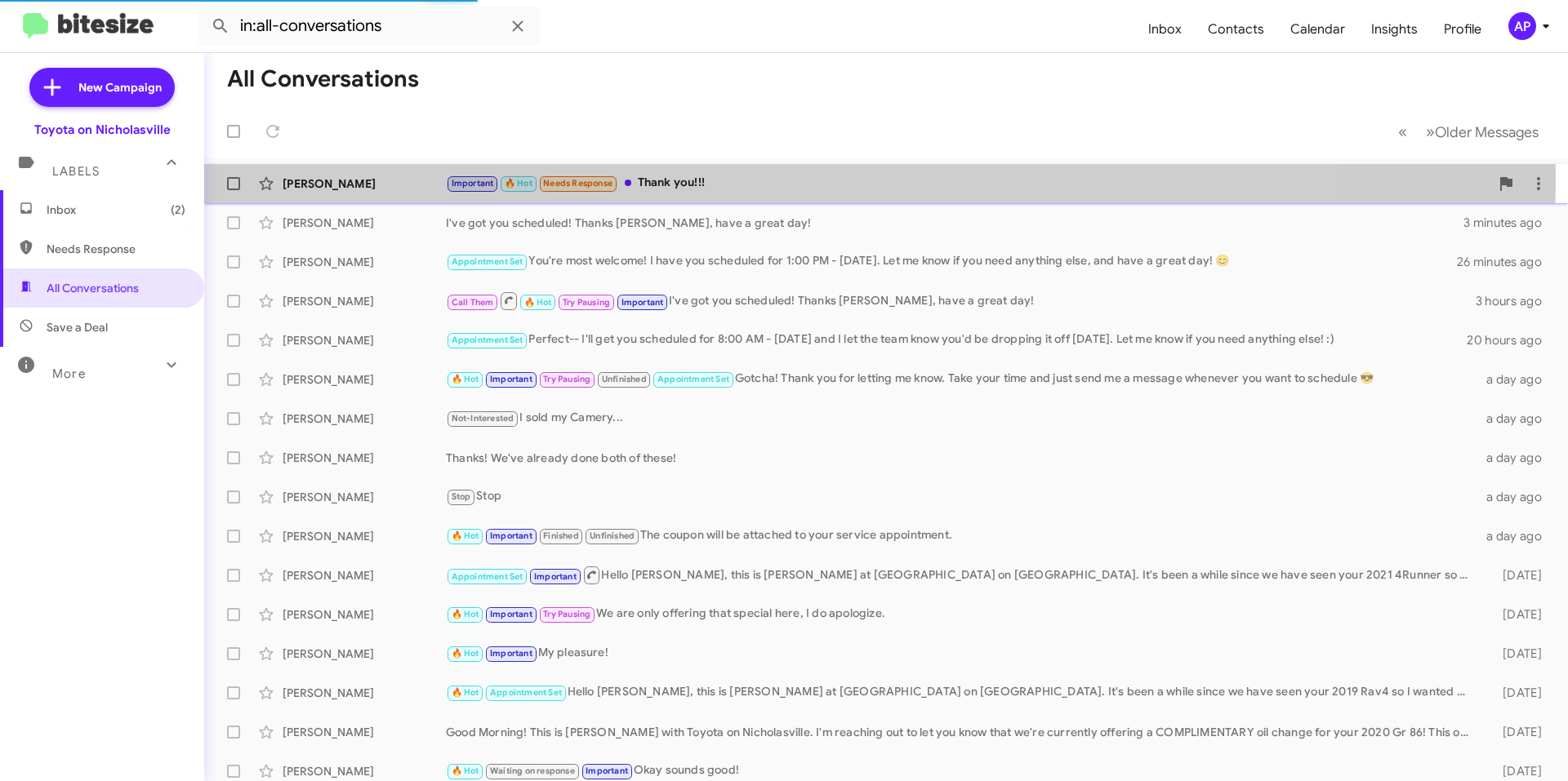
click at [722, 180] on div "Important 🔥 Hot Needs Response Thank you!!!" at bounding box center [968, 183] width 1044 height 18
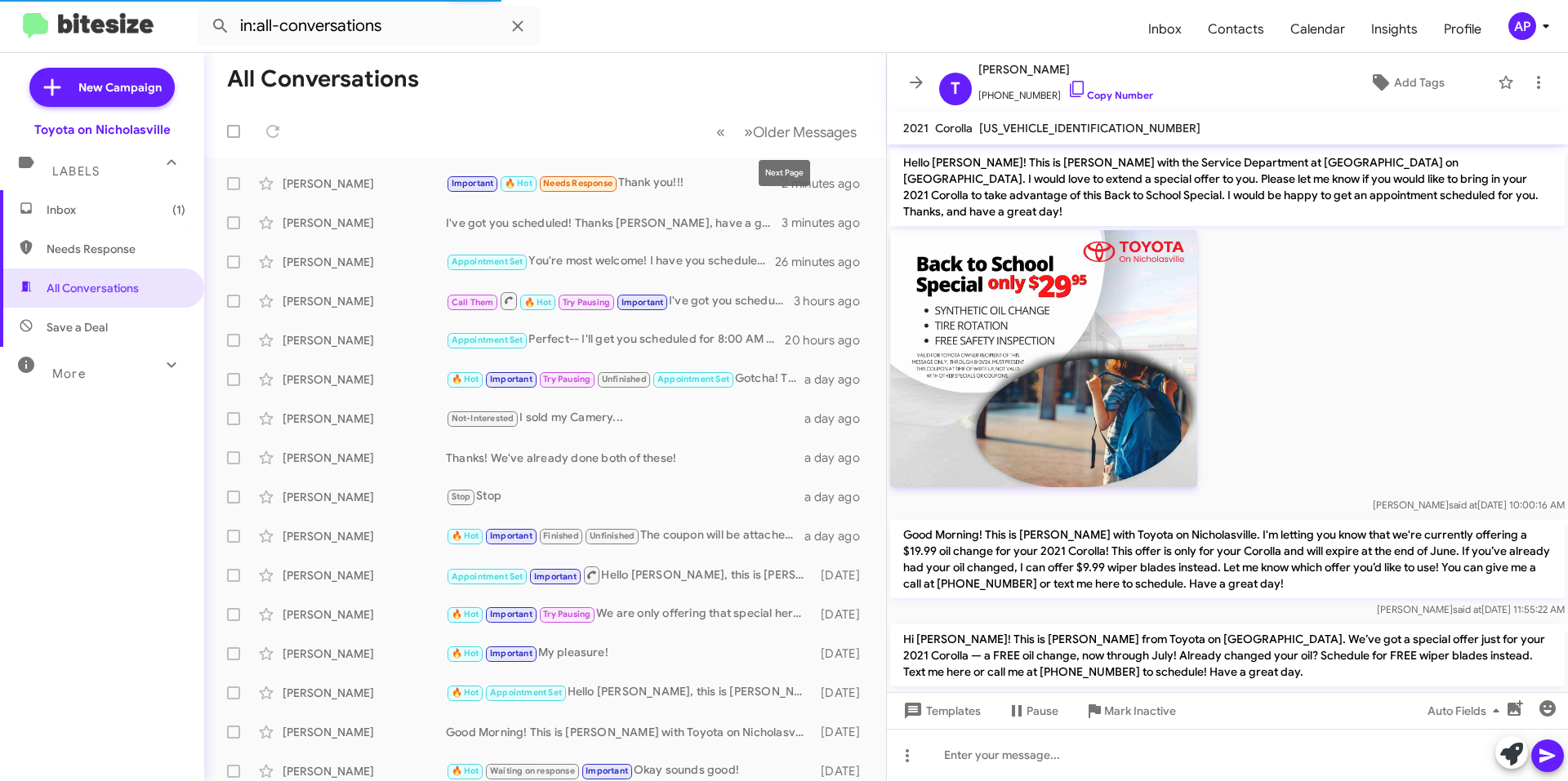
scroll to position [880, 0]
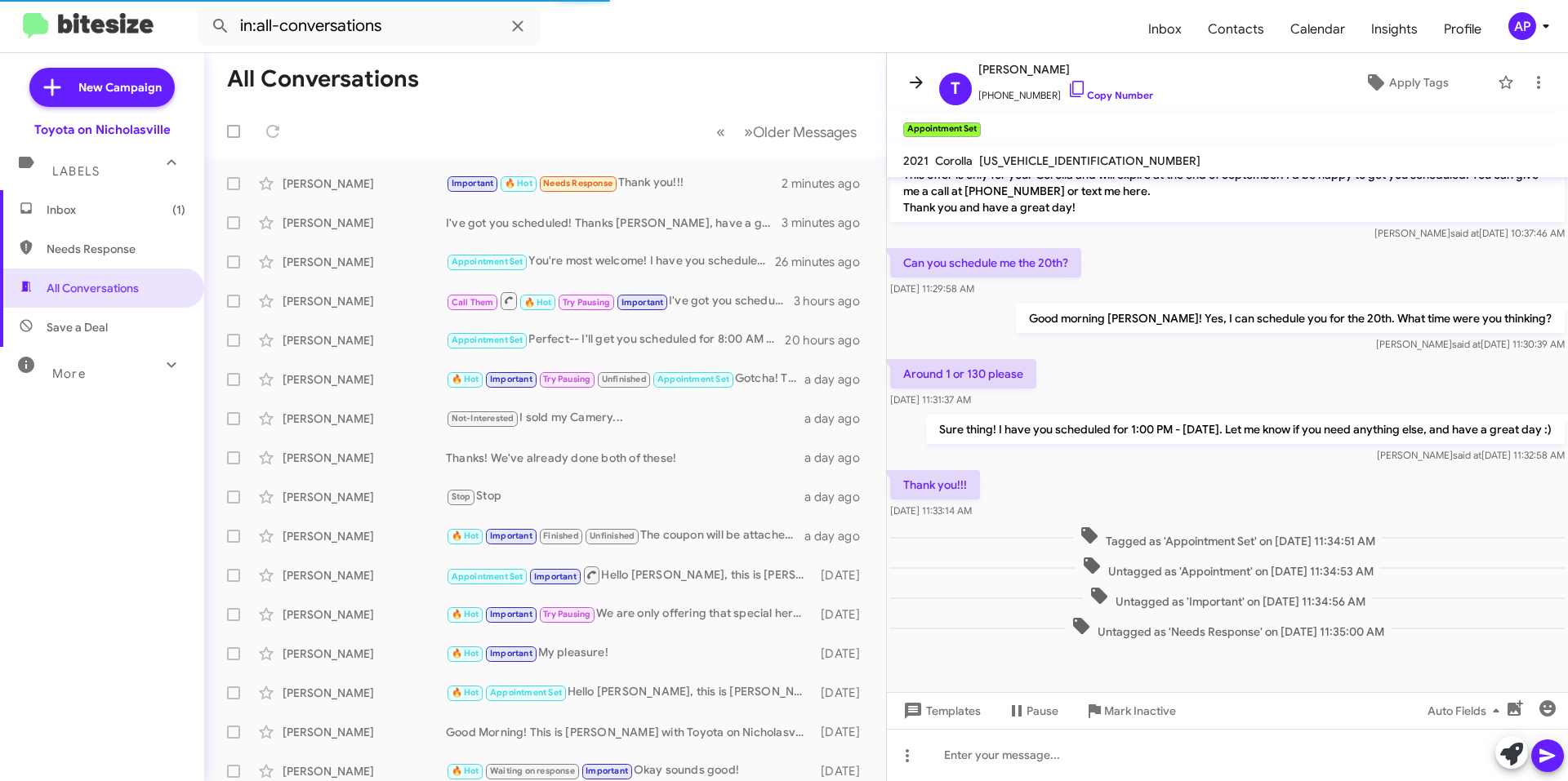
click at [908, 82] on icon at bounding box center [916, 83] width 19 height 19
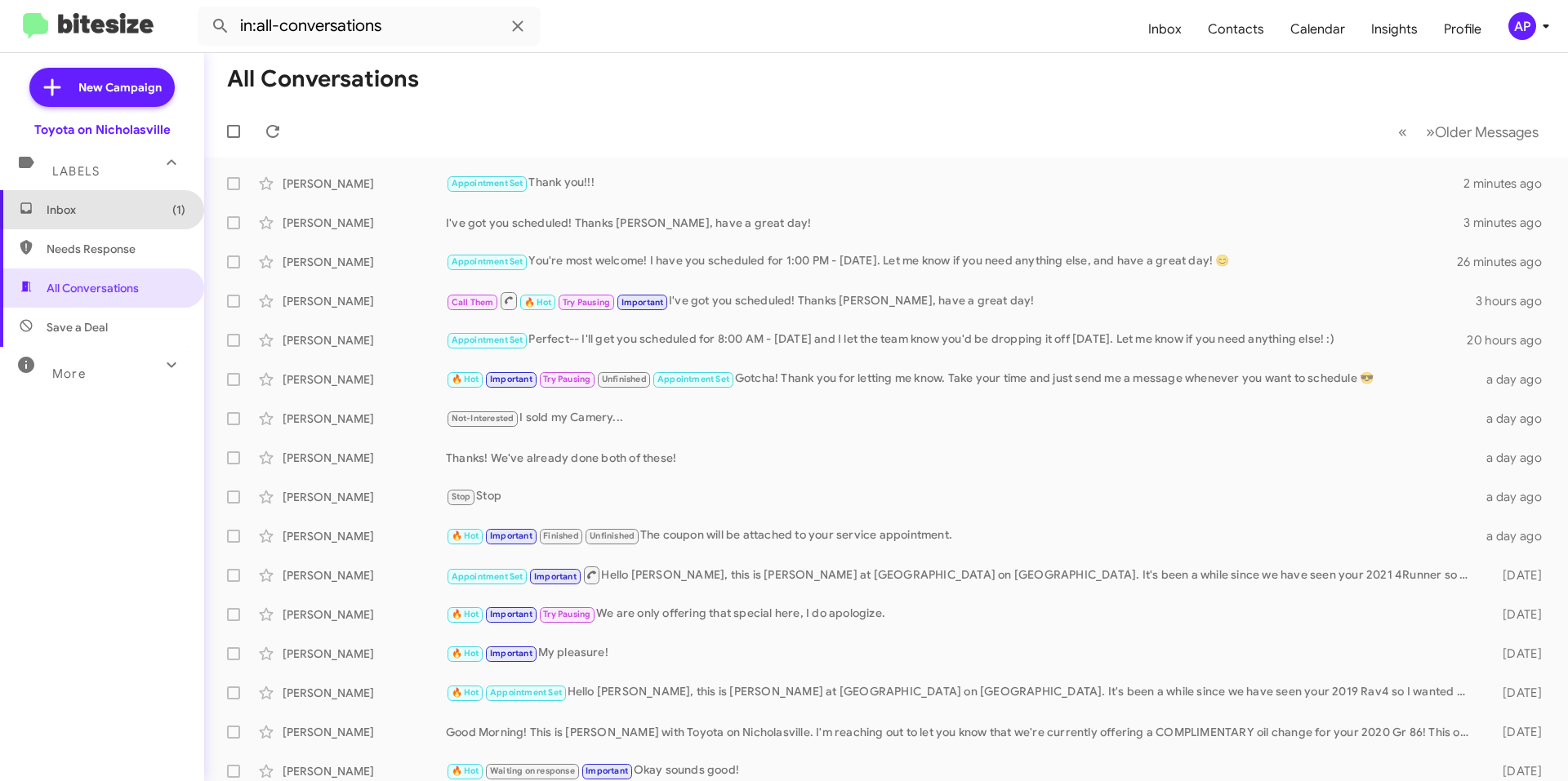
click at [123, 215] on span "Inbox (1)" at bounding box center [116, 209] width 139 height 17
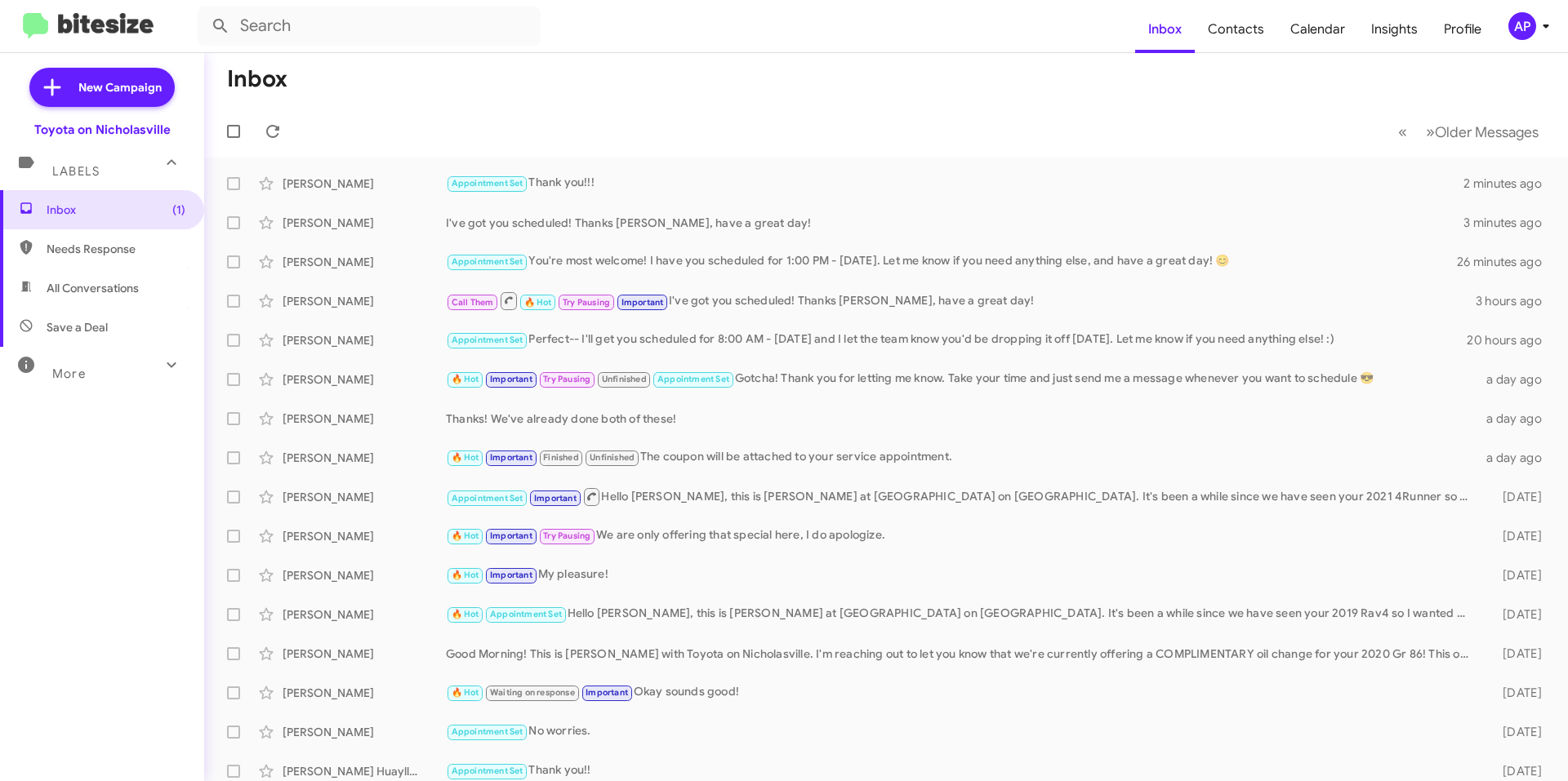
click at [124, 293] on span "All Conversations" at bounding box center [92, 288] width 92 height 17
type input "in:all-conversations"
